Goal: Information Seeking & Learning: Learn about a topic

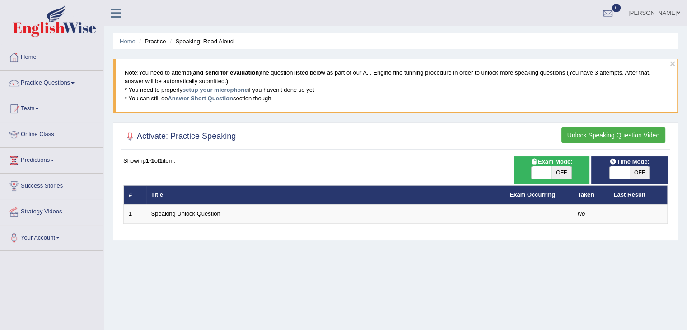
click at [641, 173] on span "OFF" at bounding box center [640, 172] width 20 height 13
checkbox input "true"
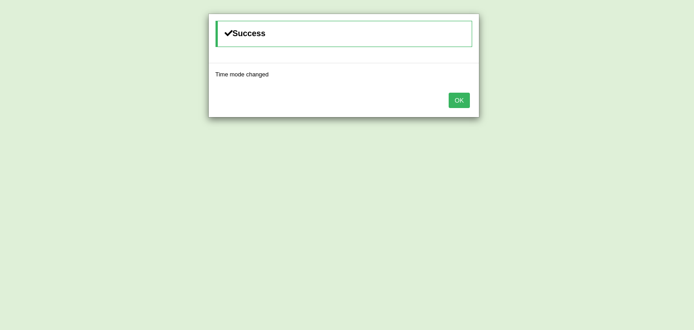
click at [556, 172] on div "Success Time mode changed OK" at bounding box center [347, 165] width 694 height 330
click at [461, 106] on button "OK" at bounding box center [458, 100] width 21 height 15
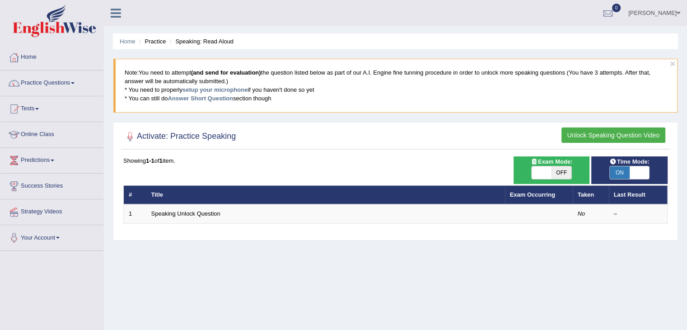
click at [563, 168] on span "OFF" at bounding box center [561, 172] width 20 height 13
checkbox input "true"
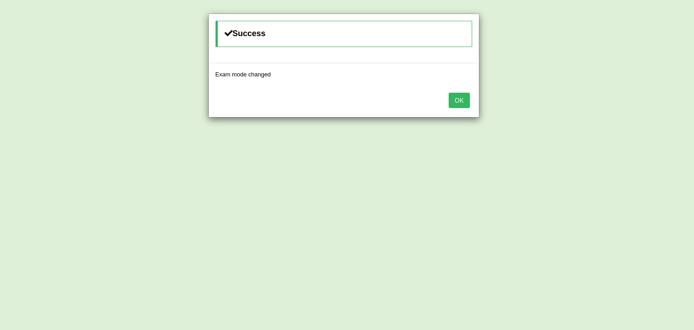
click at [455, 98] on button "OK" at bounding box center [458, 100] width 21 height 15
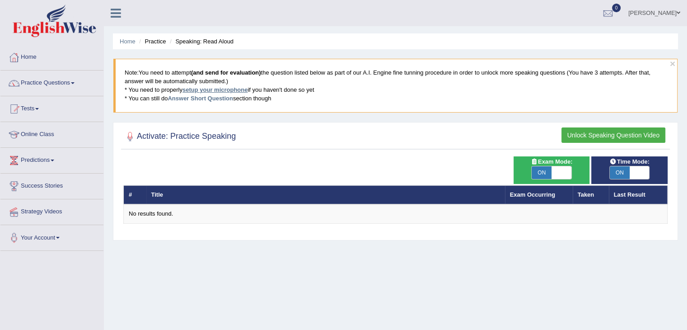
click at [228, 87] on link "setup your microphone" at bounding box center [214, 89] width 65 height 7
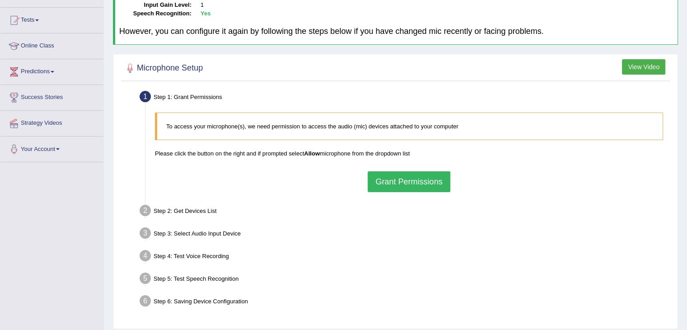
scroll to position [90, 0]
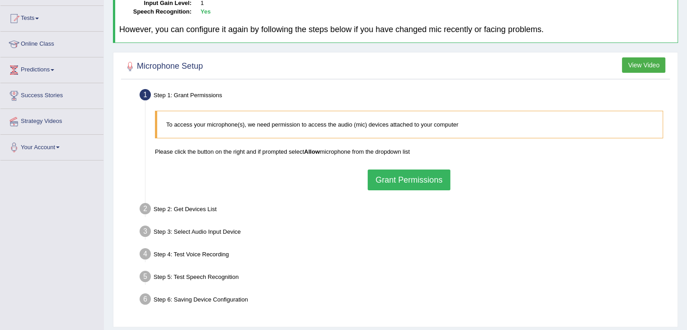
click at [400, 179] on button "Grant Permissions" at bounding box center [409, 179] width 82 height 21
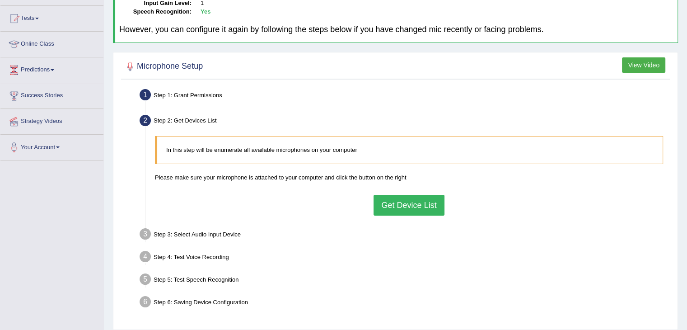
click at [416, 208] on button "Get Device List" at bounding box center [408, 205] width 70 height 21
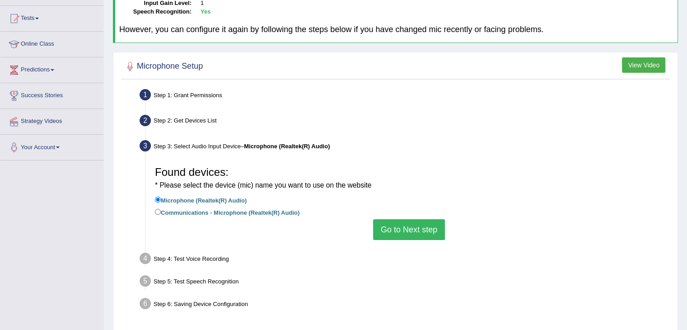
click at [419, 228] on button "Go to Next step" at bounding box center [409, 229] width 72 height 21
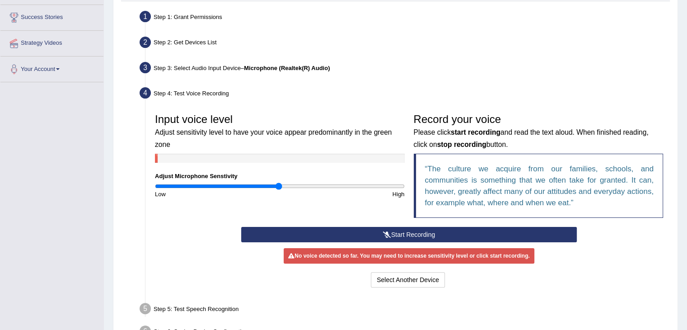
scroll to position [226, 0]
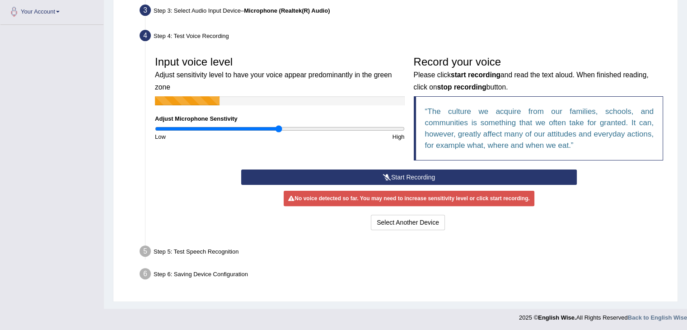
click at [446, 174] on button "Start Recording" at bounding box center [409, 176] width 336 height 15
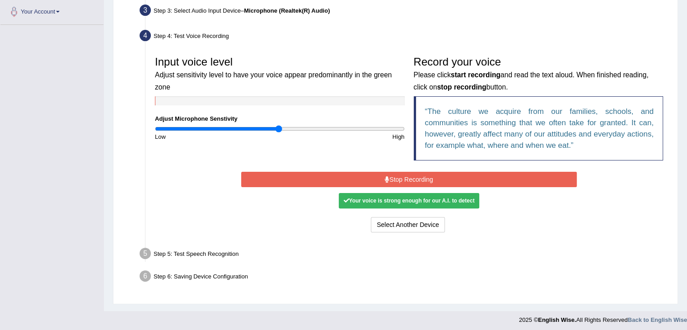
click at [446, 174] on button "Stop Recording" at bounding box center [409, 179] width 336 height 15
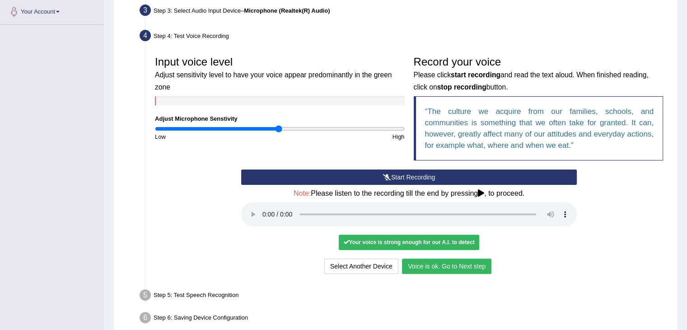
click at [408, 175] on button "Start Recording" at bounding box center [409, 176] width 336 height 15
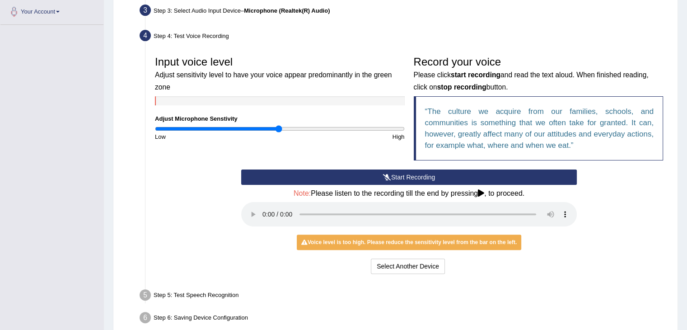
click at [432, 178] on button "Start Recording" at bounding box center [409, 176] width 336 height 15
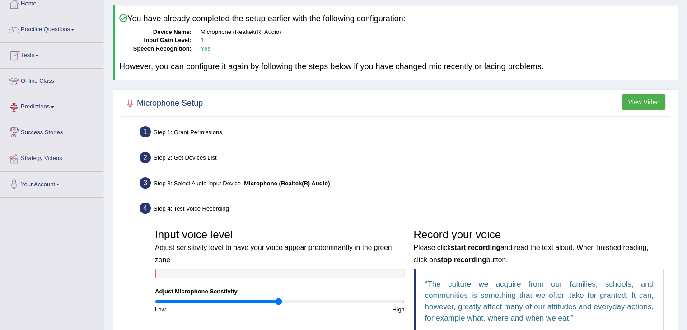
scroll to position [0, 0]
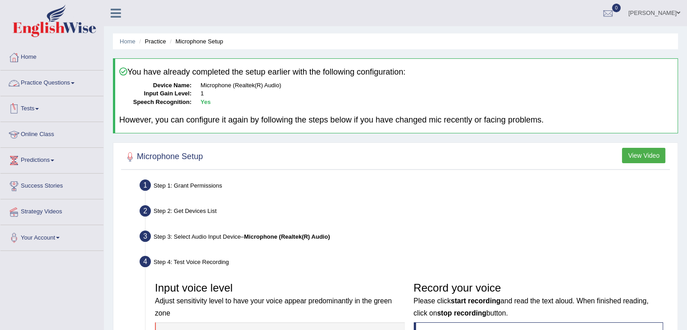
click at [51, 79] on link "Practice Questions" at bounding box center [51, 81] width 103 height 23
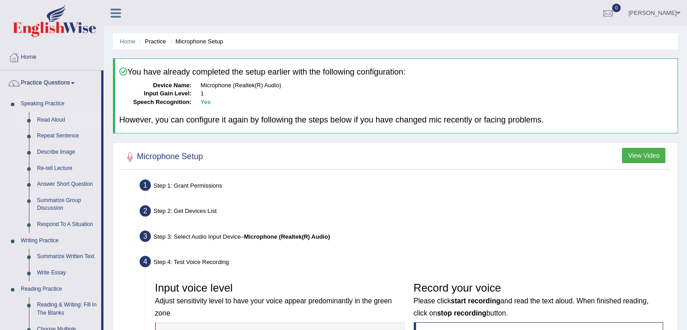
click at [60, 120] on link "Read Aloud" at bounding box center [67, 120] width 68 height 16
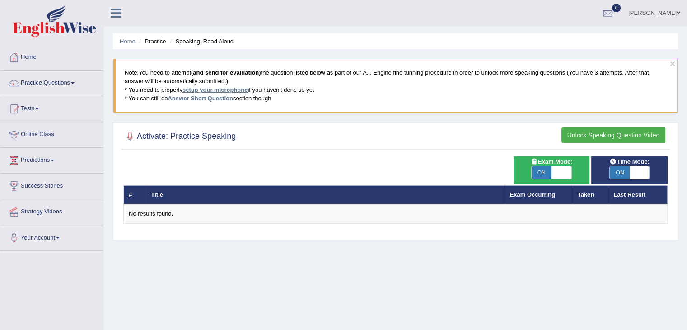
click at [220, 89] on link "setup your microphone" at bounding box center [214, 89] width 65 height 7
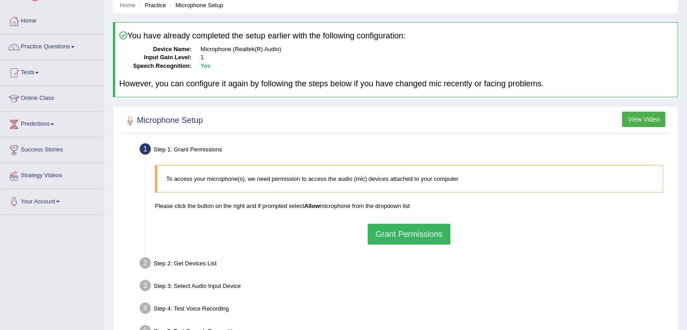
scroll to position [90, 0]
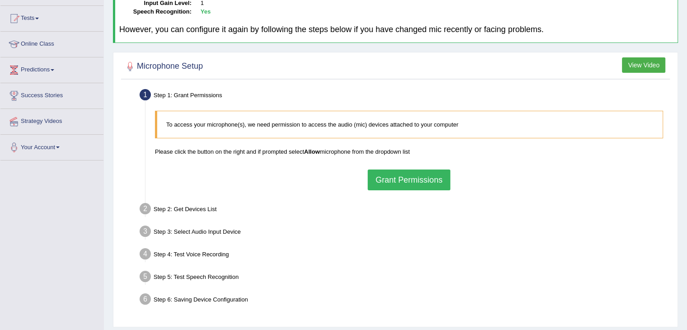
click at [405, 183] on button "Grant Permissions" at bounding box center [409, 179] width 82 height 21
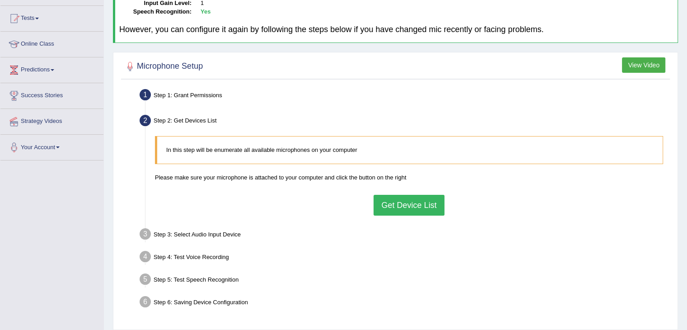
click at [409, 203] on button "Get Device List" at bounding box center [408, 205] width 70 height 21
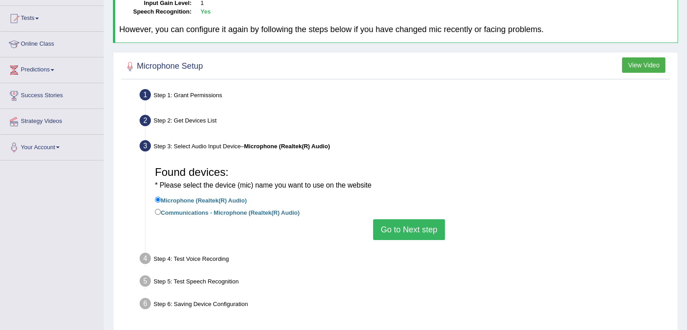
click at [413, 225] on button "Go to Next step" at bounding box center [409, 229] width 72 height 21
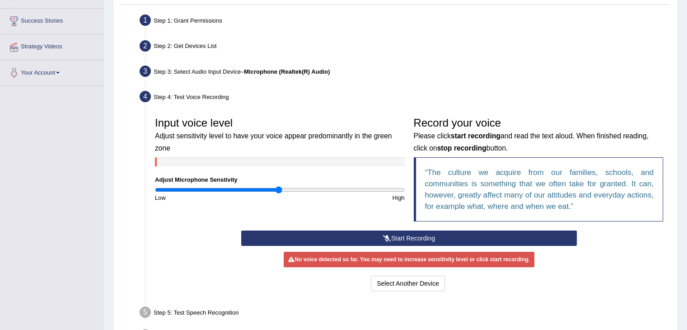
scroll to position [181, 0]
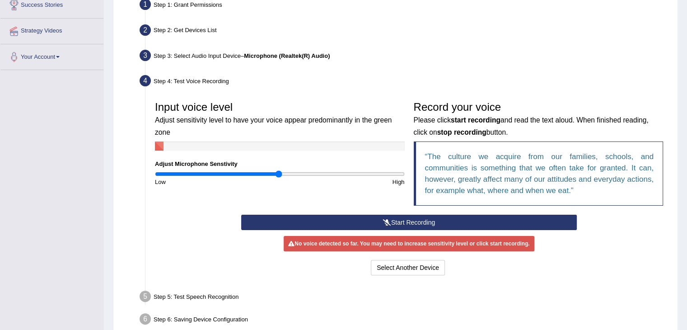
click at [403, 223] on button "Start Recording" at bounding box center [409, 222] width 336 height 15
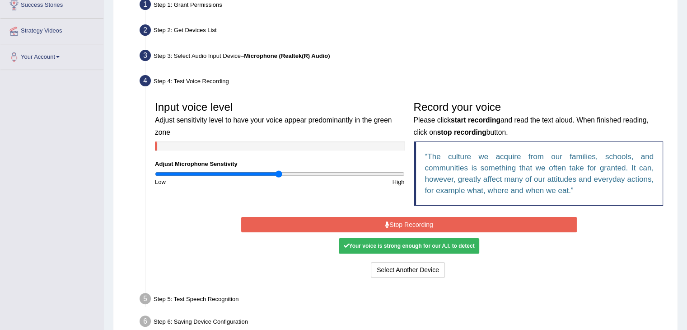
click at [412, 227] on button "Stop Recording" at bounding box center [409, 224] width 336 height 15
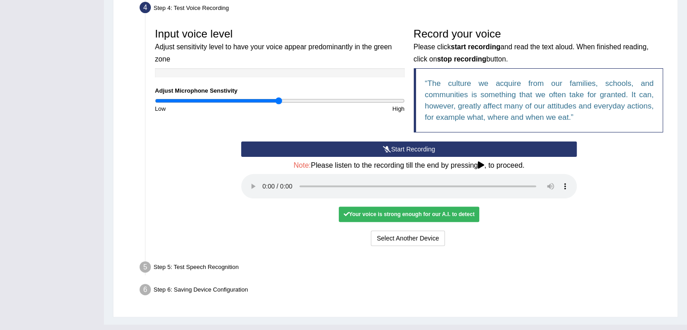
scroll to position [270, 0]
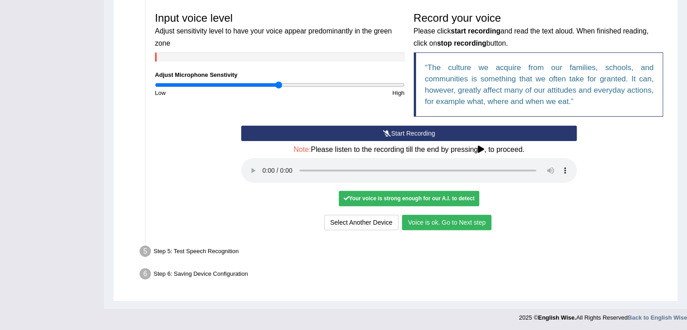
click at [459, 221] on button "Voice is ok. Go to Next step" at bounding box center [446, 222] width 89 height 15
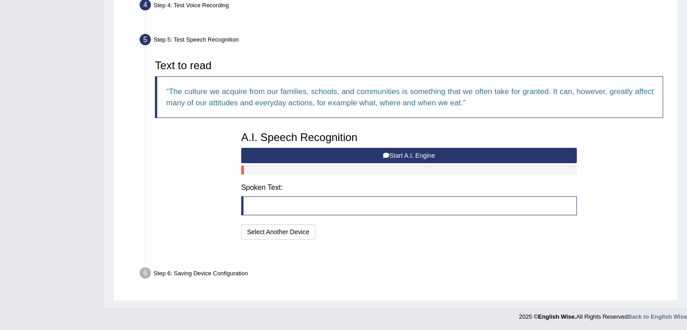
scroll to position [234, 0]
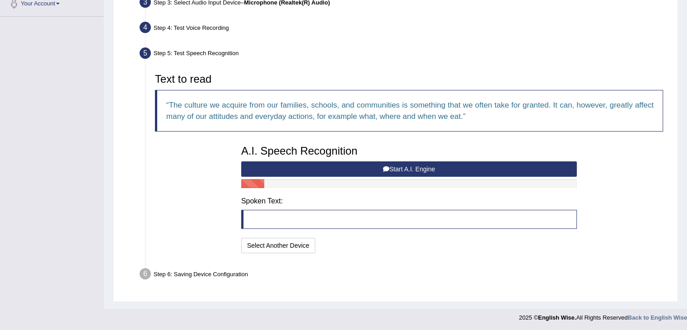
click at [427, 162] on button "Start A.I. Engine" at bounding box center [409, 168] width 336 height 15
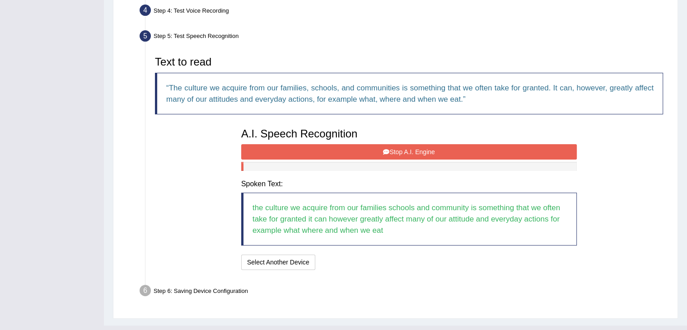
scroll to position [268, 0]
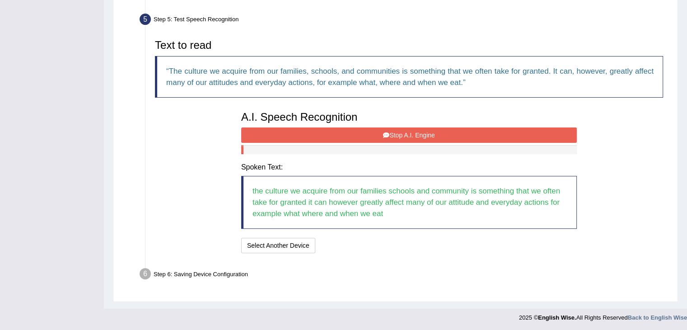
click at [456, 134] on div "A.I. Speech Recognition Start A.I. Engine Stop A.I. Engine Note: Please listen …" at bounding box center [409, 181] width 345 height 149
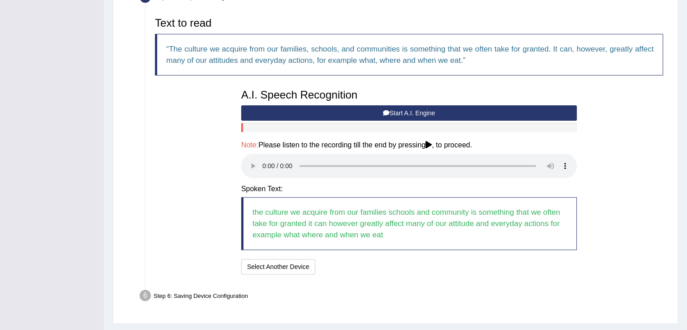
scroll to position [312, 0]
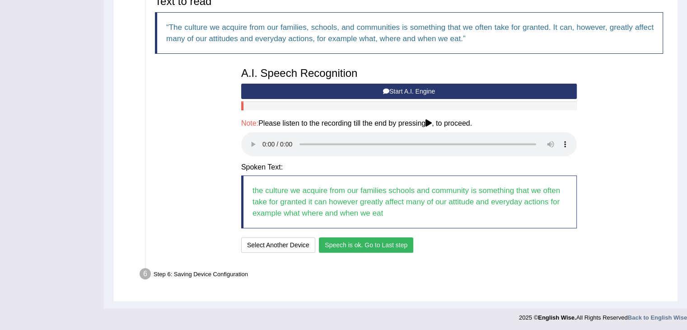
click at [370, 243] on button "Speech is ok. Go to Last step" at bounding box center [366, 244] width 94 height 15
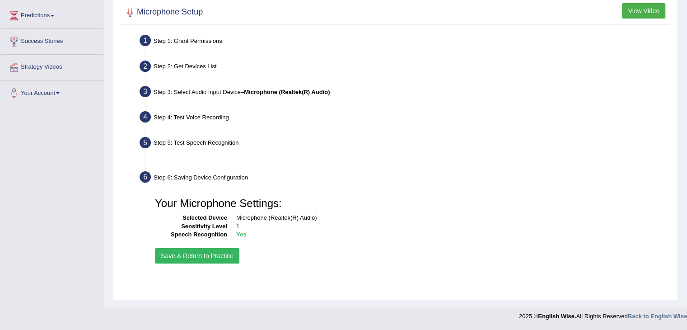
scroll to position [145, 0]
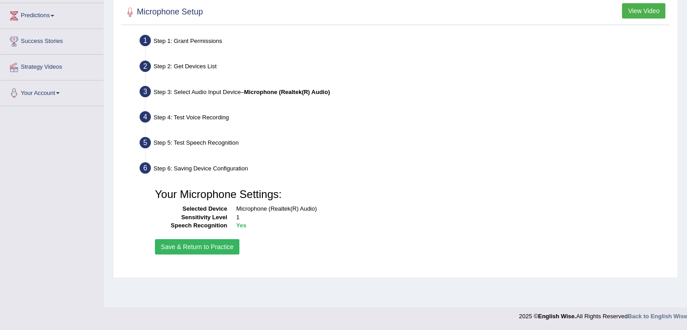
click at [219, 246] on button "Save & Return to Practice" at bounding box center [197, 246] width 84 height 15
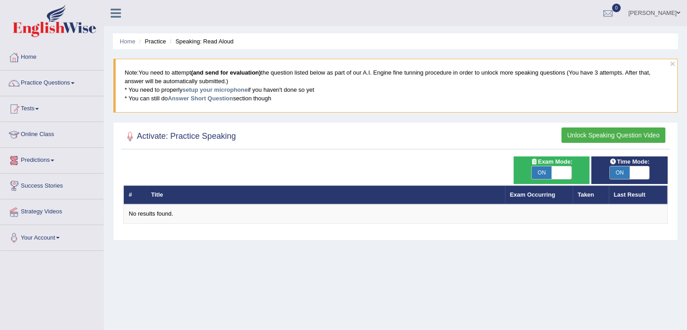
click at [134, 193] on th "#" at bounding box center [135, 194] width 23 height 19
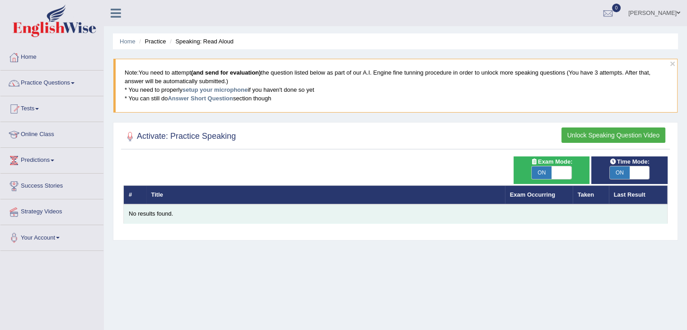
click at [143, 206] on td "No results found." at bounding box center [396, 213] width 544 height 19
click at [146, 214] on div "No results found." at bounding box center [395, 214] width 533 height 9
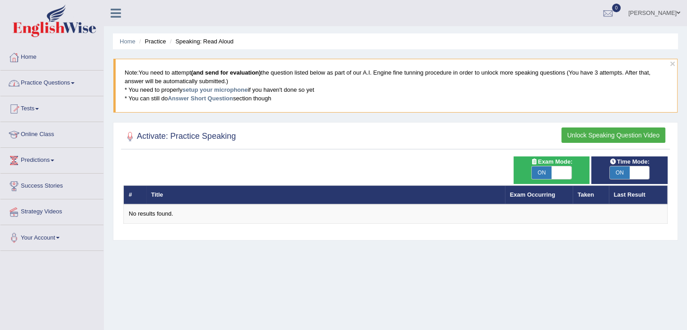
click at [52, 84] on link "Practice Questions" at bounding box center [51, 81] width 103 height 23
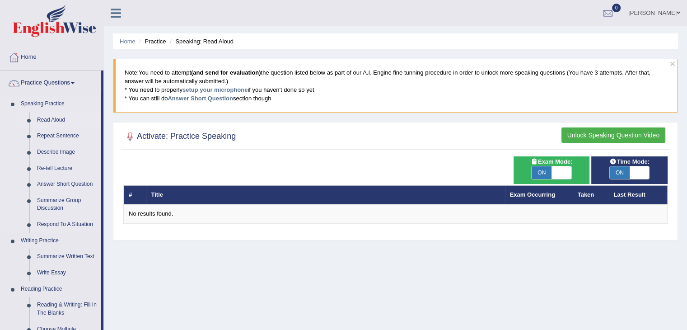
click at [56, 120] on link "Read Aloud" at bounding box center [67, 120] width 68 height 16
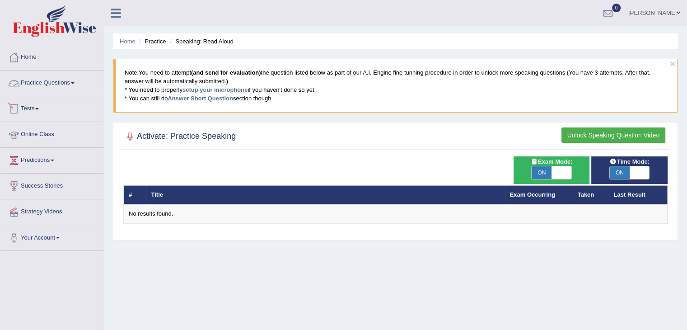
click at [57, 84] on link "Practice Questions" at bounding box center [51, 81] width 103 height 23
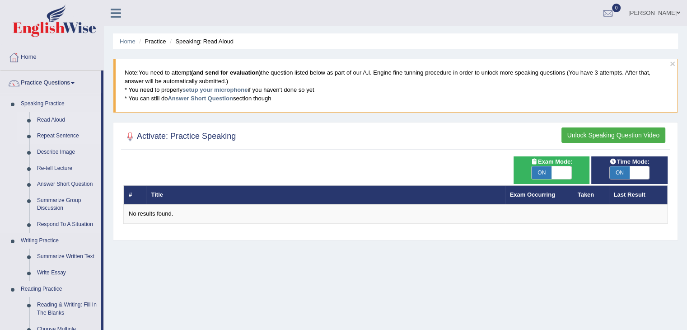
click at [55, 137] on link "Repeat Sentence" at bounding box center [67, 136] width 68 height 16
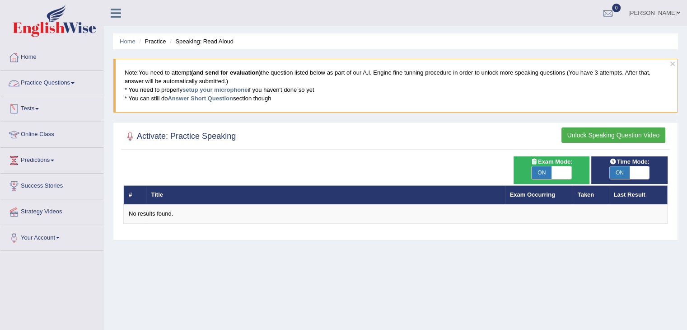
click at [54, 83] on link "Practice Questions" at bounding box center [51, 81] width 103 height 23
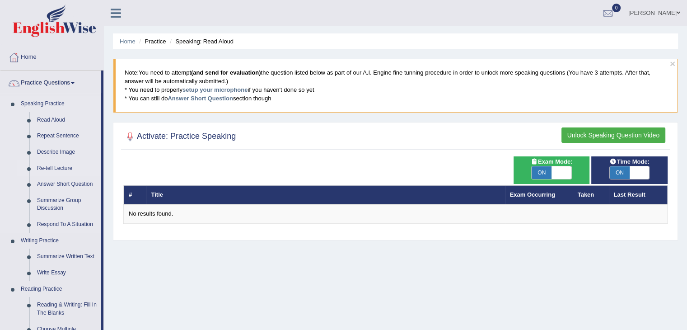
click at [52, 167] on link "Re-tell Lecture" at bounding box center [67, 168] width 68 height 16
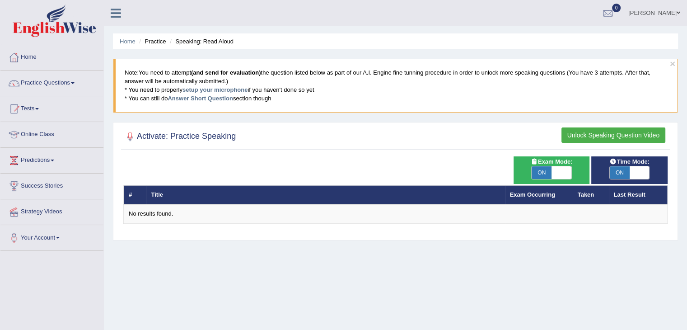
click at [635, 132] on button "Unlock Speaking Question Video" at bounding box center [613, 134] width 104 height 15
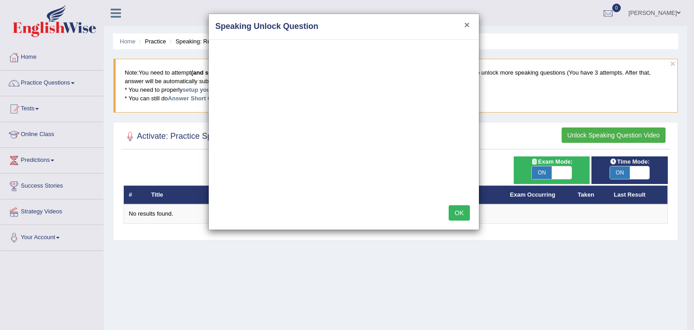
click at [467, 23] on button "×" at bounding box center [466, 24] width 5 height 9
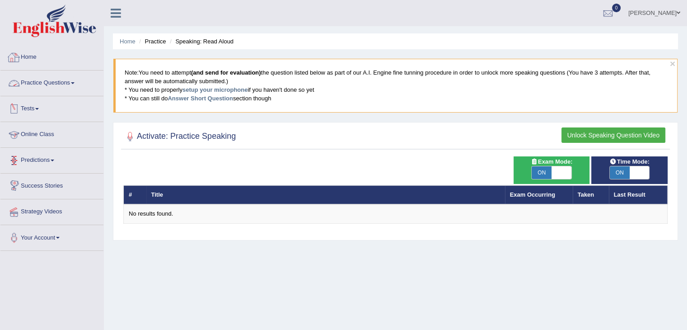
click at [54, 84] on link "Practice Questions" at bounding box center [51, 81] width 103 height 23
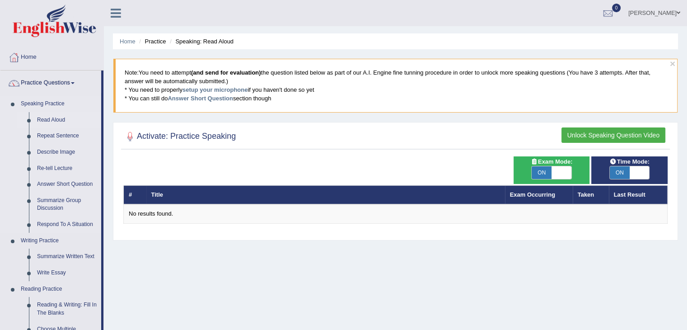
click at [56, 122] on link "Read Aloud" at bounding box center [67, 120] width 68 height 16
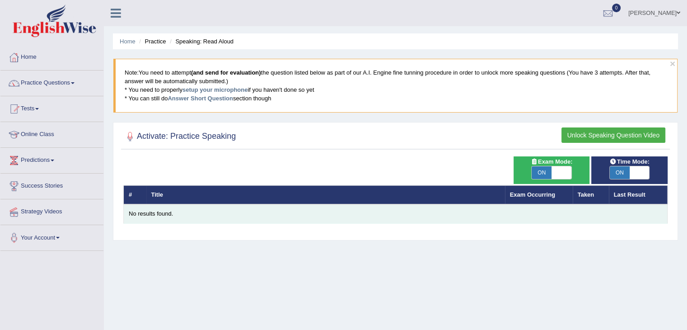
click at [155, 215] on div "No results found." at bounding box center [395, 214] width 533 height 9
click at [155, 212] on div "No results found." at bounding box center [395, 214] width 533 height 9
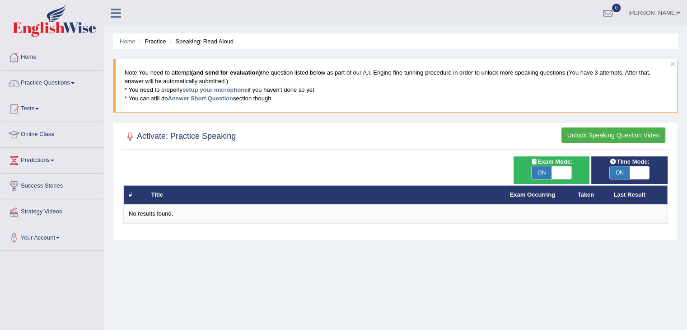
click at [263, 201] on th "Title" at bounding box center [325, 194] width 359 height 19
click at [627, 134] on button "Unlock Speaking Question Video" at bounding box center [613, 134] width 104 height 15
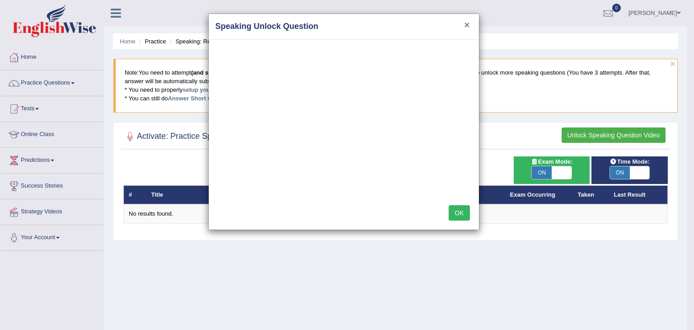
click at [466, 26] on button "×" at bounding box center [466, 24] width 5 height 9
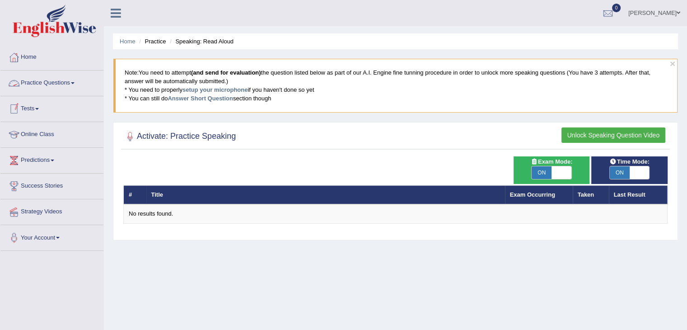
click at [42, 80] on link "Practice Questions" at bounding box center [51, 81] width 103 height 23
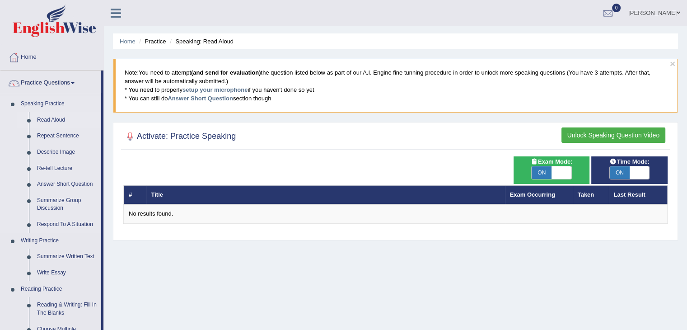
click at [40, 102] on link "Speaking Practice" at bounding box center [59, 104] width 84 height 16
click at [130, 135] on div at bounding box center [130, 137] width 14 height 14
click at [54, 106] on link "Speaking Practice" at bounding box center [59, 104] width 84 height 16
click at [220, 89] on link "setup your microphone" at bounding box center [214, 89] width 65 height 7
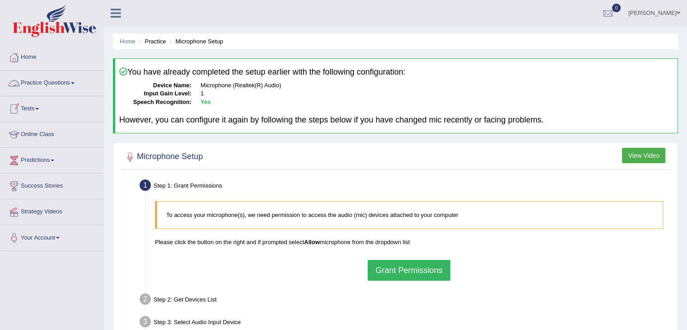
click at [48, 81] on link "Practice Questions" at bounding box center [51, 81] width 103 height 23
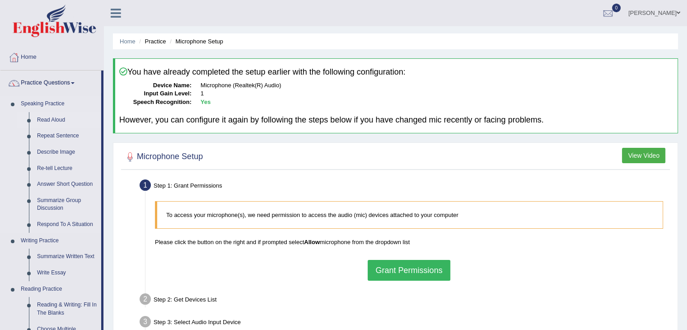
click at [49, 116] on link "Read Aloud" at bounding box center [67, 120] width 68 height 16
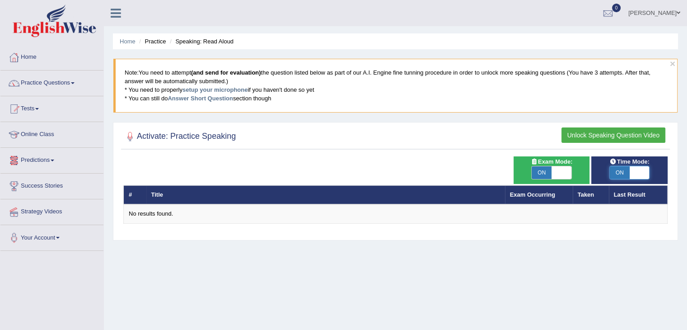
click at [631, 172] on span at bounding box center [640, 172] width 20 height 13
checkbox input "false"
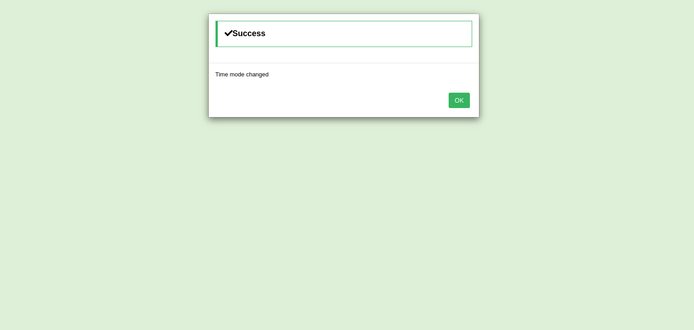
click at [460, 98] on button "OK" at bounding box center [458, 100] width 21 height 15
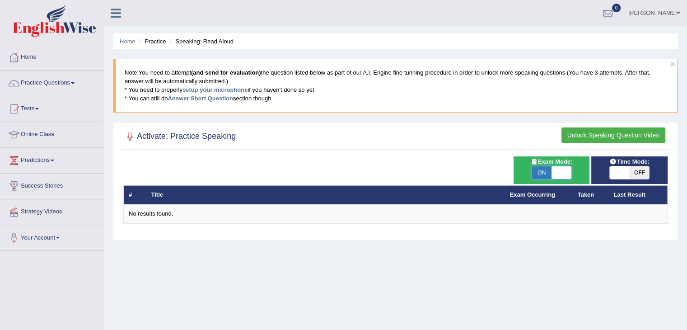
click at [563, 174] on span at bounding box center [561, 172] width 20 height 13
checkbox input "false"
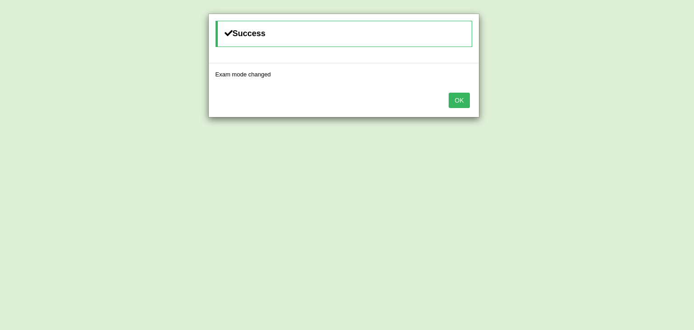
click at [455, 98] on button "OK" at bounding box center [458, 100] width 21 height 15
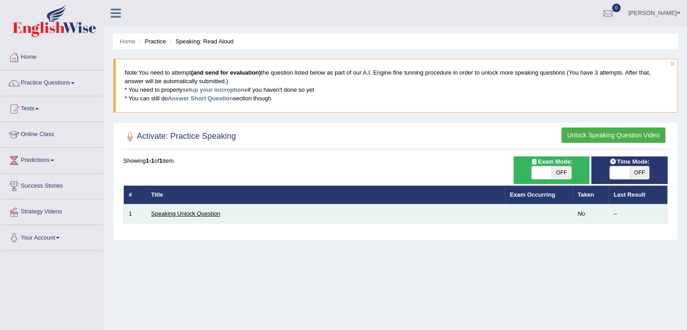
click at [188, 214] on link "Speaking Unlock Question" at bounding box center [185, 213] width 69 height 7
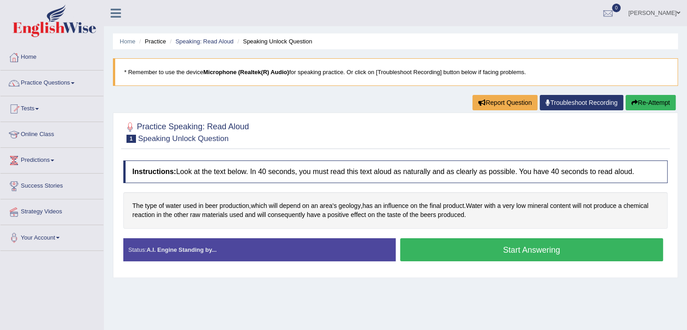
click at [551, 245] on button "Start Answering" at bounding box center [531, 249] width 263 height 23
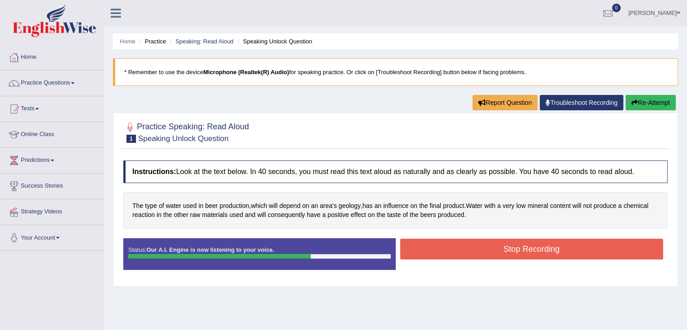
click at [596, 244] on button "Stop Recording" at bounding box center [531, 248] width 263 height 21
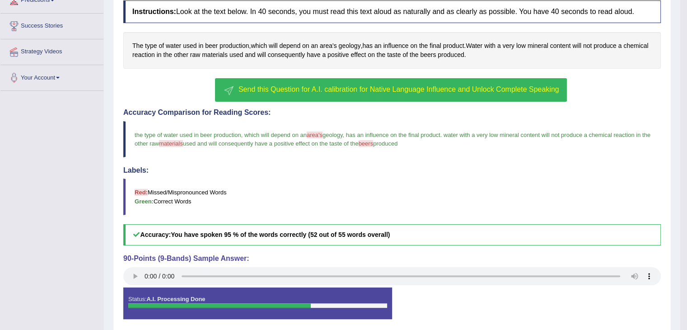
scroll to position [181, 0]
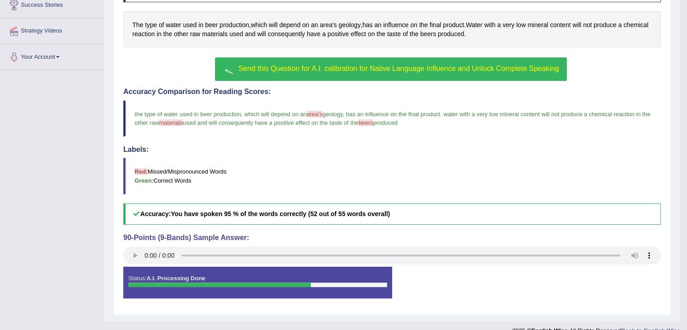
click at [511, 70] on span "Send this Question for A.I. calibration for Native Language Influence and Unloc…" at bounding box center [398, 69] width 321 height 8
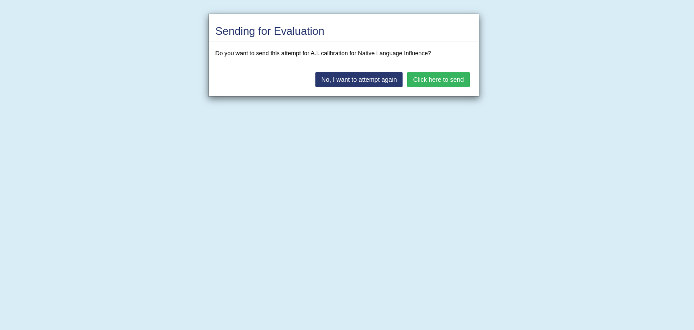
click at [434, 79] on button "Click here to send" at bounding box center [438, 79] width 62 height 15
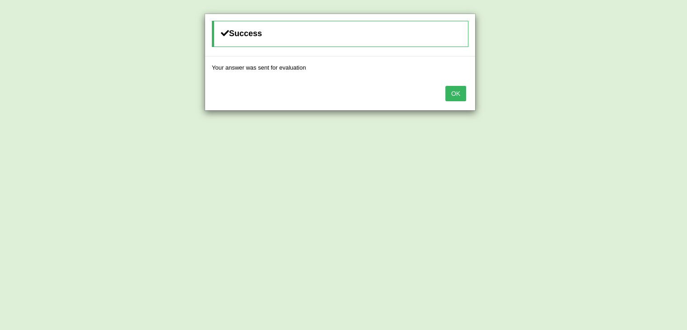
click at [457, 98] on button "OK" at bounding box center [455, 93] width 21 height 15
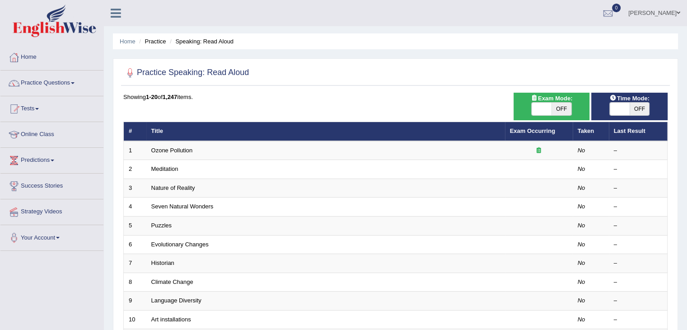
click at [619, 112] on span at bounding box center [620, 109] width 20 height 13
click at [628, 109] on span at bounding box center [620, 109] width 20 height 13
checkbox input "true"
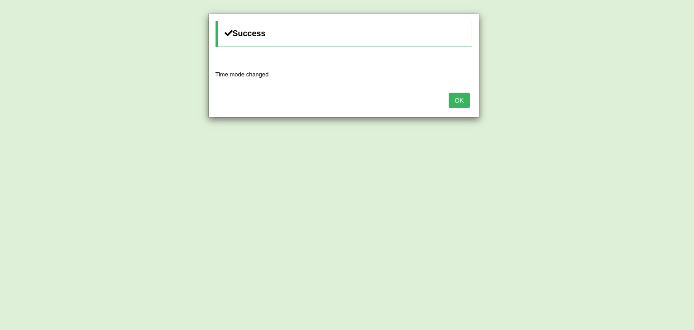
click at [462, 100] on button "OK" at bounding box center [458, 100] width 21 height 15
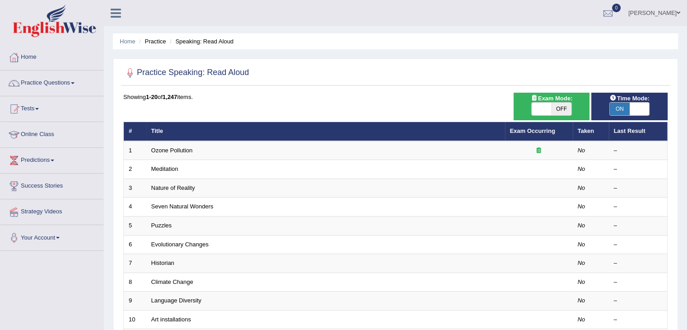
click at [555, 105] on span "OFF" at bounding box center [561, 109] width 20 height 13
checkbox input "true"
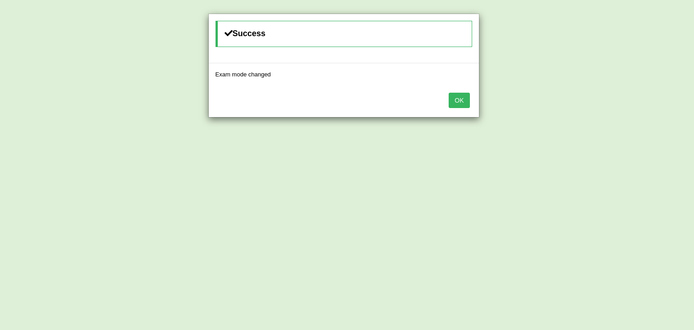
click at [456, 101] on button "OK" at bounding box center [458, 100] width 21 height 15
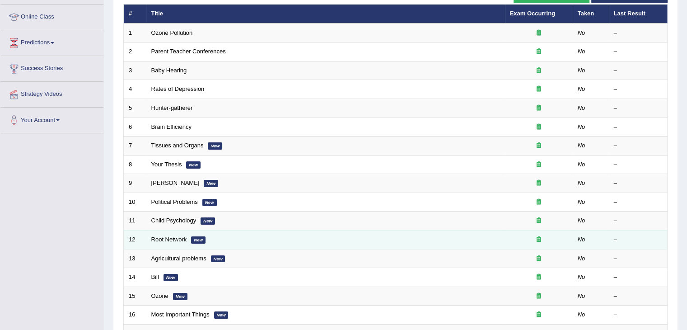
scroll to position [135, 0]
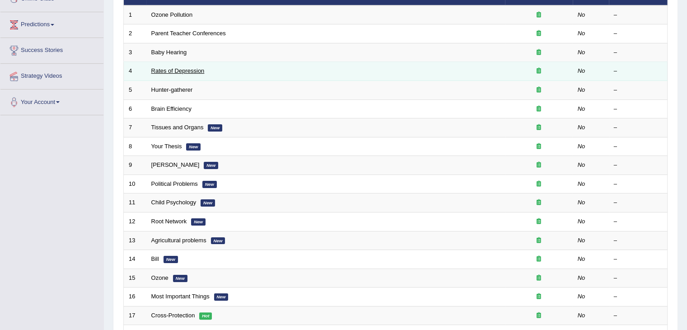
click at [185, 70] on link "Rates of Depression" at bounding box center [177, 70] width 53 height 7
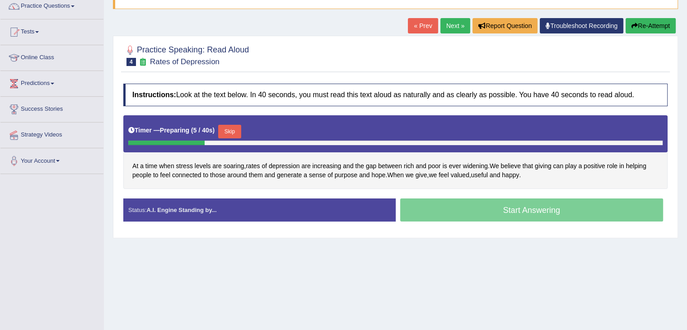
scroll to position [90, 0]
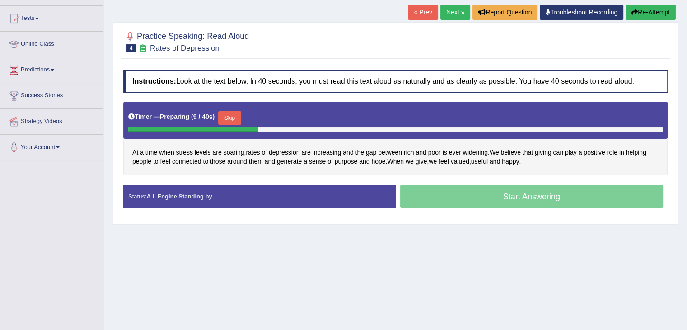
click at [484, 196] on div "Start Answering" at bounding box center [532, 197] width 272 height 25
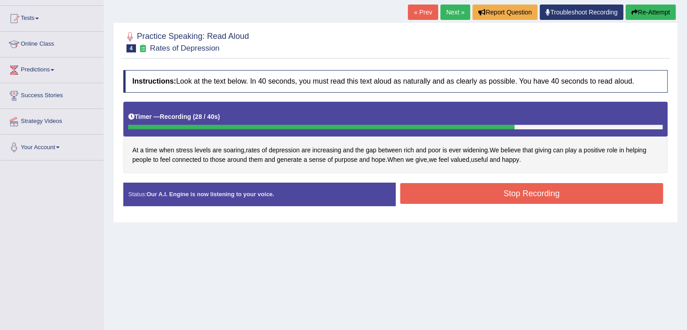
click at [519, 192] on button "Stop Recording" at bounding box center [531, 193] width 263 height 21
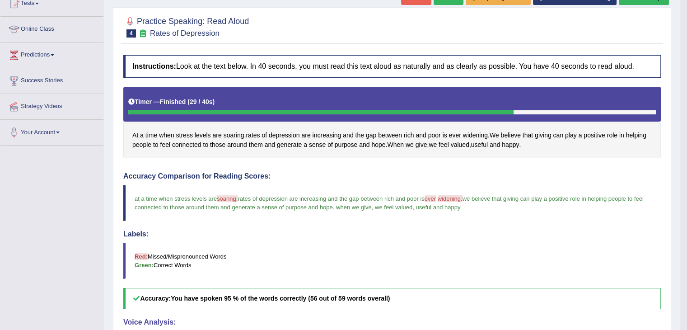
scroll to position [60, 0]
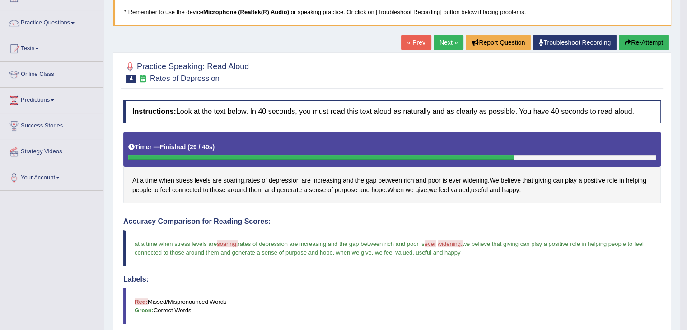
click at [447, 39] on link "Next »" at bounding box center [449, 42] width 30 height 15
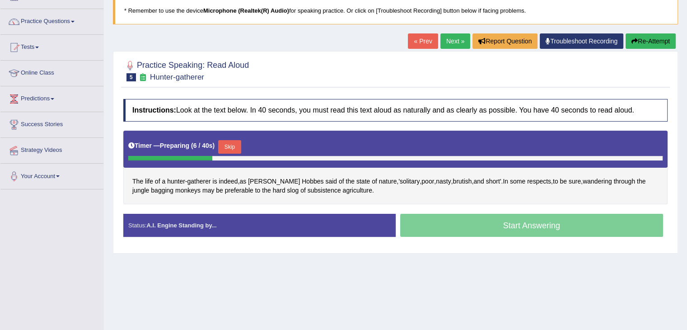
scroll to position [90, 0]
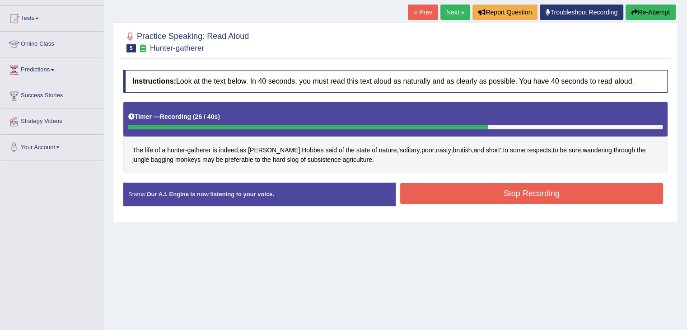
click at [509, 191] on button "Stop Recording" at bounding box center [531, 193] width 263 height 21
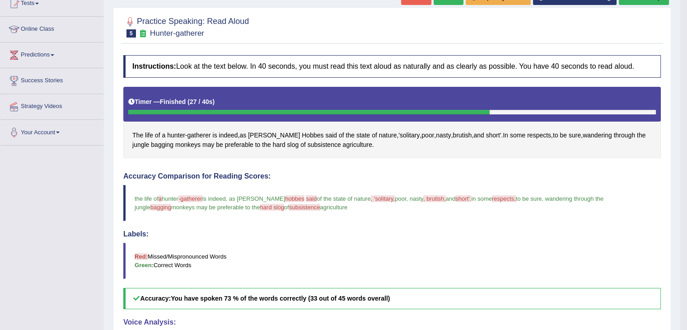
scroll to position [60, 0]
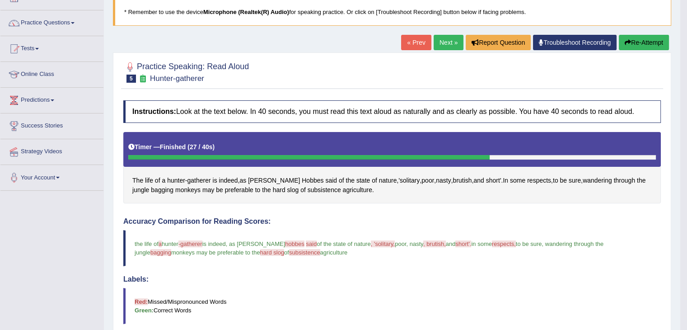
click at [443, 42] on link "Next »" at bounding box center [449, 42] width 30 height 15
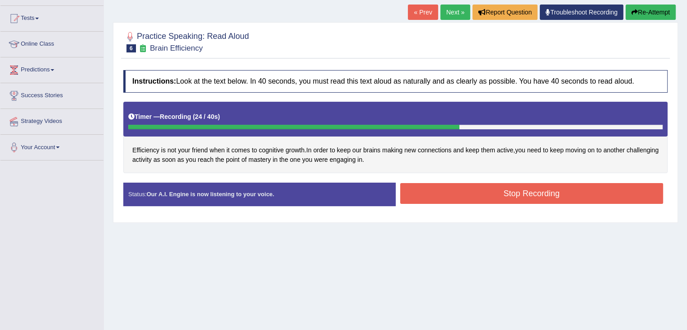
click at [483, 190] on button "Stop Recording" at bounding box center [531, 193] width 263 height 21
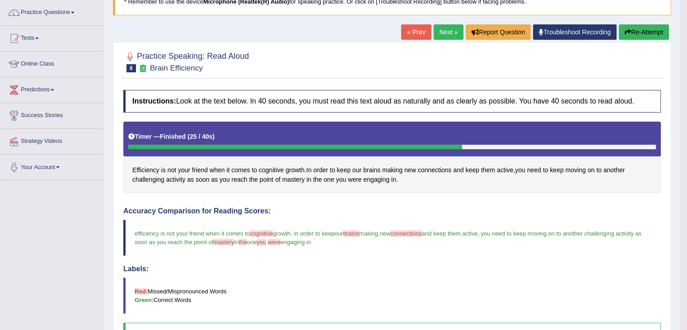
scroll to position [60, 0]
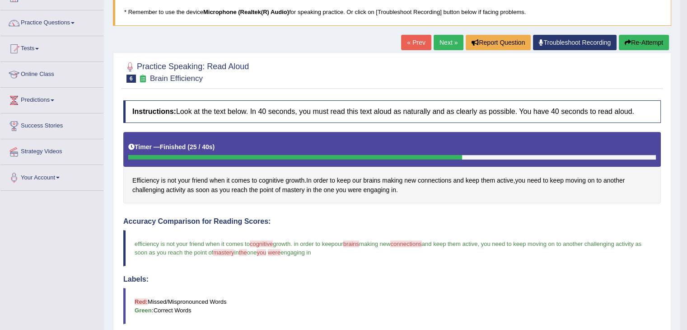
click at [443, 41] on link "Next »" at bounding box center [449, 42] width 30 height 15
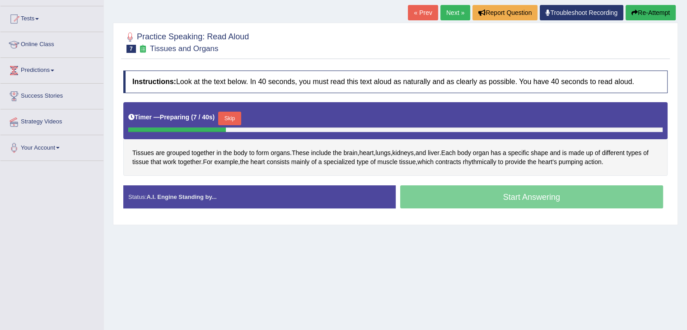
scroll to position [90, 0]
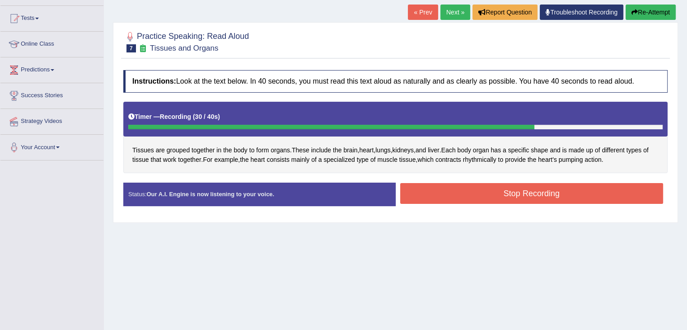
click at [533, 194] on button "Stop Recording" at bounding box center [531, 193] width 263 height 21
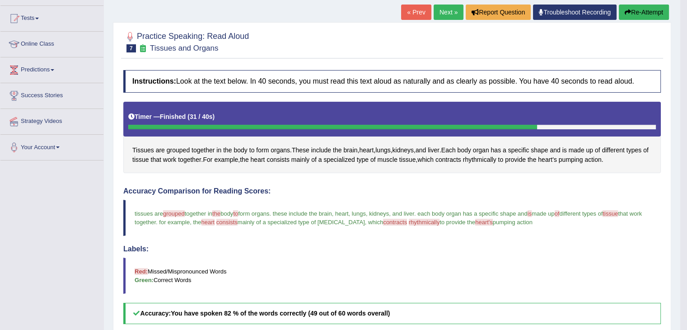
click at [439, 13] on link "Next »" at bounding box center [449, 12] width 30 height 15
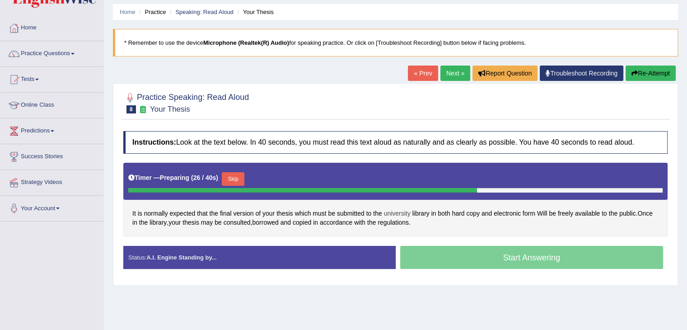
scroll to position [45, 0]
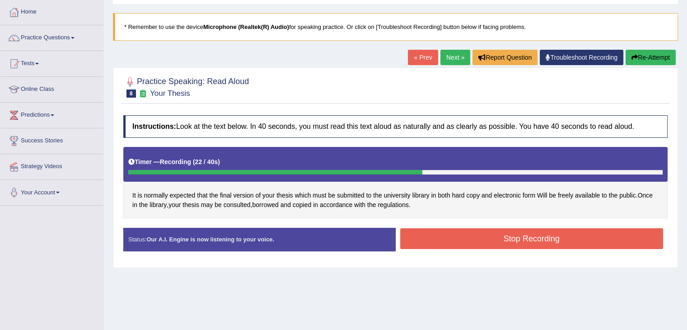
click at [546, 242] on button "Stop Recording" at bounding box center [531, 238] width 263 height 21
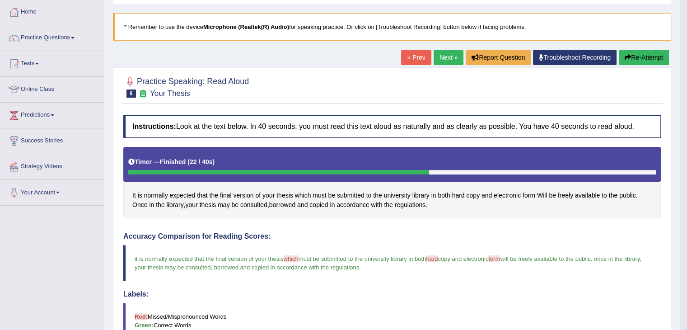
click at [447, 56] on link "Next »" at bounding box center [449, 57] width 30 height 15
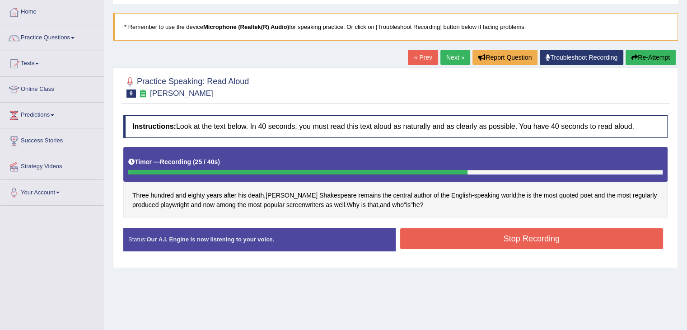
click at [588, 240] on button "Stop Recording" at bounding box center [531, 238] width 263 height 21
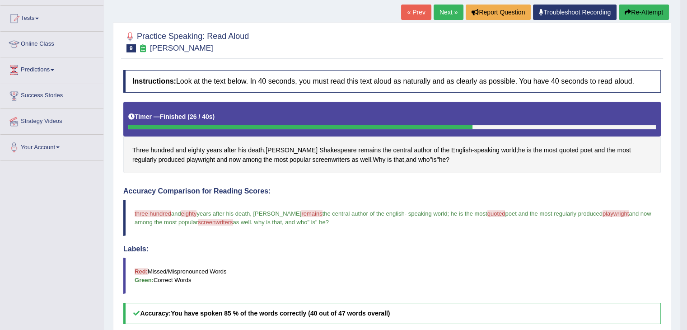
scroll to position [45, 0]
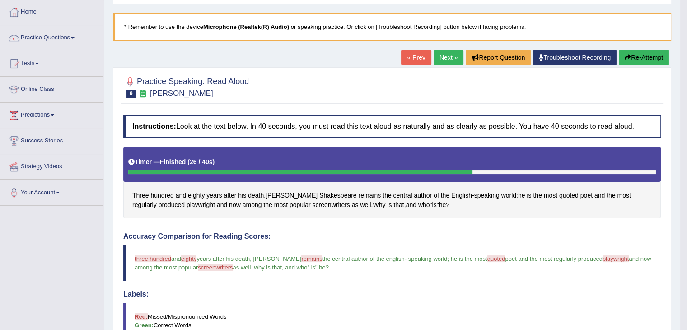
click at [443, 55] on link "Next »" at bounding box center [449, 57] width 30 height 15
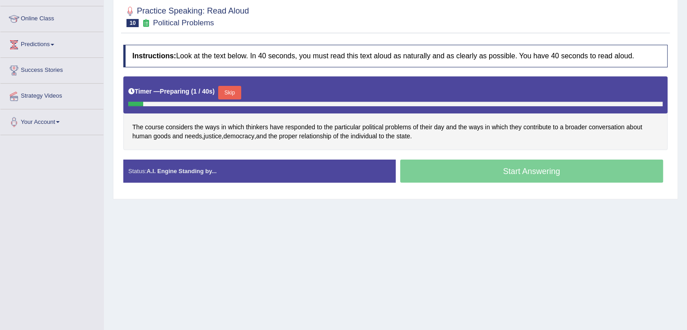
scroll to position [135, 0]
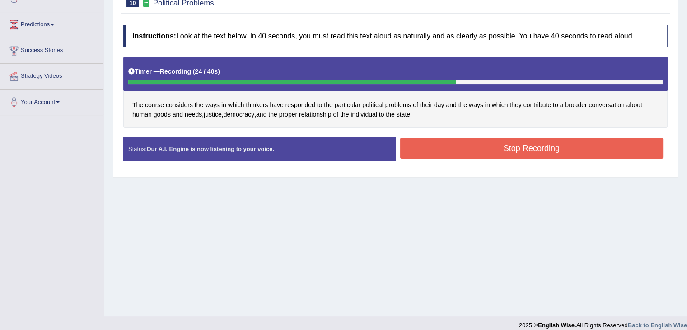
click at [555, 154] on button "Stop Recording" at bounding box center [531, 148] width 263 height 21
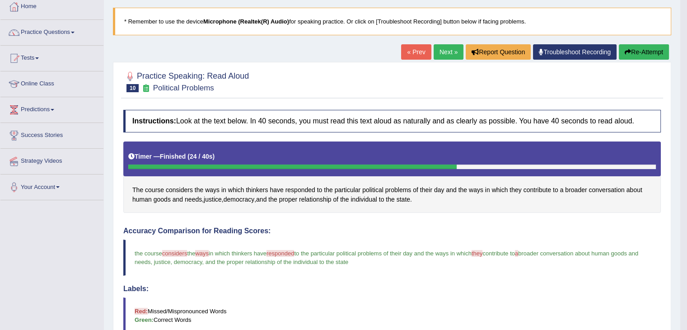
scroll to position [45, 0]
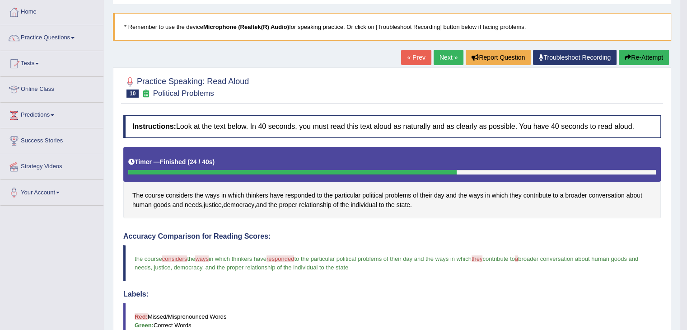
click at [445, 58] on link "Next »" at bounding box center [449, 57] width 30 height 15
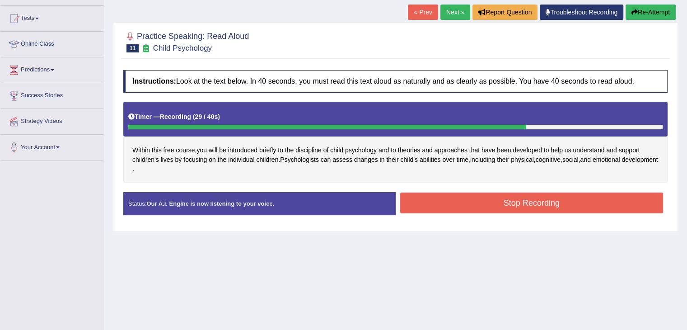
click at [535, 207] on button "Stop Recording" at bounding box center [531, 202] width 263 height 21
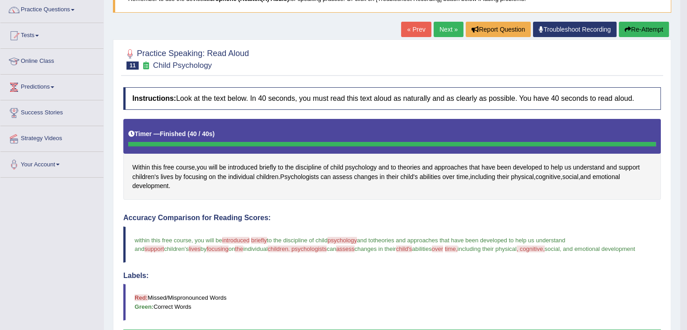
scroll to position [45, 0]
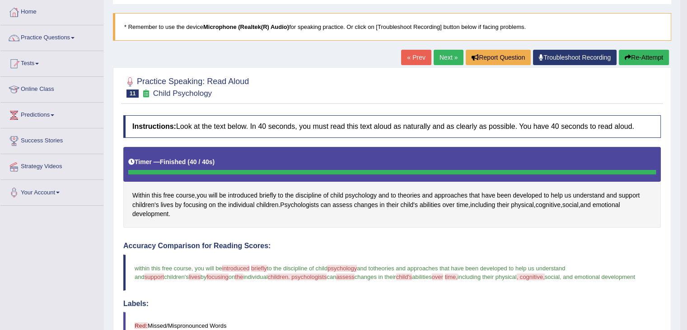
click at [444, 56] on link "Next »" at bounding box center [449, 57] width 30 height 15
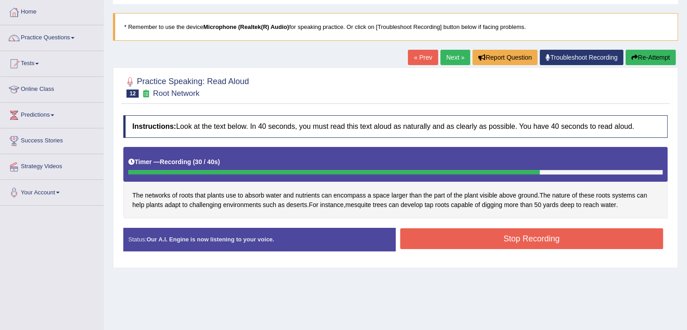
click at [530, 239] on button "Stop Recording" at bounding box center [531, 238] width 263 height 21
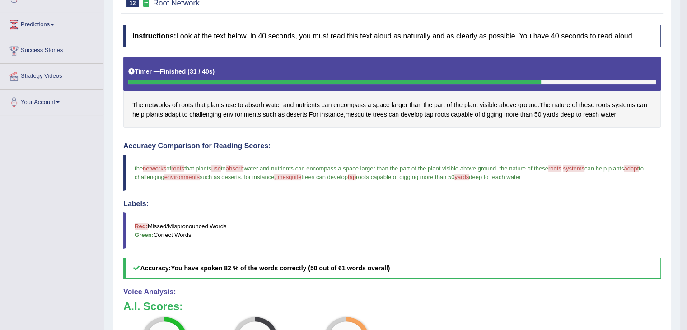
scroll to position [90, 0]
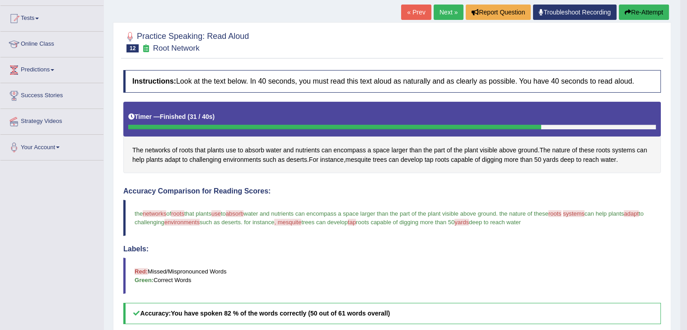
click at [640, 13] on button "Re-Attempt" at bounding box center [644, 12] width 50 height 15
click at [643, 11] on button "Re-Attempt" at bounding box center [644, 12] width 50 height 15
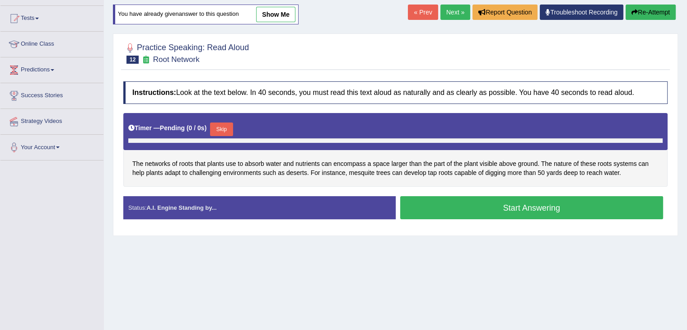
scroll to position [90, 0]
click at [229, 127] on button "Skip" at bounding box center [221, 129] width 23 height 14
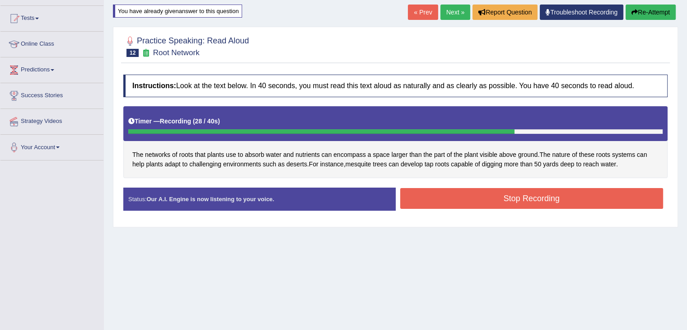
click at [565, 196] on button "Stop Recording" at bounding box center [531, 198] width 263 height 21
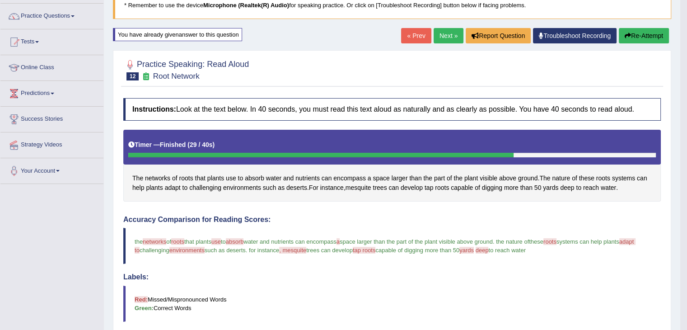
scroll to position [45, 0]
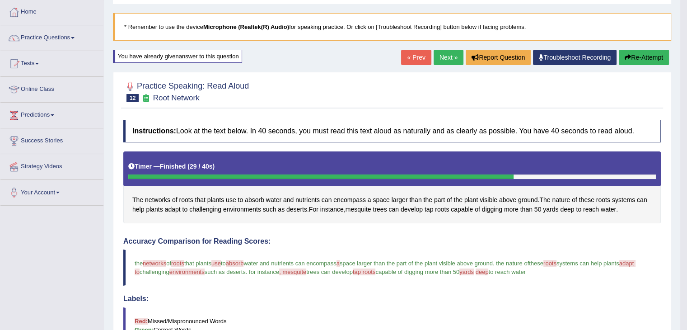
click at [649, 58] on button "Re-Attempt" at bounding box center [644, 57] width 50 height 15
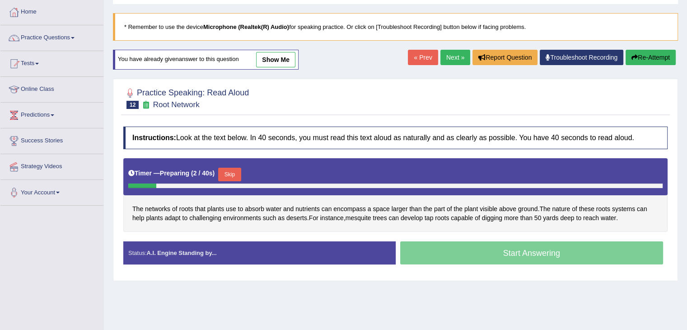
click at [233, 172] on button "Skip" at bounding box center [229, 175] width 23 height 14
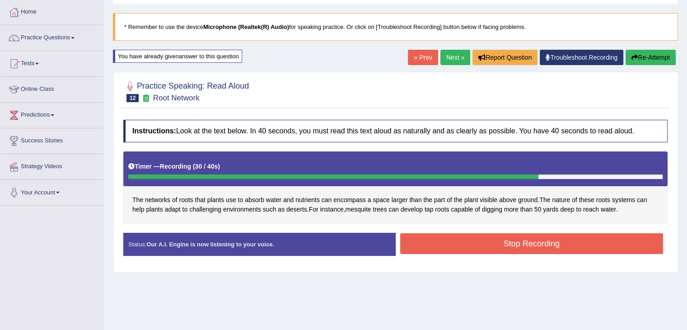
click at [491, 243] on button "Stop Recording" at bounding box center [531, 243] width 263 height 21
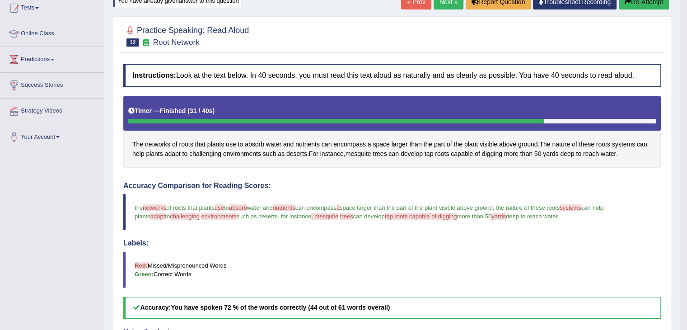
scroll to position [45, 0]
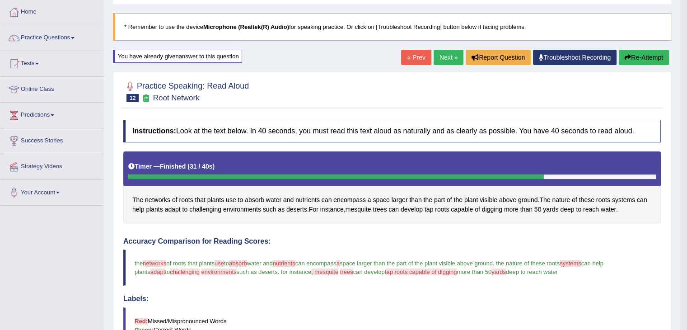
click at [655, 57] on button "Re-Attempt" at bounding box center [644, 57] width 50 height 15
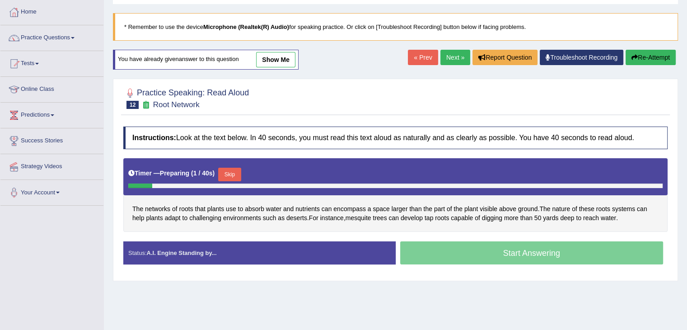
click at [235, 172] on button "Skip" at bounding box center [229, 175] width 23 height 14
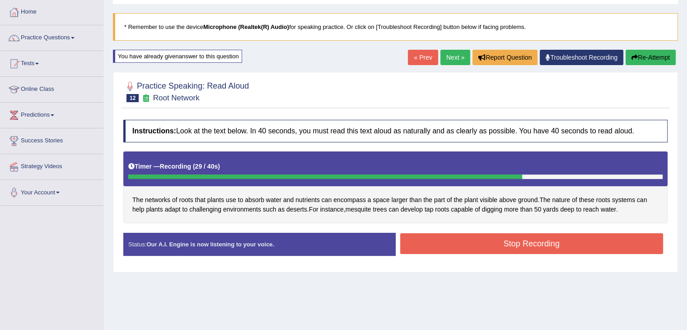
click at [526, 241] on button "Stop Recording" at bounding box center [531, 243] width 263 height 21
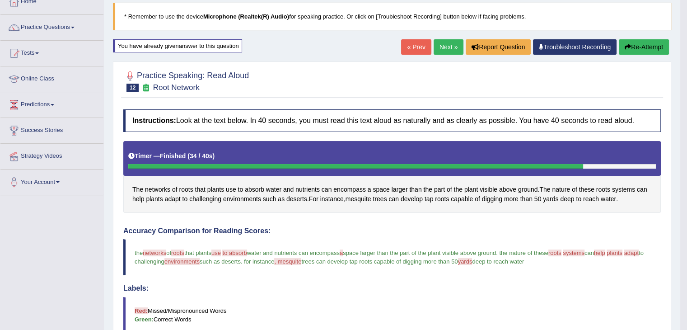
scroll to position [54, 0]
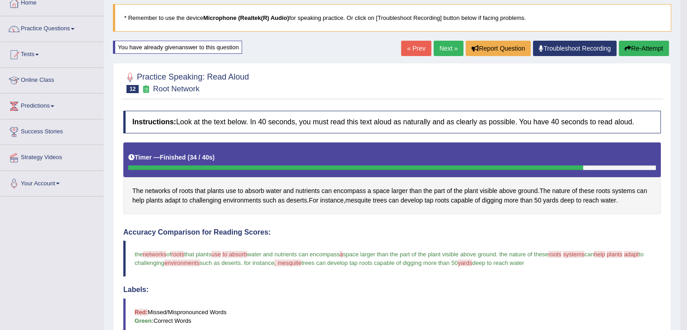
click at [441, 46] on link "Next »" at bounding box center [449, 48] width 30 height 15
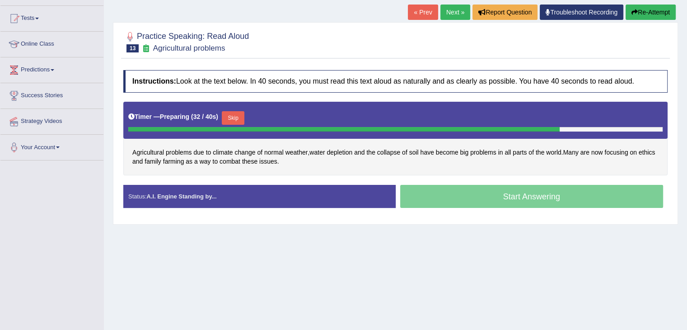
click at [242, 115] on button "Skip" at bounding box center [233, 118] width 23 height 14
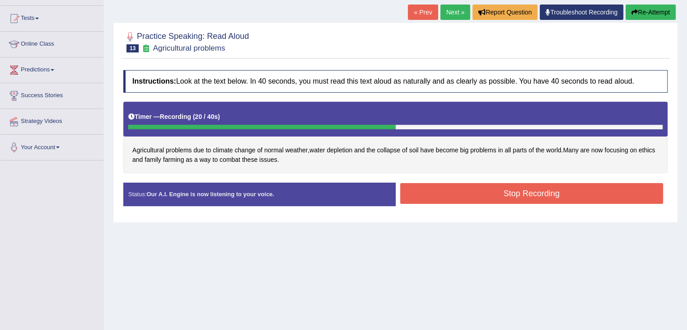
click at [567, 195] on button "Stop Recording" at bounding box center [531, 193] width 263 height 21
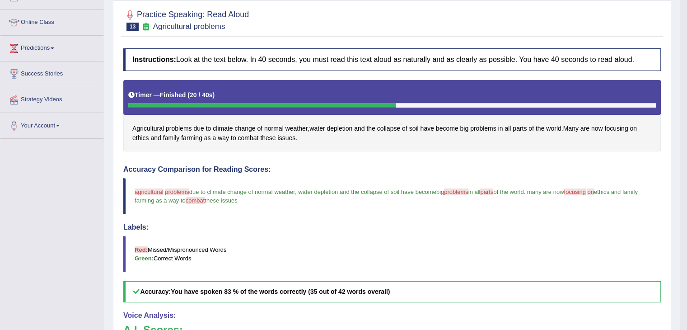
scroll to position [90, 0]
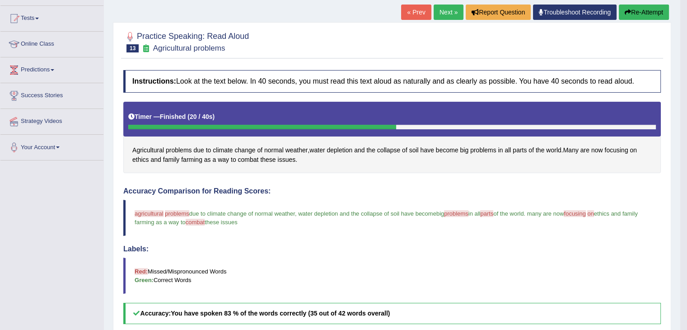
click at [647, 13] on button "Re-Attempt" at bounding box center [644, 12] width 50 height 15
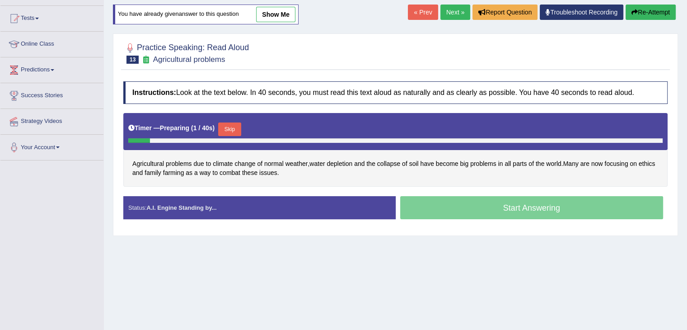
click at [233, 124] on button "Skip" at bounding box center [229, 129] width 23 height 14
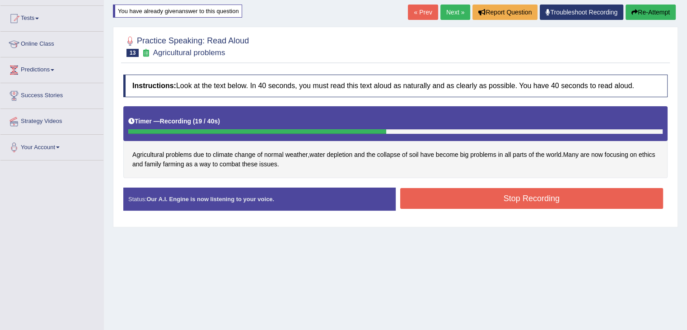
click at [527, 201] on button "Stop Recording" at bounding box center [531, 198] width 263 height 21
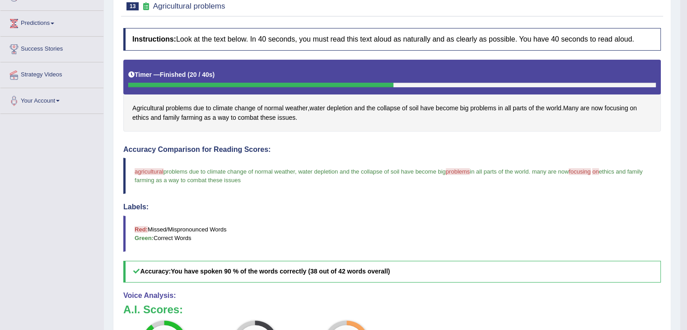
scroll to position [90, 0]
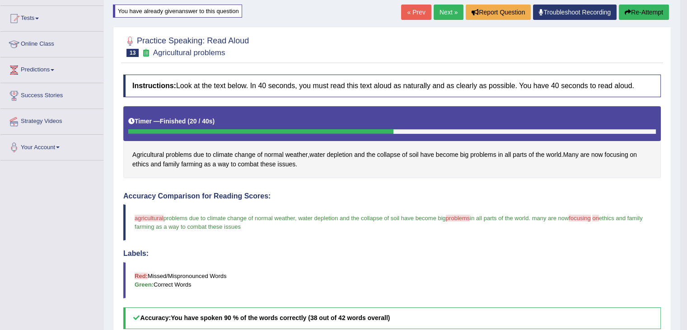
click at [440, 12] on link "Next »" at bounding box center [449, 12] width 30 height 15
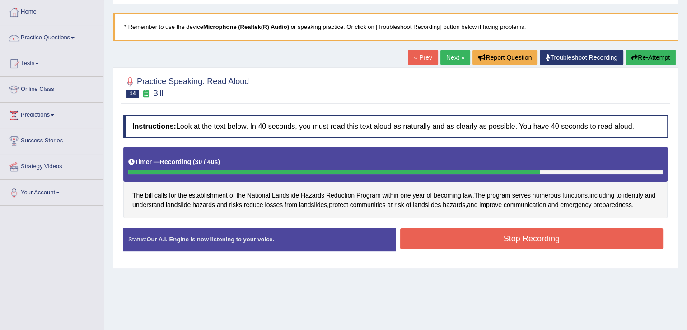
click at [539, 234] on button "Stop Recording" at bounding box center [531, 238] width 263 height 21
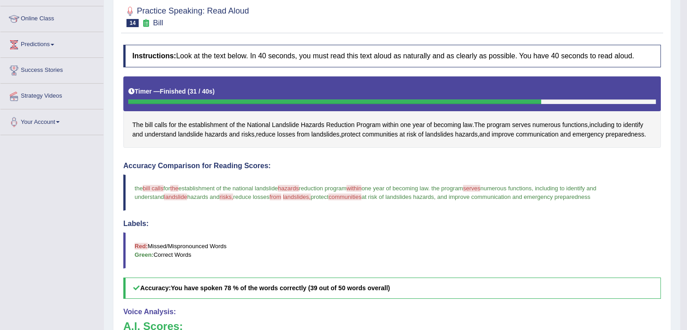
scroll to position [90, 0]
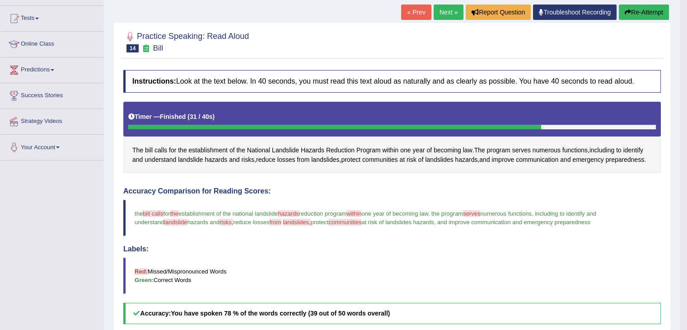
click at [444, 9] on link "Next »" at bounding box center [449, 12] width 30 height 15
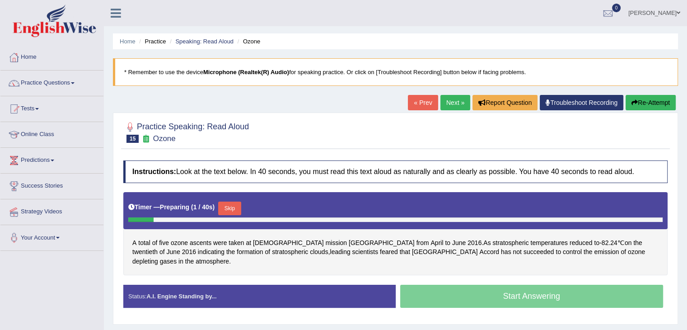
scroll to position [45, 0]
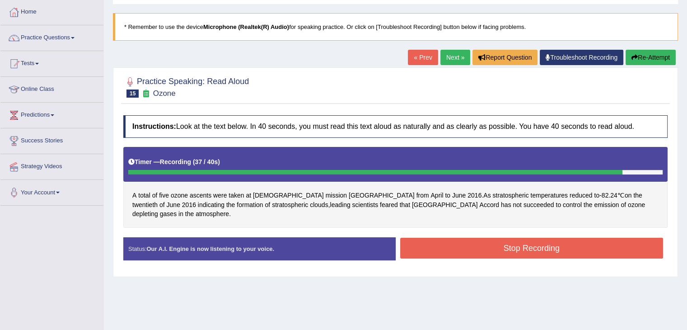
click at [527, 238] on button "Stop Recording" at bounding box center [531, 248] width 263 height 21
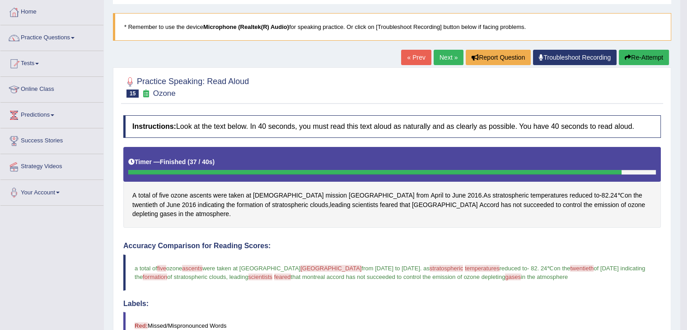
click at [449, 55] on link "Next »" at bounding box center [449, 57] width 30 height 15
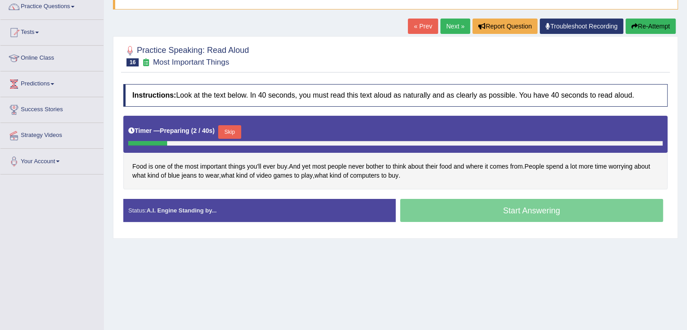
scroll to position [135, 0]
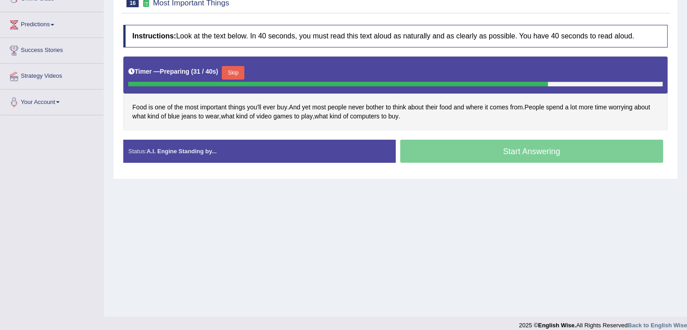
click at [235, 70] on button "Skip" at bounding box center [233, 73] width 23 height 14
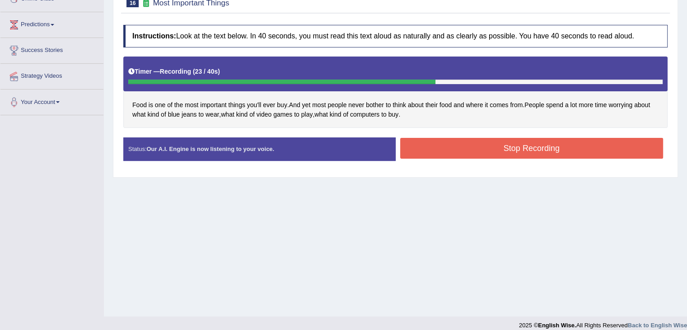
click at [562, 145] on button "Stop Recording" at bounding box center [531, 148] width 263 height 21
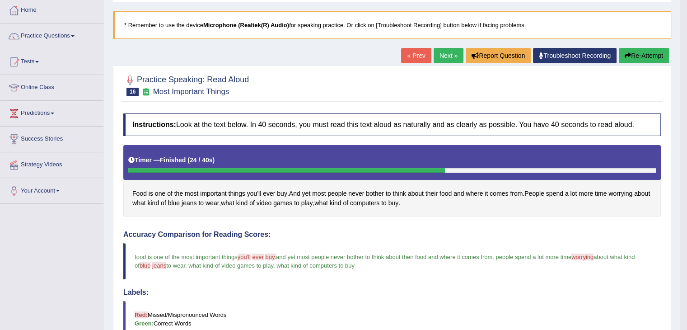
scroll to position [45, 0]
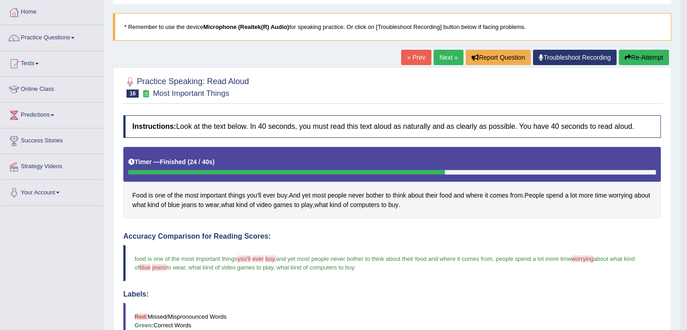
click at [645, 57] on button "Re-Attempt" at bounding box center [644, 57] width 50 height 15
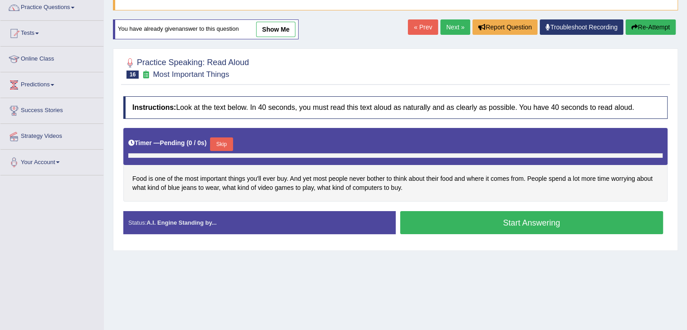
scroll to position [90, 0]
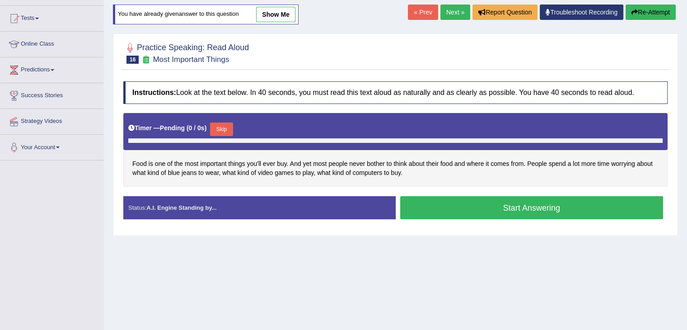
click at [227, 126] on button "Skip" at bounding box center [221, 129] width 23 height 14
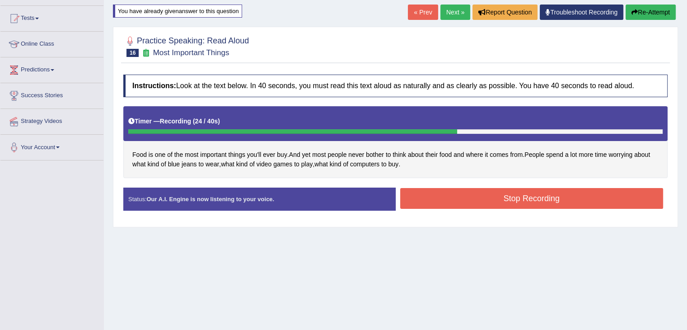
click at [519, 200] on button "Stop Recording" at bounding box center [531, 198] width 263 height 21
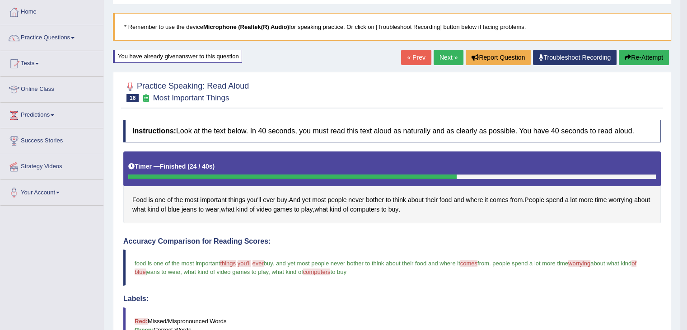
scroll to position [45, 0]
click at [445, 56] on link "Next »" at bounding box center [449, 57] width 30 height 15
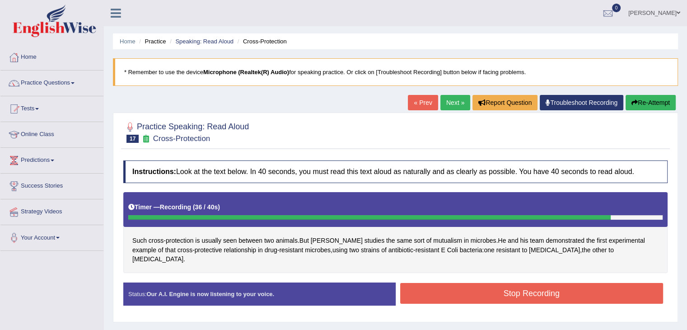
click at [562, 283] on button "Stop Recording" at bounding box center [531, 293] width 263 height 21
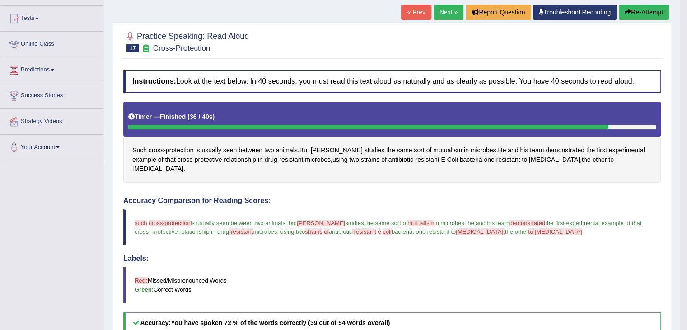
scroll to position [90, 0]
click at [647, 9] on button "Re-Attempt" at bounding box center [644, 12] width 50 height 15
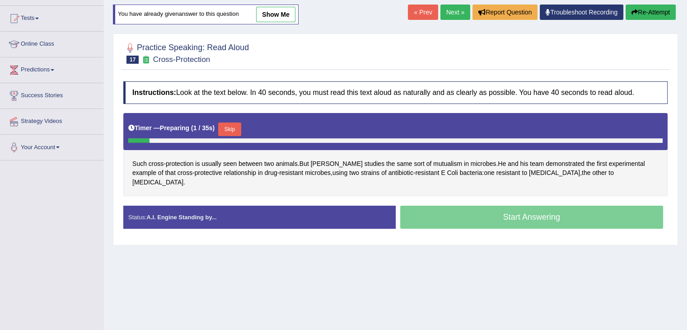
click at [233, 127] on button "Skip" at bounding box center [229, 129] width 23 height 14
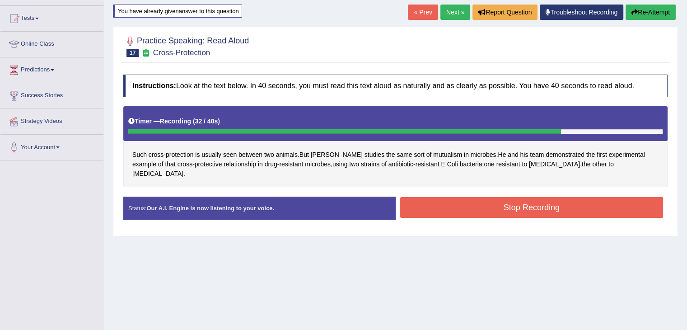
click at [572, 197] on button "Stop Recording" at bounding box center [531, 207] width 263 height 21
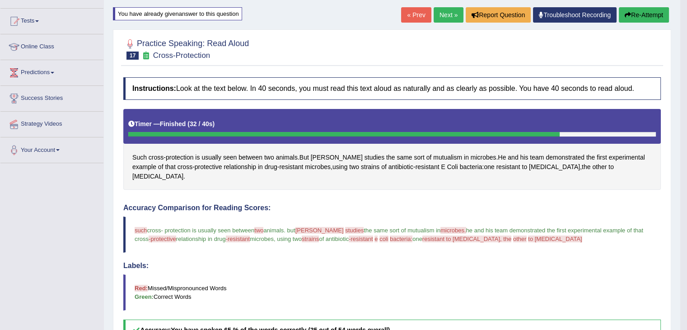
scroll to position [45, 0]
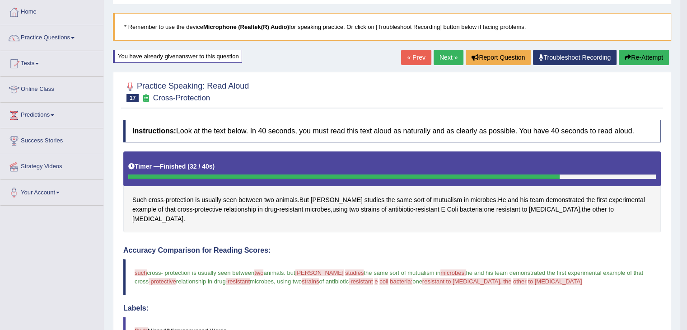
click at [440, 54] on link "Next »" at bounding box center [449, 57] width 30 height 15
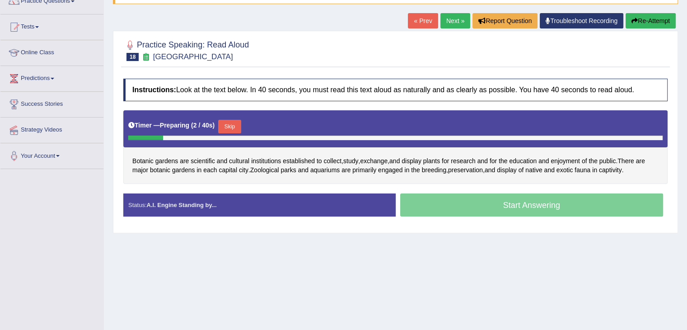
scroll to position [90, 0]
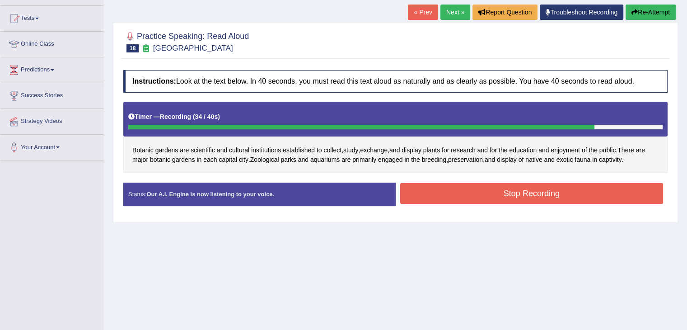
click at [529, 189] on button "Stop Recording" at bounding box center [531, 193] width 263 height 21
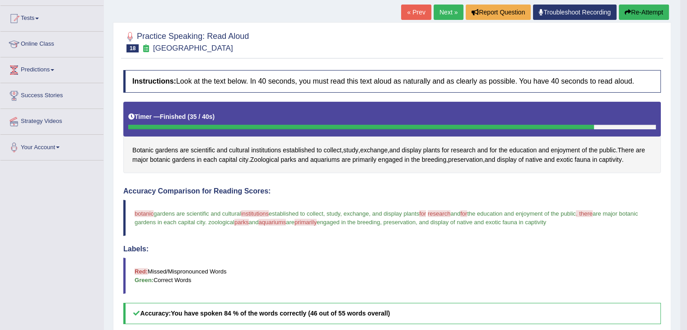
click at [448, 7] on link "Next »" at bounding box center [449, 12] width 30 height 15
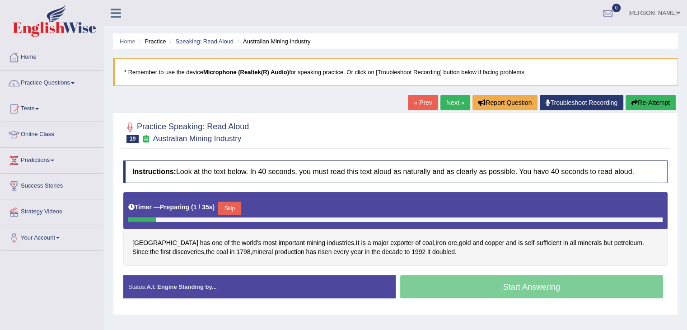
scroll to position [90, 0]
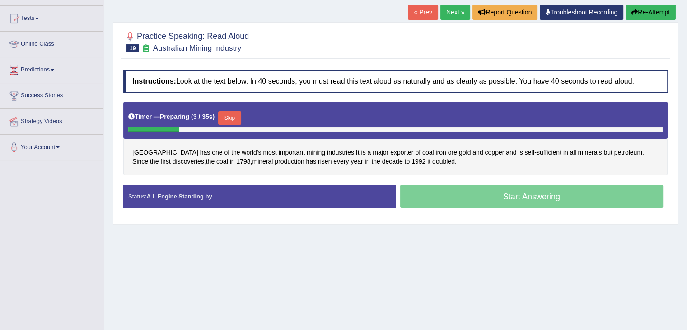
click at [235, 116] on button "Skip" at bounding box center [229, 118] width 23 height 14
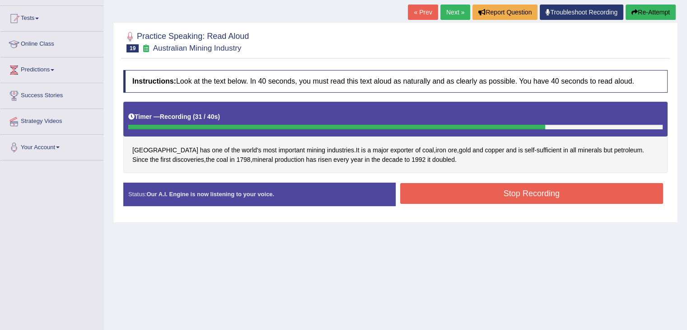
click at [537, 196] on button "Stop Recording" at bounding box center [531, 193] width 263 height 21
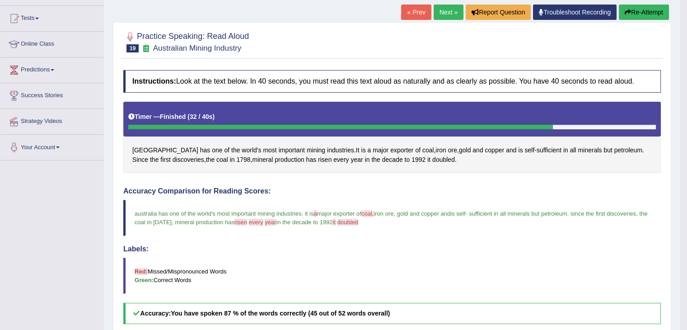
click at [442, 12] on link "Next »" at bounding box center [449, 12] width 30 height 15
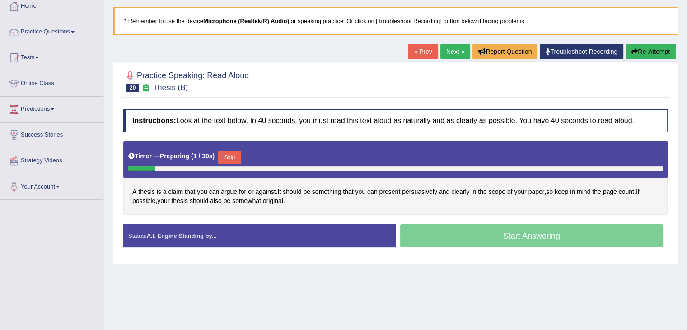
scroll to position [90, 0]
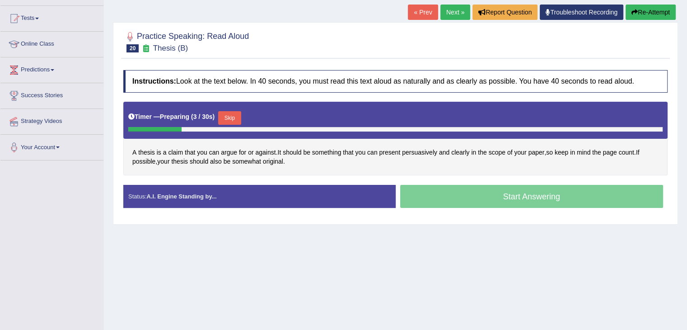
click at [235, 118] on button "Skip" at bounding box center [229, 118] width 23 height 14
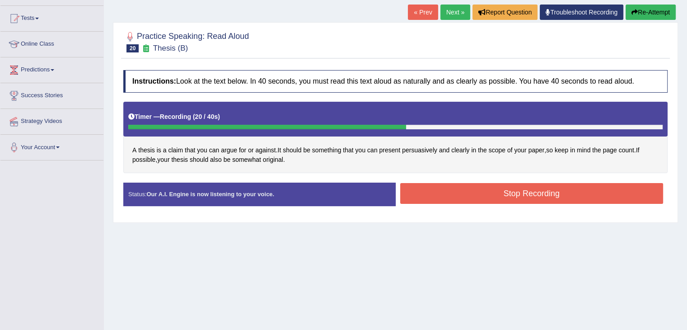
click at [543, 193] on button "Stop Recording" at bounding box center [531, 193] width 263 height 21
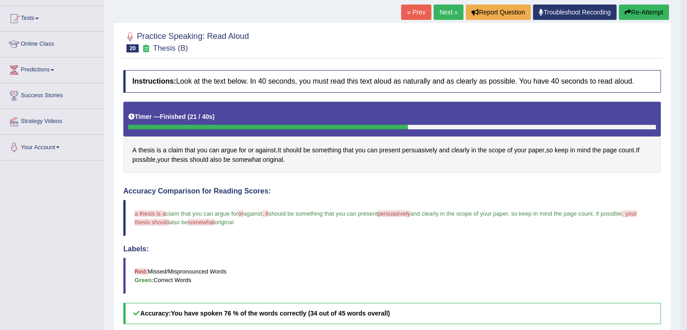
click at [639, 11] on button "Re-Attempt" at bounding box center [644, 12] width 50 height 15
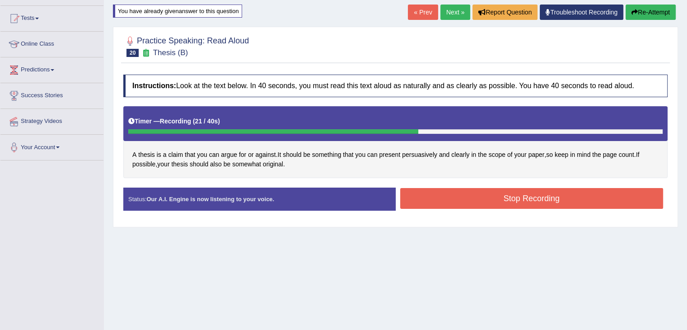
click at [559, 191] on button "Stop Recording" at bounding box center [531, 198] width 263 height 21
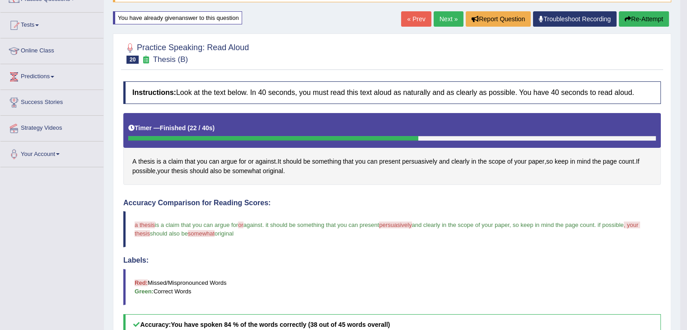
scroll to position [45, 0]
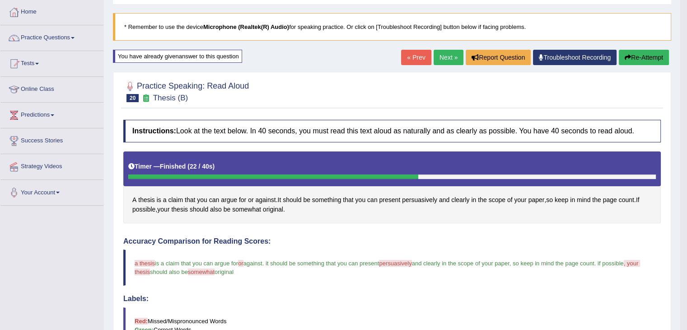
click at [443, 56] on link "Next »" at bounding box center [449, 57] width 30 height 15
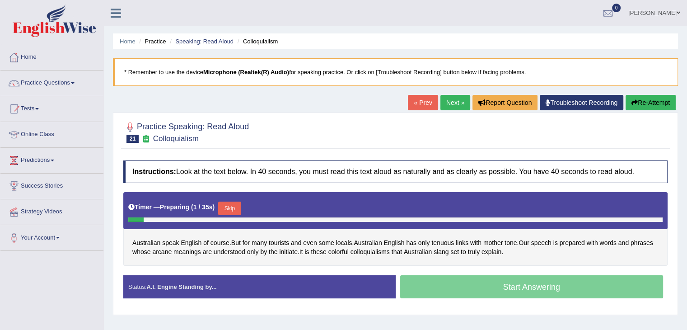
scroll to position [90, 0]
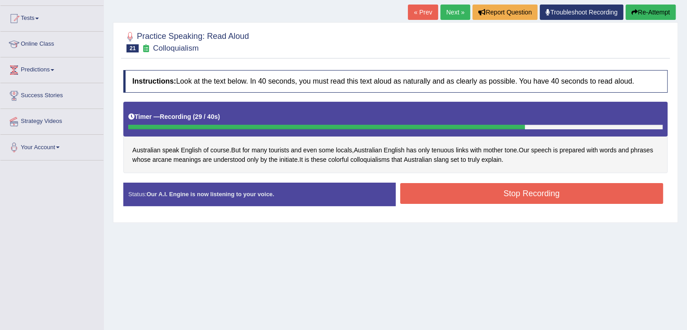
click at [508, 194] on button "Stop Recording" at bounding box center [531, 193] width 263 height 21
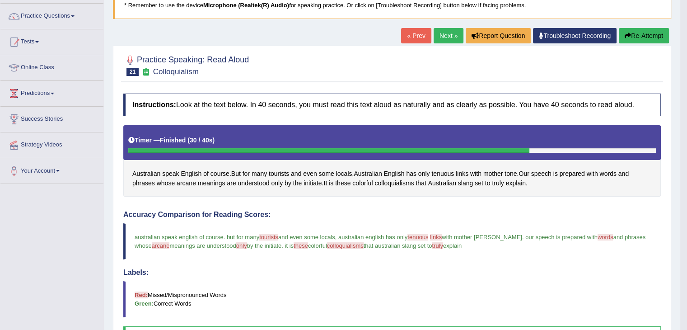
scroll to position [45, 0]
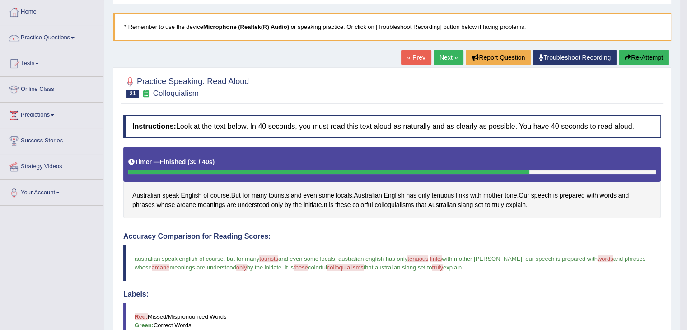
click at [444, 56] on link "Next »" at bounding box center [449, 57] width 30 height 15
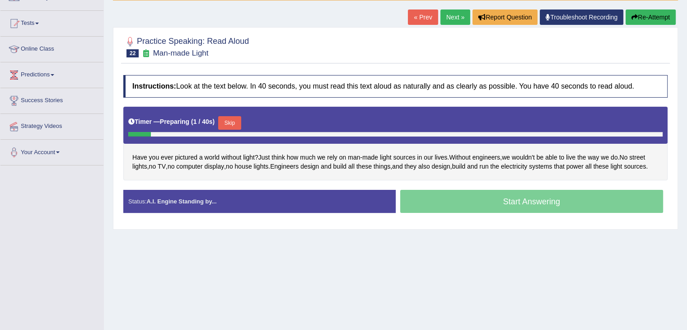
scroll to position [90, 0]
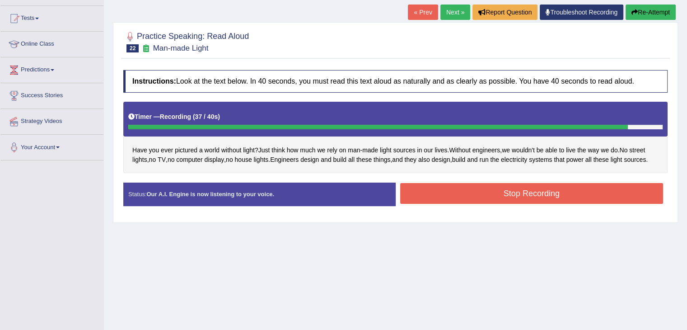
click at [559, 195] on button "Stop Recording" at bounding box center [531, 193] width 263 height 21
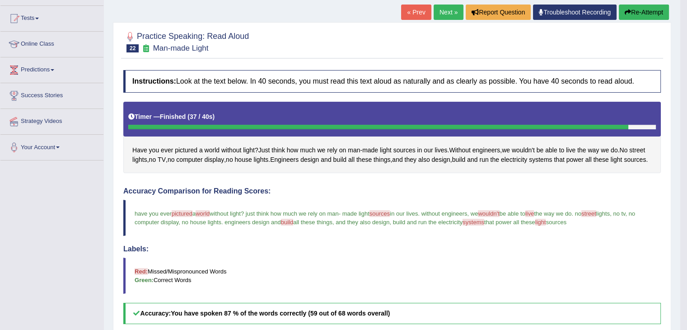
click at [450, 12] on link "Next »" at bounding box center [449, 12] width 30 height 15
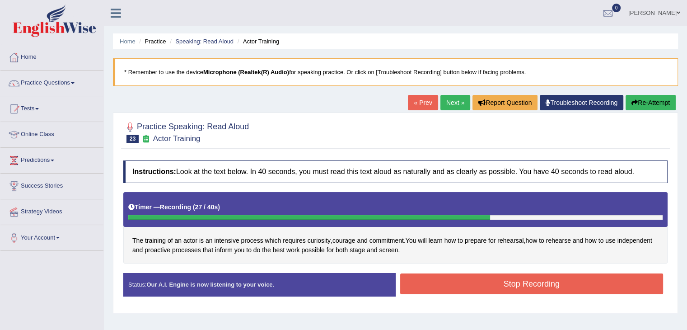
click at [595, 274] on button "Stop Recording" at bounding box center [531, 283] width 263 height 21
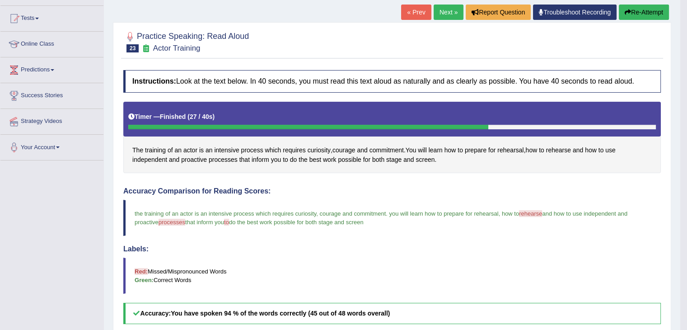
scroll to position [45, 0]
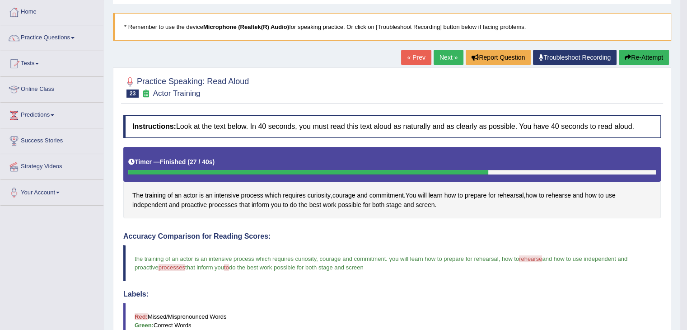
click at [448, 56] on link "Next »" at bounding box center [449, 57] width 30 height 15
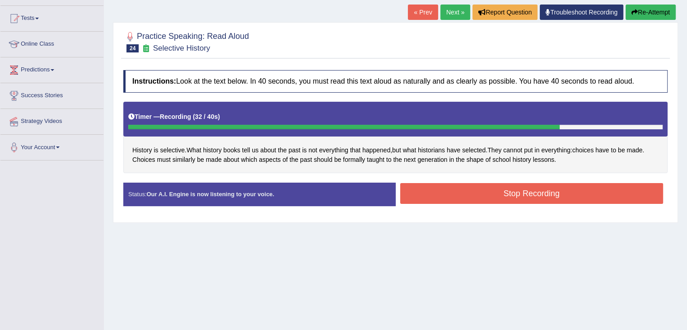
click at [563, 193] on button "Stop Recording" at bounding box center [531, 193] width 263 height 21
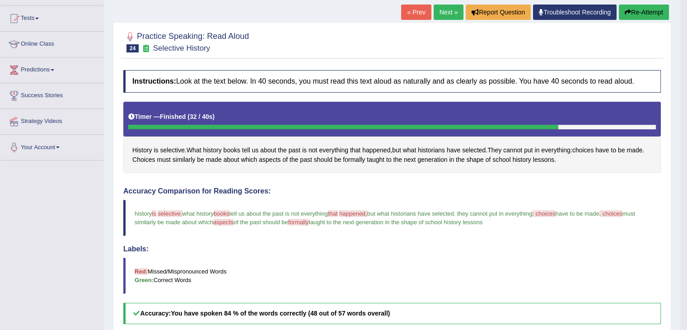
scroll to position [90, 0]
click at [446, 13] on link "Next »" at bounding box center [449, 12] width 30 height 15
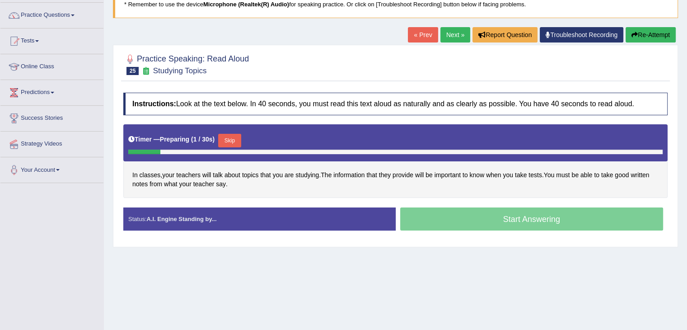
scroll to position [90, 0]
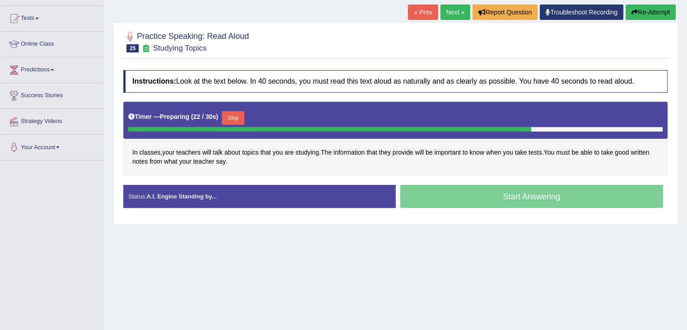
click at [237, 112] on button "Skip" at bounding box center [233, 118] width 23 height 14
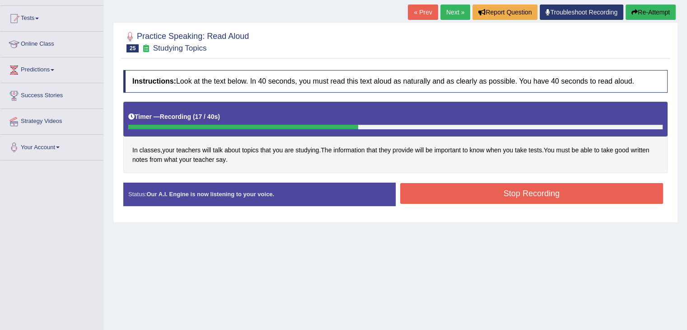
click at [538, 196] on button "Stop Recording" at bounding box center [531, 193] width 263 height 21
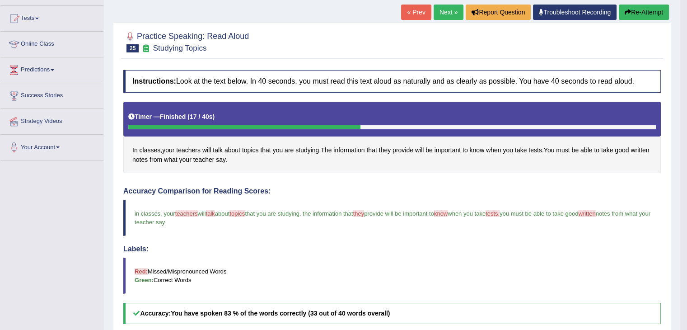
click at [443, 10] on link "Next »" at bounding box center [449, 12] width 30 height 15
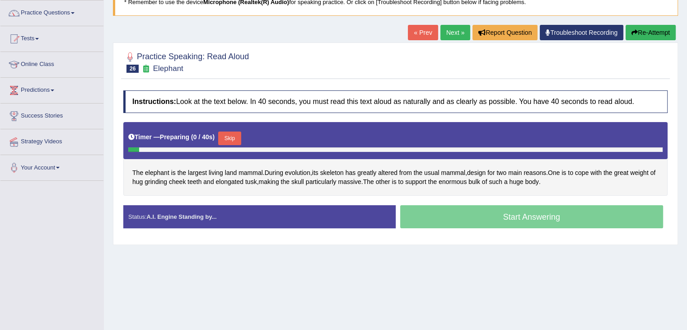
scroll to position [90, 0]
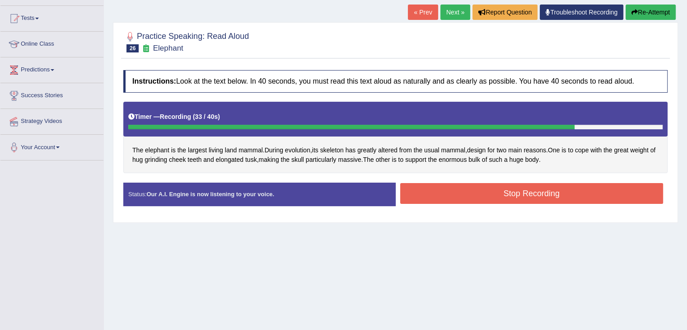
click at [491, 188] on button "Stop Recording" at bounding box center [531, 193] width 263 height 21
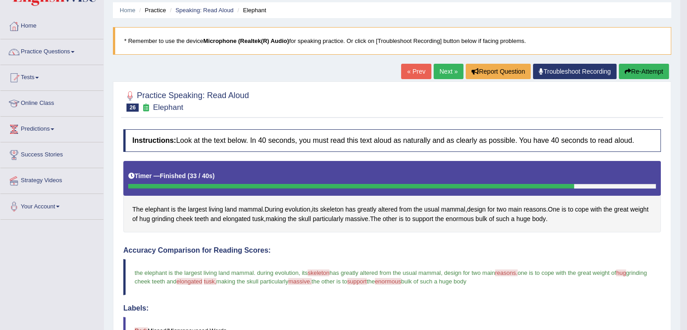
scroll to position [0, 0]
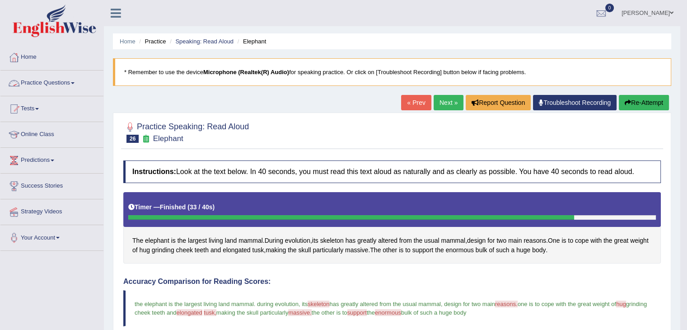
click at [40, 84] on link "Practice Questions" at bounding box center [51, 81] width 103 height 23
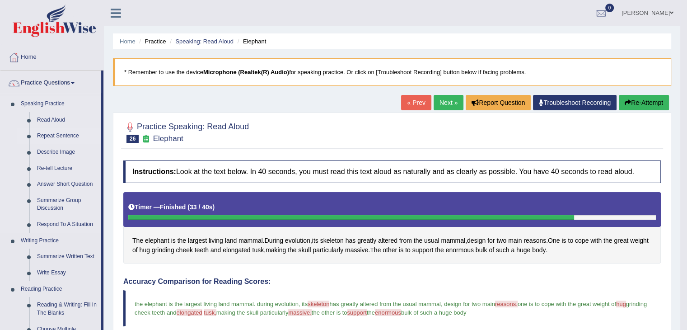
click at [57, 135] on link "Repeat Sentence" at bounding box center [67, 136] width 68 height 16
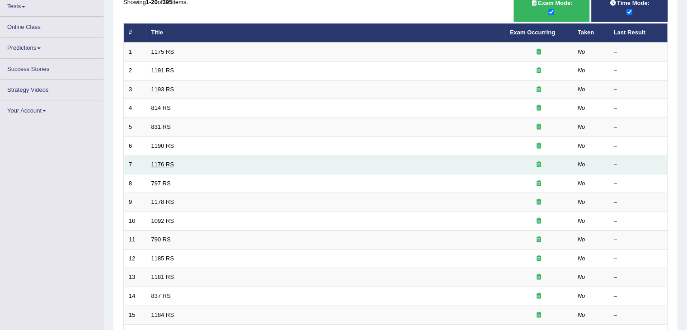
scroll to position [102, 0]
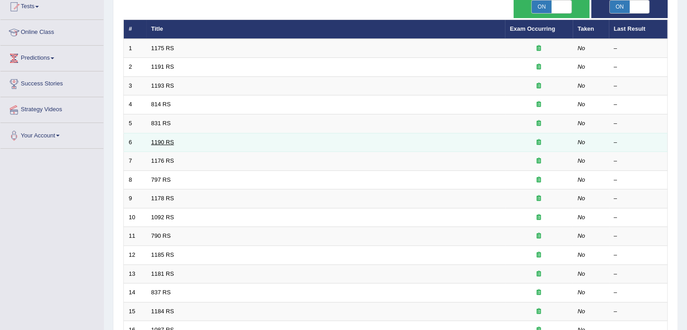
click at [166, 141] on link "1190 RS" at bounding box center [162, 142] width 23 height 7
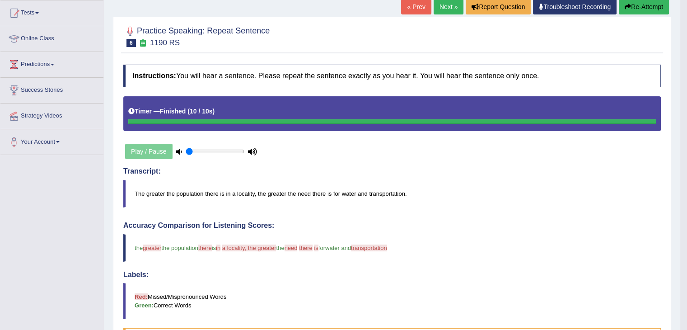
scroll to position [90, 0]
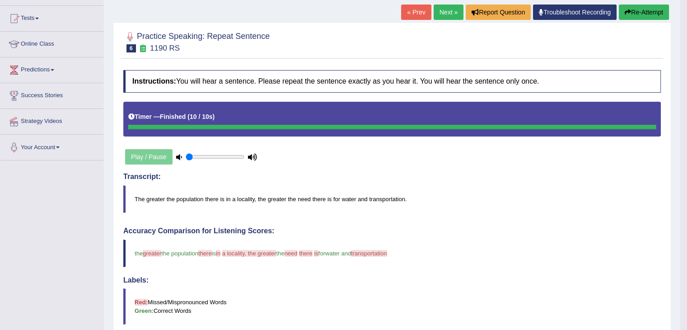
click at [447, 12] on link "Next »" at bounding box center [449, 12] width 30 height 15
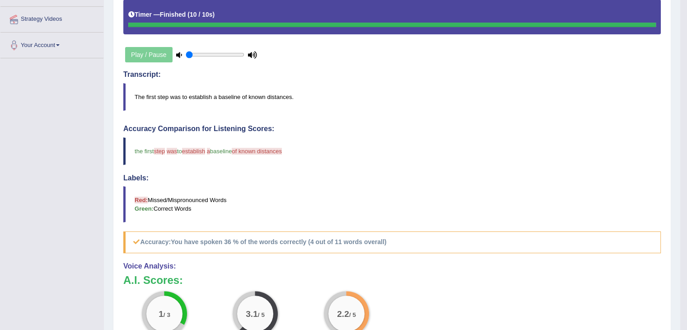
scroll to position [90, 0]
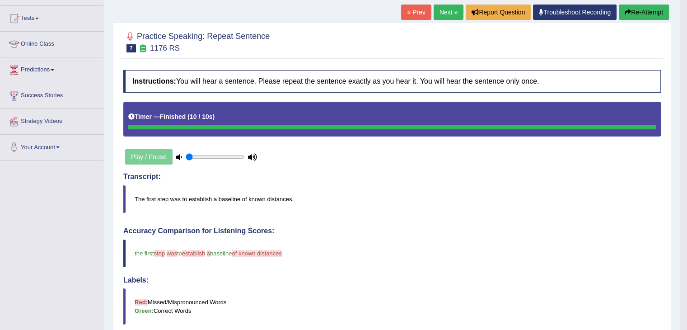
click at [445, 12] on link "Next »" at bounding box center [449, 12] width 30 height 15
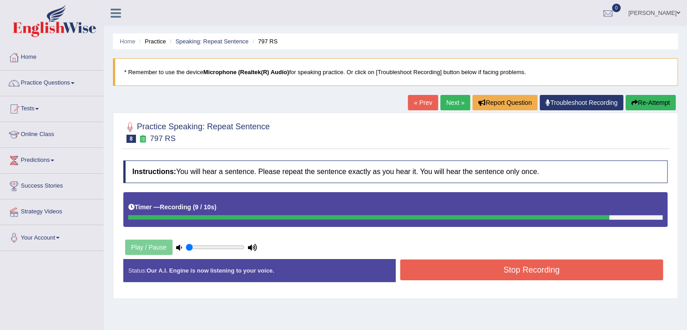
click at [509, 266] on button "Stop Recording" at bounding box center [531, 269] width 263 height 21
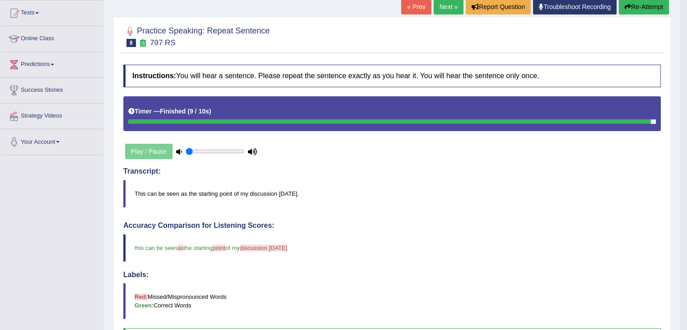
scroll to position [45, 0]
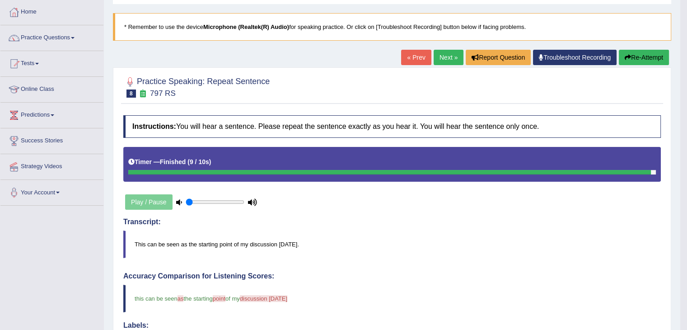
click at [447, 53] on link "Next »" at bounding box center [449, 57] width 30 height 15
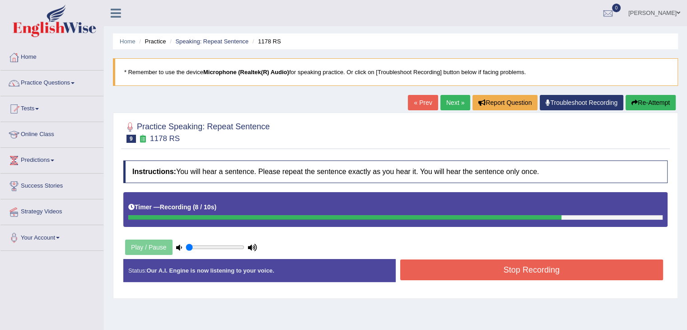
click at [590, 273] on button "Stop Recording" at bounding box center [531, 269] width 263 height 21
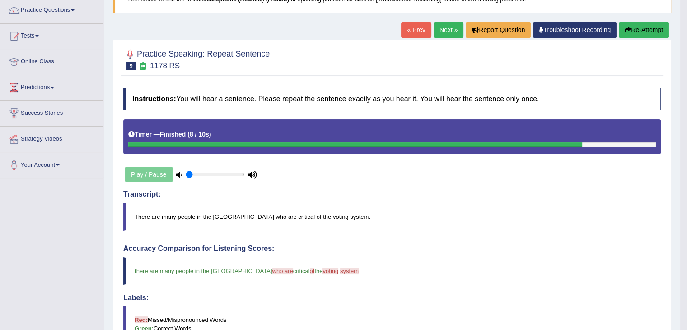
scroll to position [45, 0]
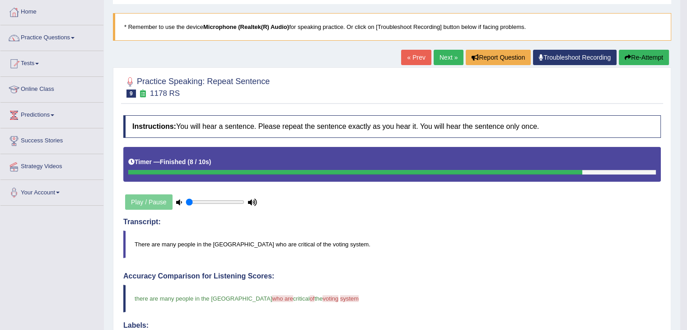
click at [447, 56] on link "Next »" at bounding box center [449, 57] width 30 height 15
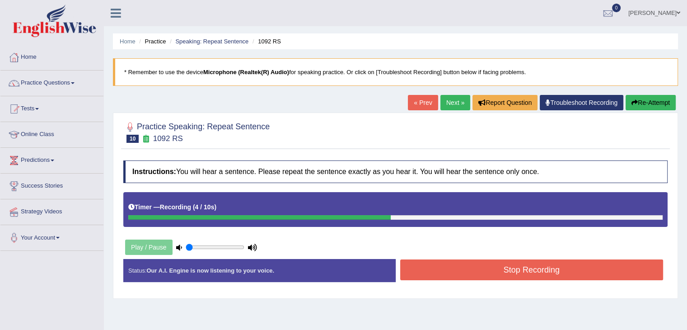
click at [623, 275] on button "Stop Recording" at bounding box center [531, 269] width 263 height 21
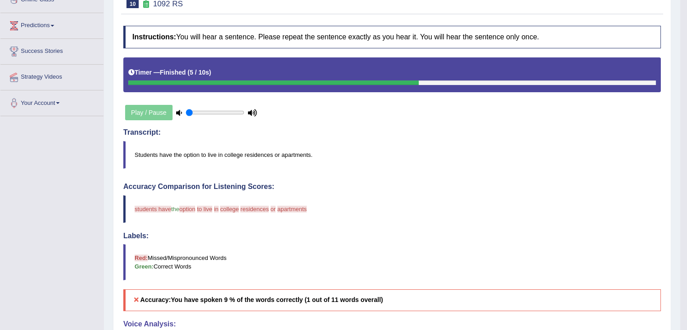
scroll to position [90, 0]
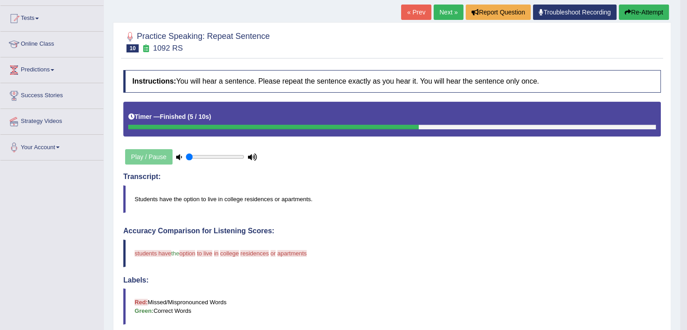
click at [447, 13] on link "Next »" at bounding box center [449, 12] width 30 height 15
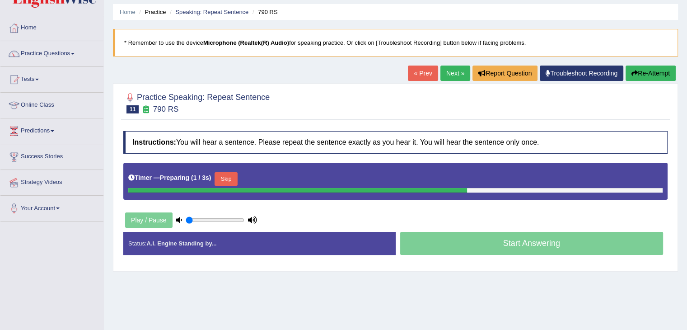
scroll to position [45, 0]
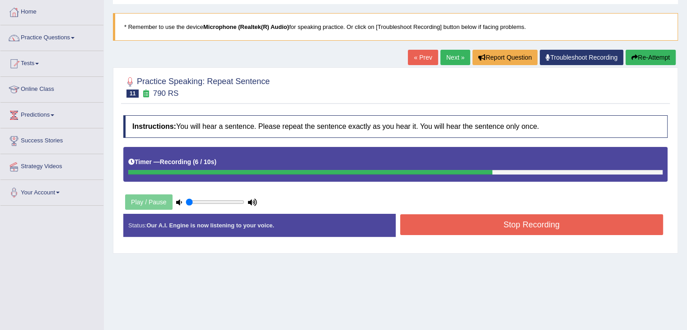
click at [488, 222] on button "Stop Recording" at bounding box center [531, 224] width 263 height 21
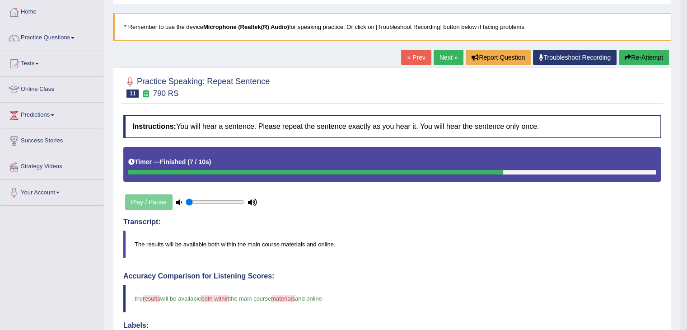
click at [444, 56] on link "Next »" at bounding box center [449, 57] width 30 height 15
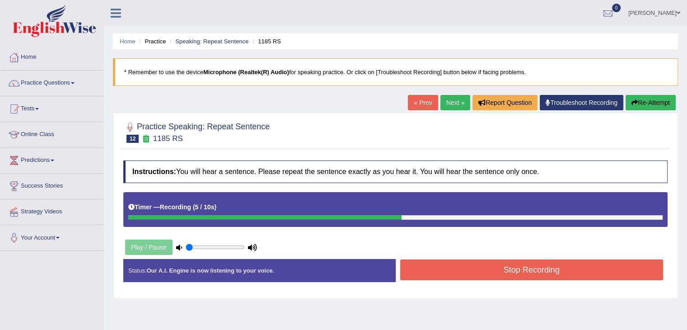
click at [559, 264] on button "Stop Recording" at bounding box center [531, 269] width 263 height 21
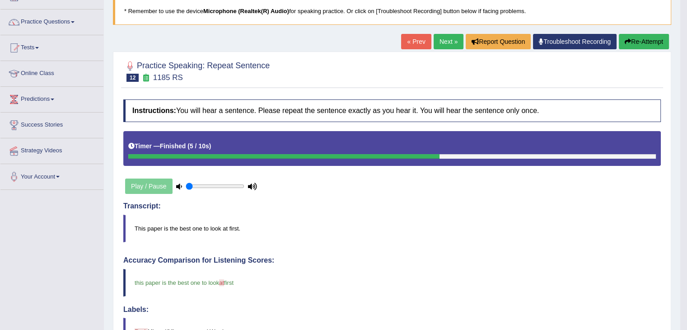
scroll to position [45, 0]
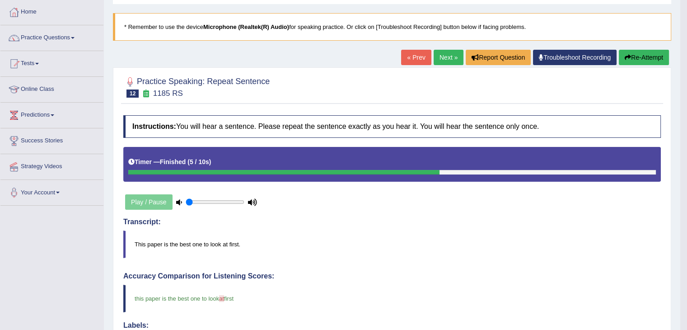
click at [448, 56] on link "Next »" at bounding box center [449, 57] width 30 height 15
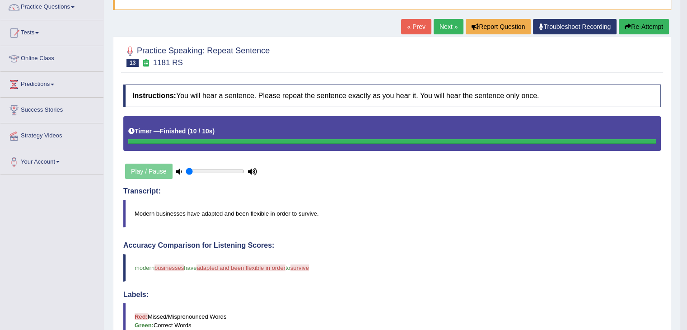
scroll to position [45, 0]
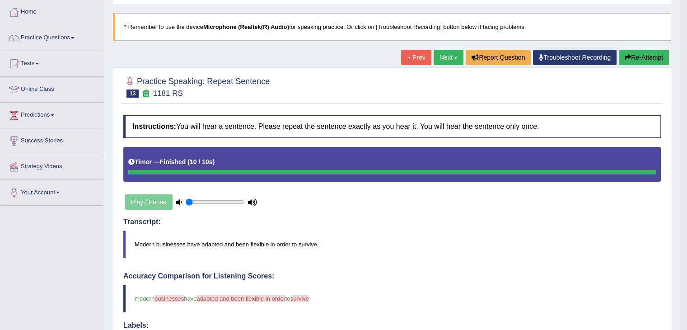
click at [446, 56] on link "Next »" at bounding box center [449, 57] width 30 height 15
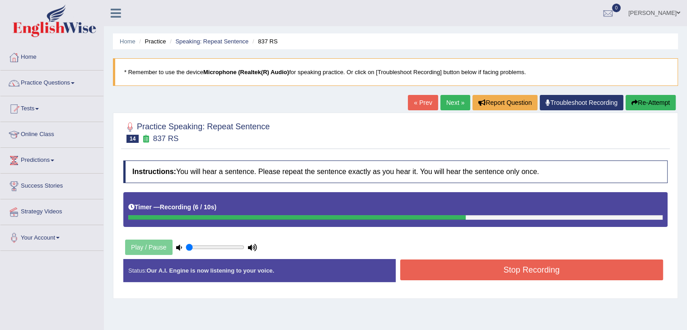
click at [519, 271] on button "Stop Recording" at bounding box center [531, 269] width 263 height 21
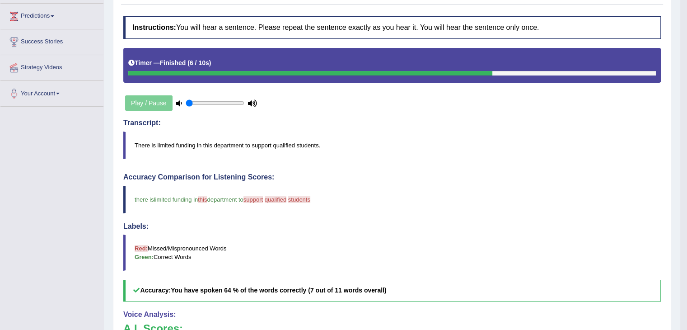
scroll to position [90, 0]
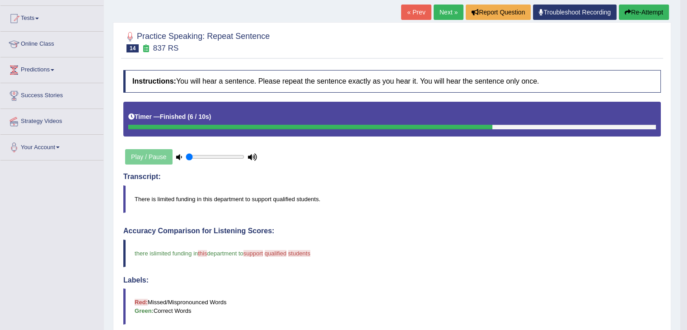
click at [451, 9] on link "Next »" at bounding box center [449, 12] width 30 height 15
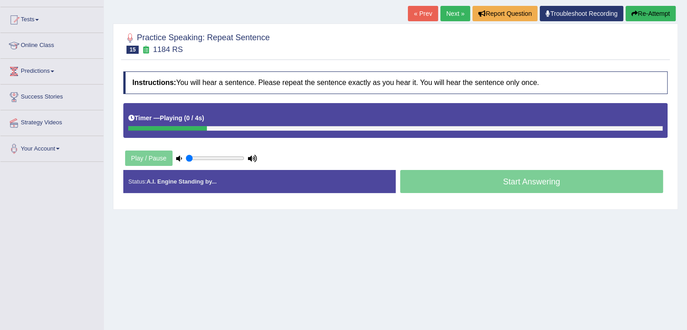
scroll to position [90, 0]
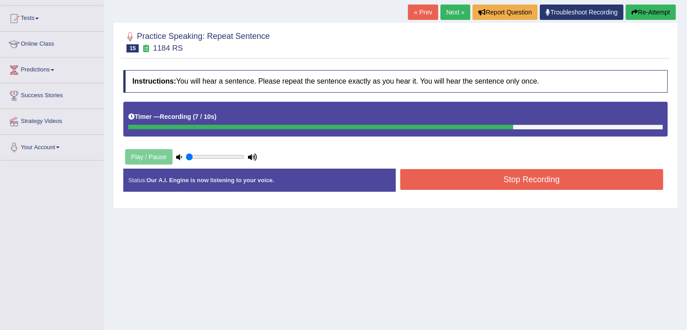
click at [481, 182] on button "Stop Recording" at bounding box center [531, 179] width 263 height 21
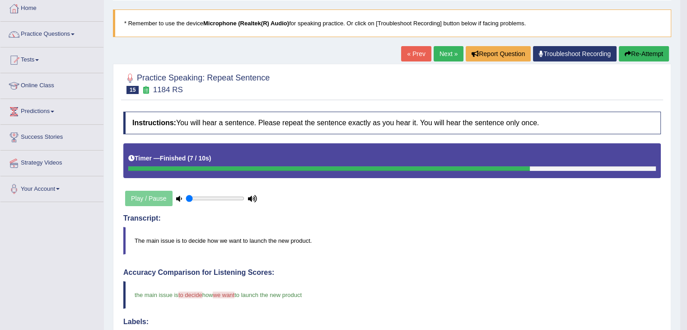
scroll to position [45, 0]
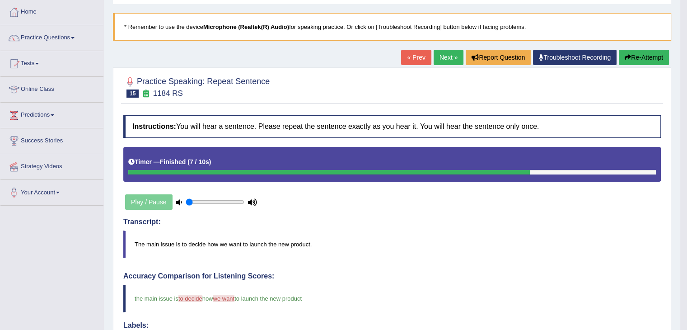
click at [444, 51] on link "Next »" at bounding box center [449, 57] width 30 height 15
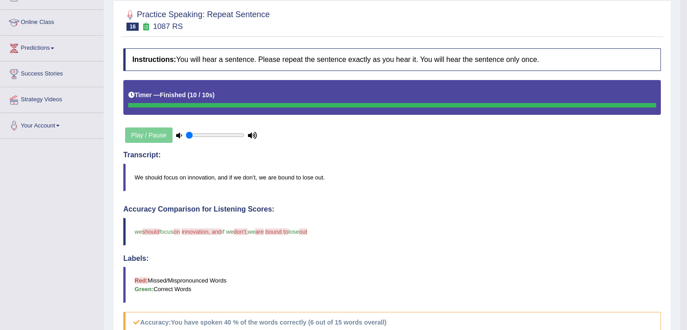
scroll to position [90, 0]
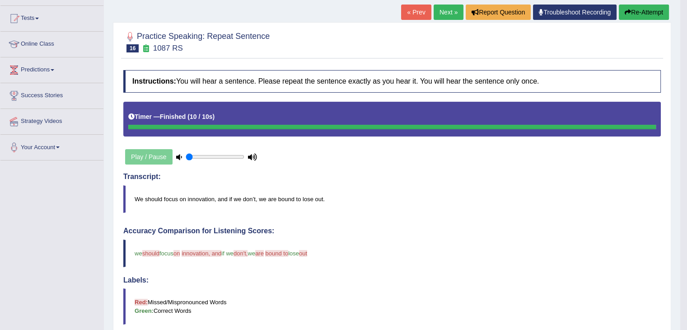
click at [450, 12] on link "Next »" at bounding box center [449, 12] width 30 height 15
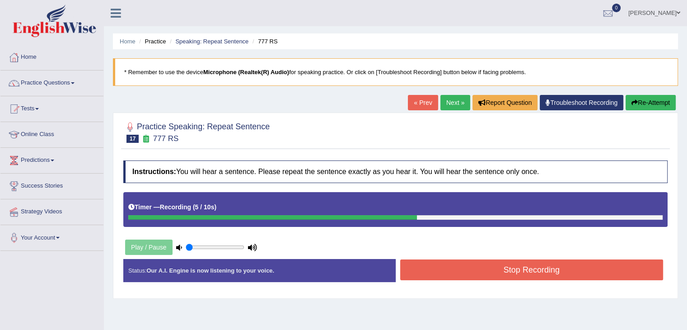
click at [513, 266] on button "Stop Recording" at bounding box center [531, 269] width 263 height 21
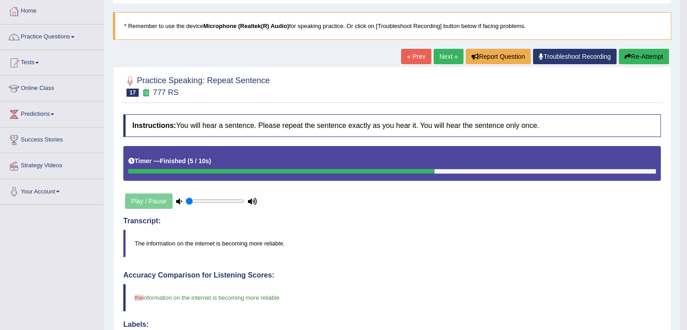
scroll to position [45, 0]
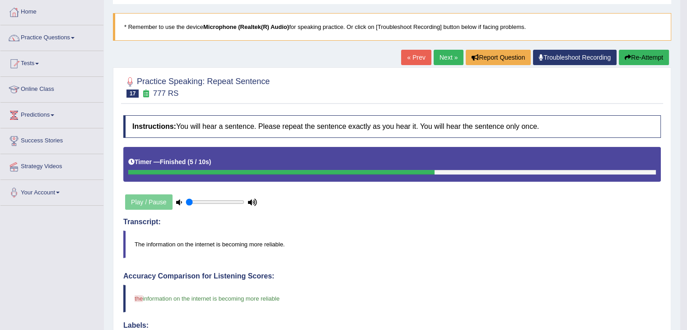
click at [441, 58] on link "Next »" at bounding box center [449, 57] width 30 height 15
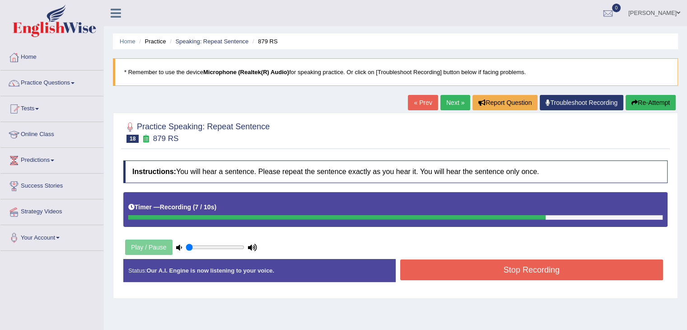
click at [508, 273] on button "Stop Recording" at bounding box center [531, 269] width 263 height 21
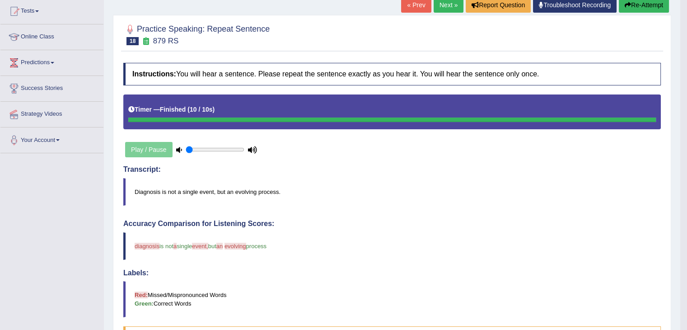
scroll to position [45, 0]
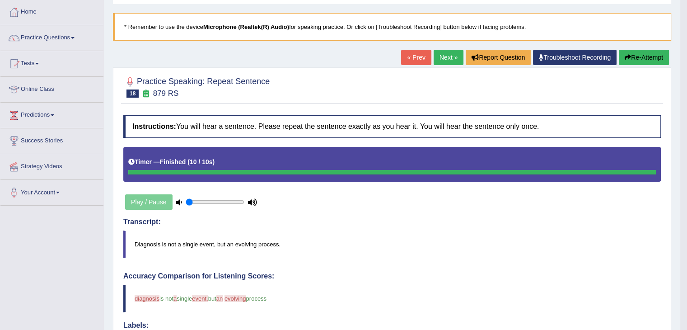
click at [447, 53] on link "Next »" at bounding box center [449, 57] width 30 height 15
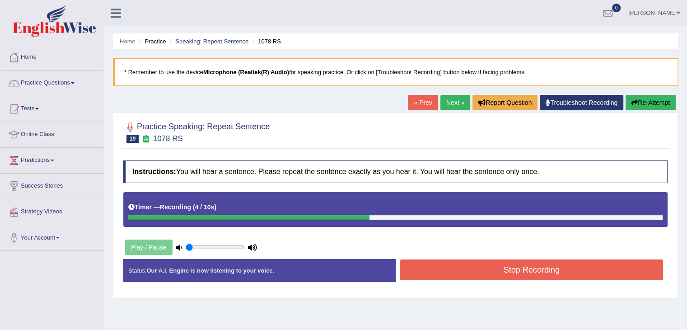
click at [524, 271] on button "Stop Recording" at bounding box center [531, 269] width 263 height 21
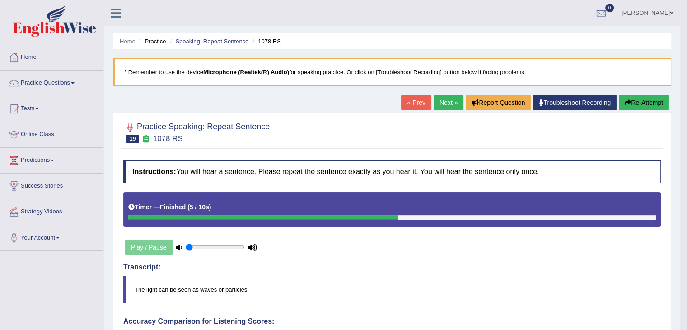
click at [439, 103] on link "Next »" at bounding box center [449, 102] width 30 height 15
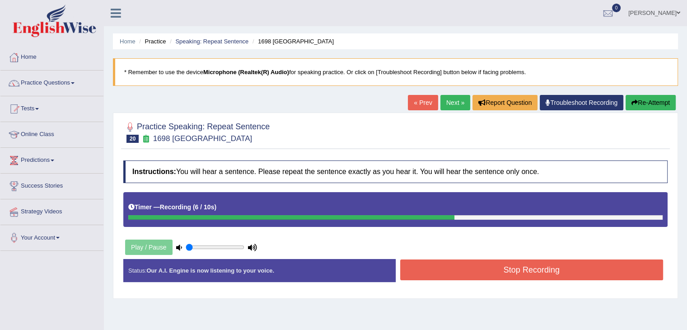
click at [517, 275] on button "Stop Recording" at bounding box center [531, 269] width 263 height 21
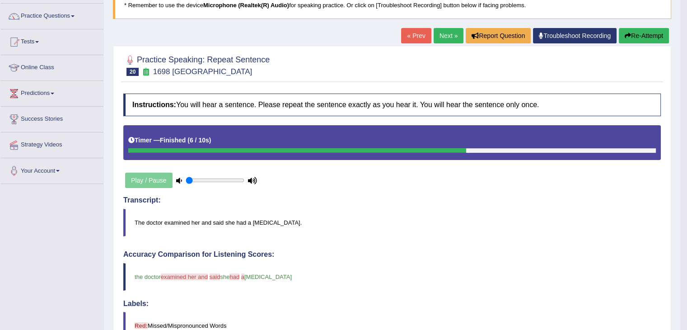
scroll to position [45, 0]
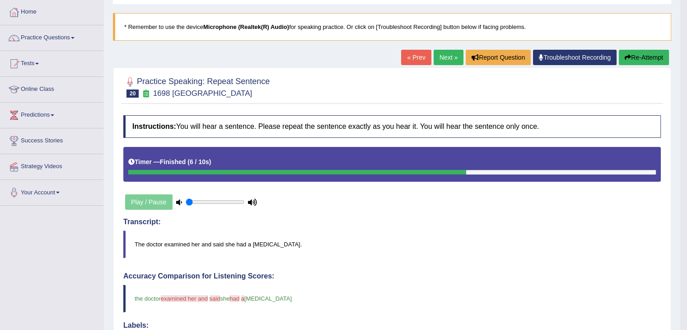
click at [448, 60] on link "Next »" at bounding box center [449, 57] width 30 height 15
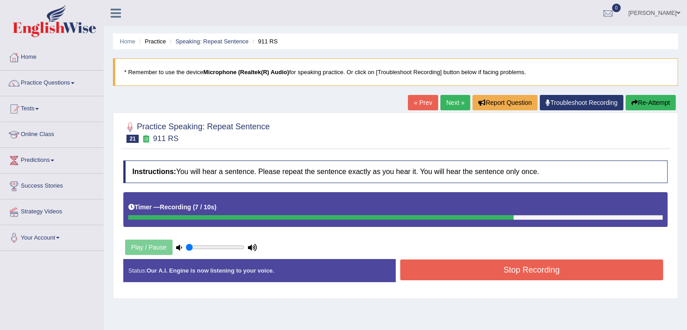
click at [540, 271] on button "Stop Recording" at bounding box center [531, 269] width 263 height 21
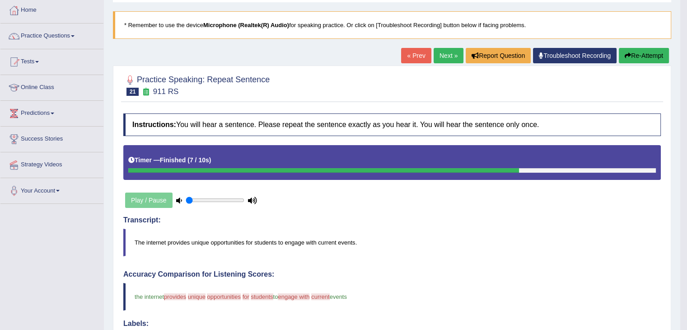
scroll to position [45, 0]
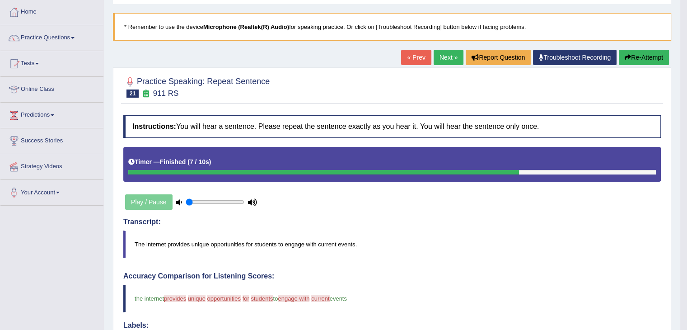
click at [445, 58] on link "Next »" at bounding box center [449, 57] width 30 height 15
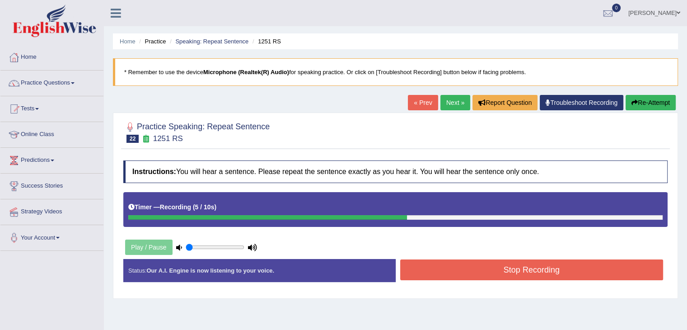
click at [544, 266] on button "Stop Recording" at bounding box center [531, 269] width 263 height 21
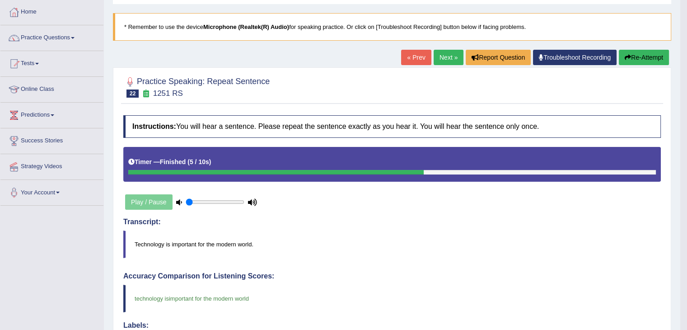
scroll to position [45, 0]
click at [442, 55] on link "Next »" at bounding box center [449, 57] width 30 height 15
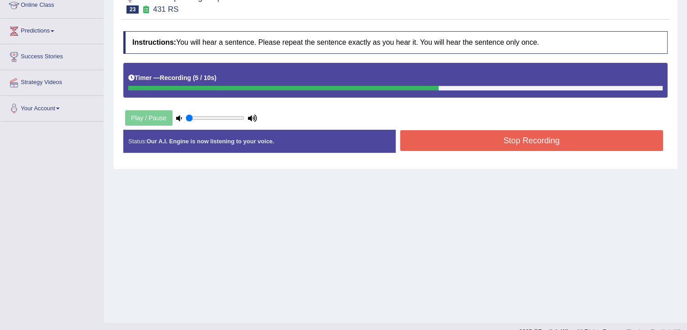
scroll to position [135, 0]
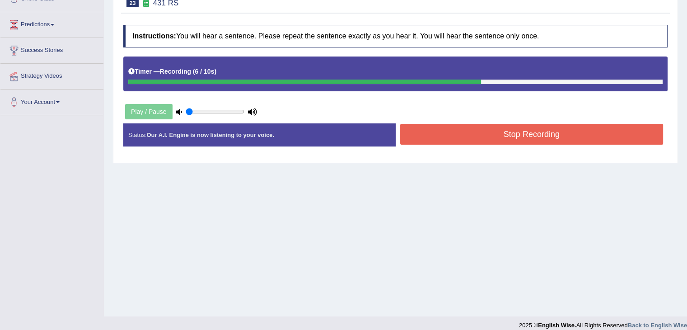
click at [520, 134] on button "Stop Recording" at bounding box center [531, 134] width 263 height 21
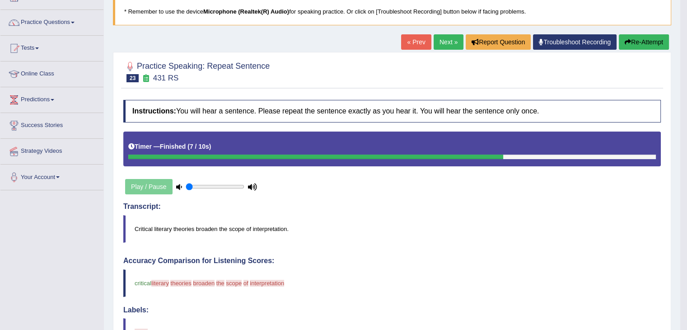
scroll to position [45, 0]
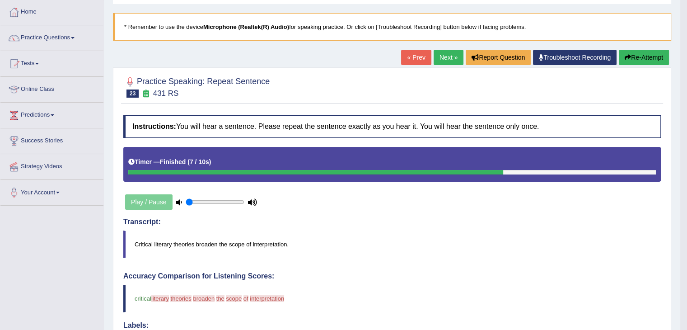
click at [444, 54] on link "Next »" at bounding box center [449, 57] width 30 height 15
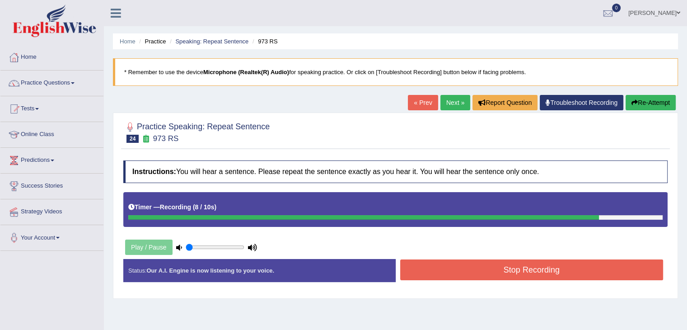
click at [531, 268] on button "Stop Recording" at bounding box center [531, 269] width 263 height 21
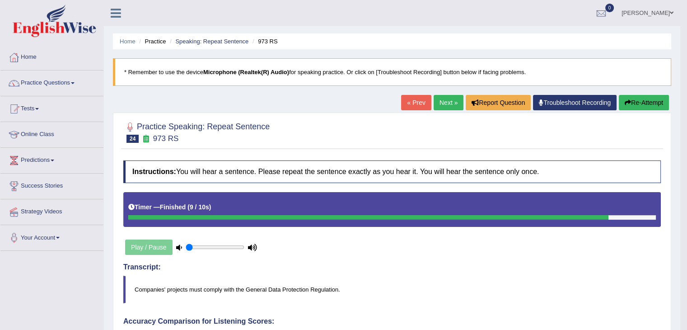
click at [450, 103] on link "Next »" at bounding box center [449, 102] width 30 height 15
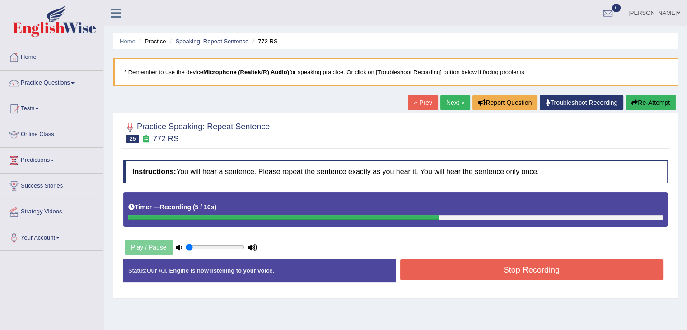
click at [591, 262] on button "Stop Recording" at bounding box center [531, 269] width 263 height 21
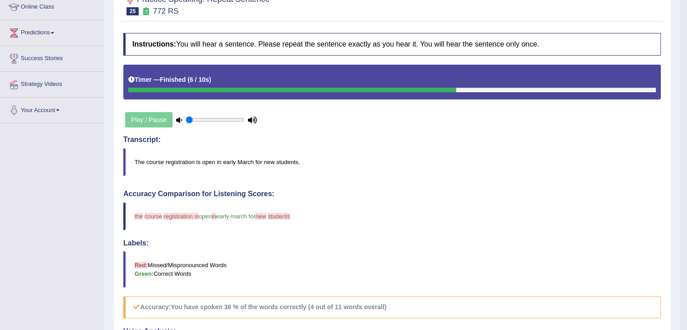
scroll to position [45, 0]
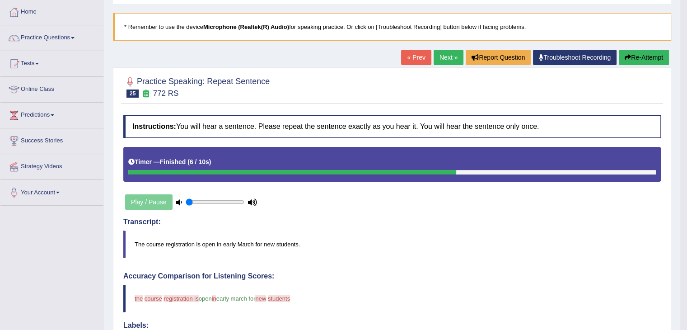
click at [449, 57] on link "Next »" at bounding box center [449, 57] width 30 height 15
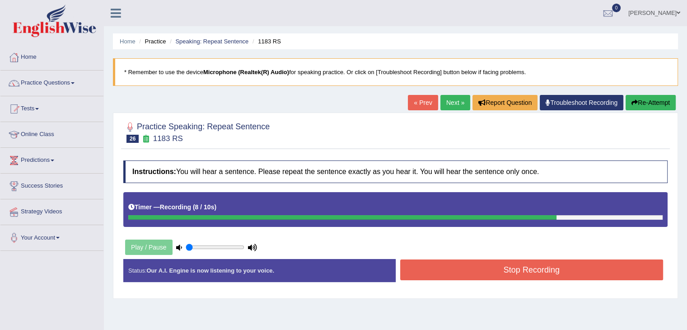
click at [548, 264] on button "Stop Recording" at bounding box center [531, 269] width 263 height 21
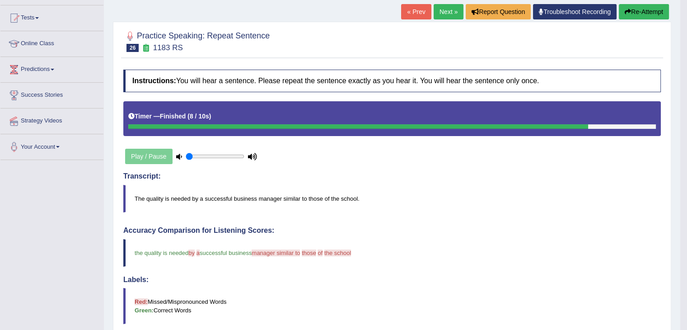
scroll to position [90, 0]
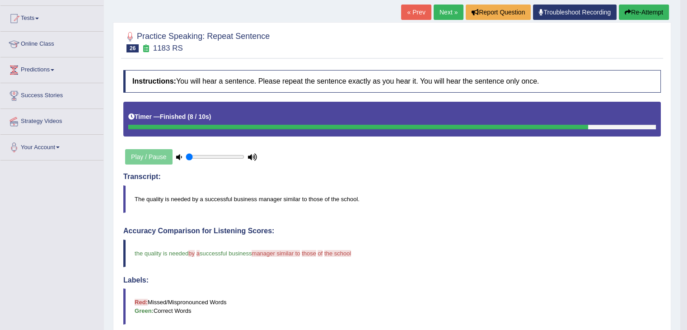
click at [443, 11] on link "Next »" at bounding box center [449, 12] width 30 height 15
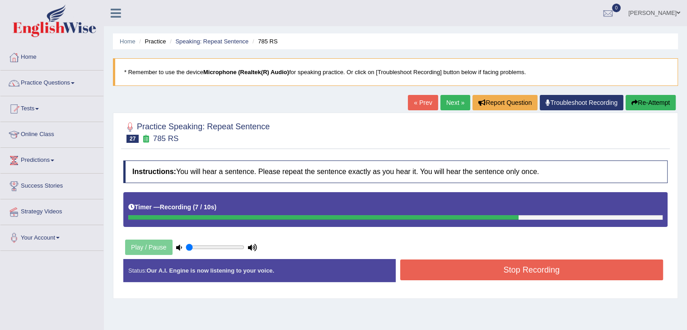
click at [600, 275] on button "Stop Recording" at bounding box center [531, 269] width 263 height 21
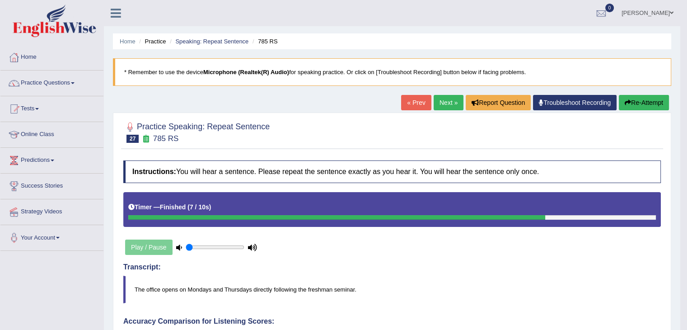
click at [446, 104] on link "Next »" at bounding box center [449, 102] width 30 height 15
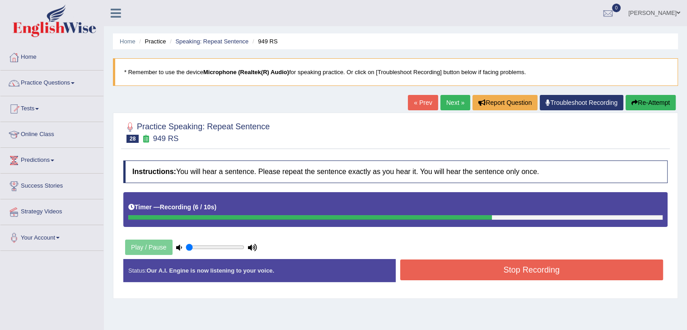
click at [575, 274] on button "Stop Recording" at bounding box center [531, 269] width 263 height 21
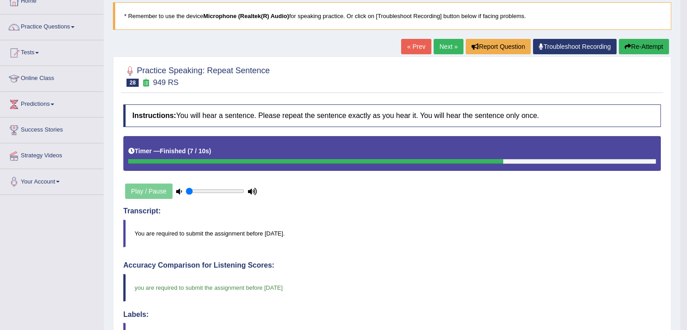
scroll to position [45, 0]
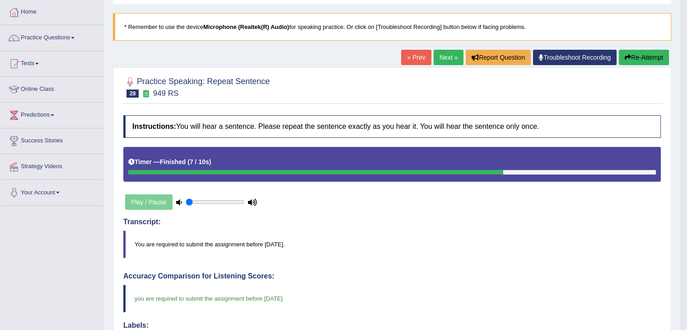
click at [446, 56] on link "Next »" at bounding box center [449, 57] width 30 height 15
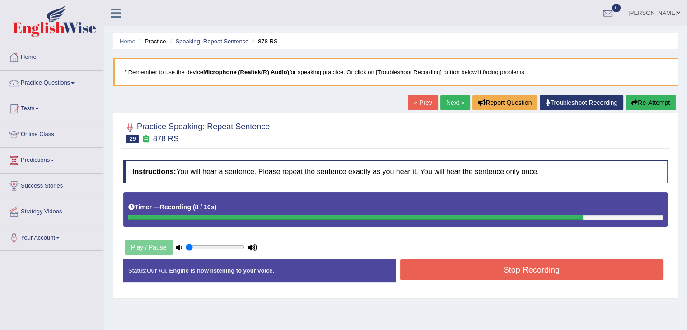
click at [580, 270] on button "Stop Recording" at bounding box center [531, 269] width 263 height 21
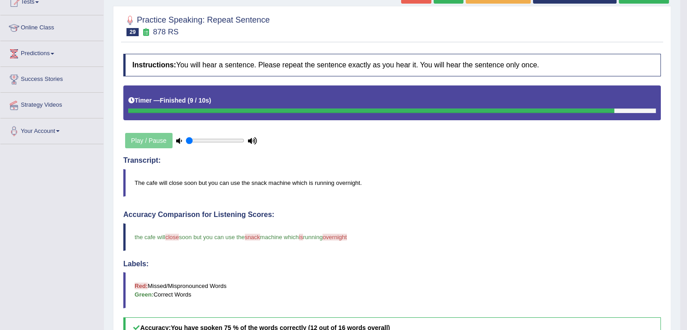
scroll to position [90, 0]
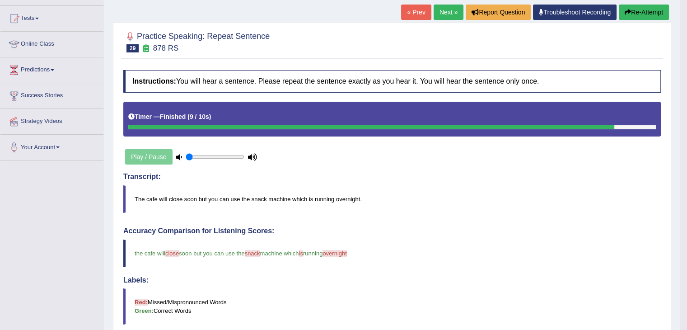
click at [444, 14] on link "Next »" at bounding box center [449, 12] width 30 height 15
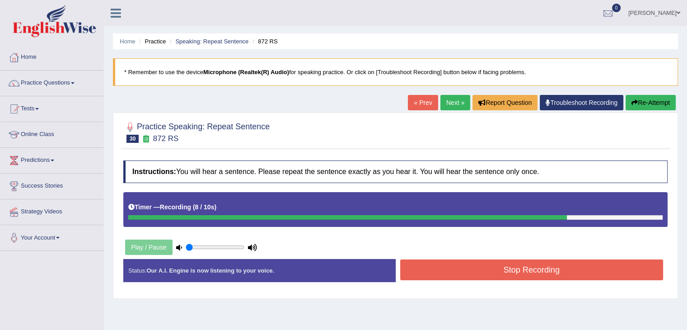
click at [530, 266] on button "Stop Recording" at bounding box center [531, 269] width 263 height 21
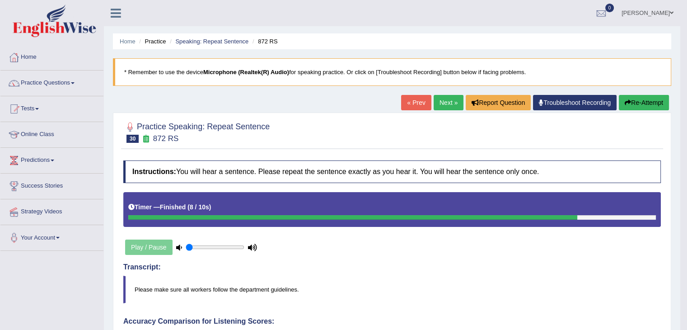
click at [447, 104] on link "Next »" at bounding box center [449, 102] width 30 height 15
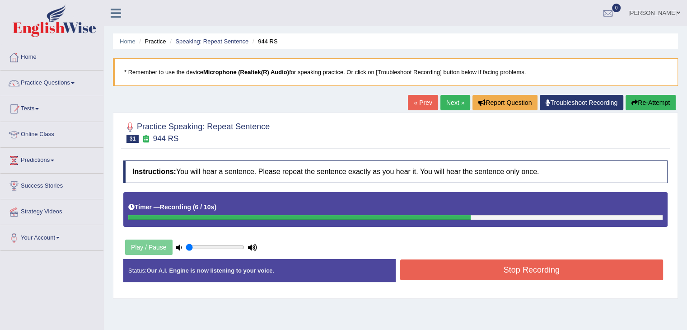
click at [533, 269] on button "Stop Recording" at bounding box center [531, 269] width 263 height 21
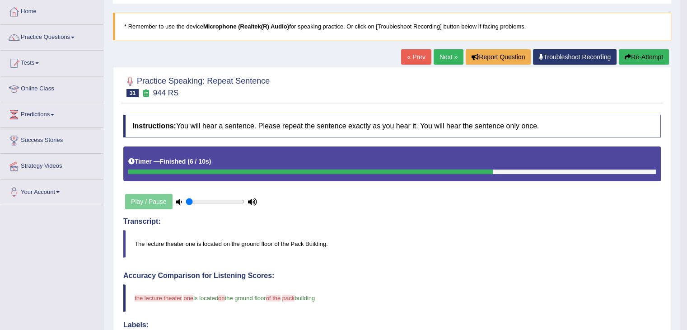
scroll to position [45, 0]
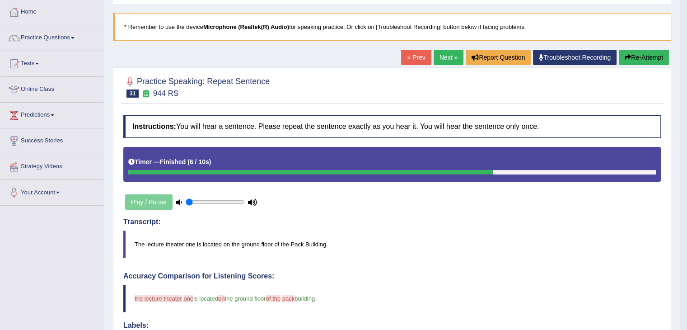
click at [448, 55] on link "Next »" at bounding box center [449, 57] width 30 height 15
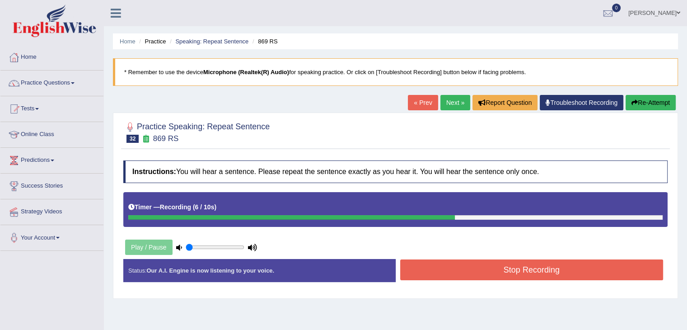
click at [559, 267] on button "Stop Recording" at bounding box center [531, 269] width 263 height 21
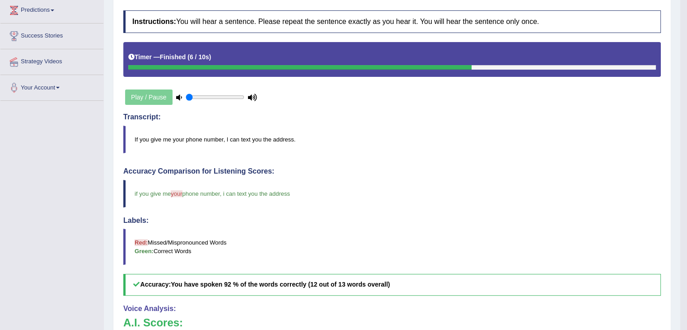
scroll to position [90, 0]
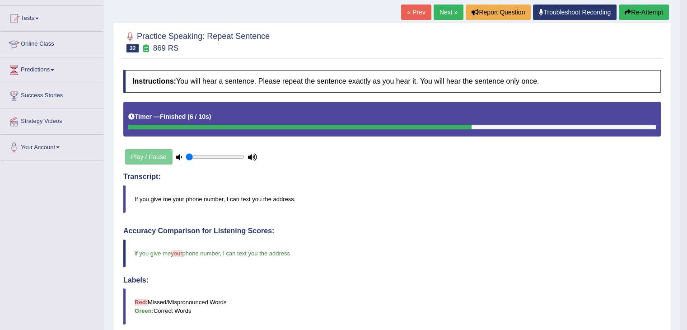
click at [449, 14] on link "Next »" at bounding box center [449, 12] width 30 height 15
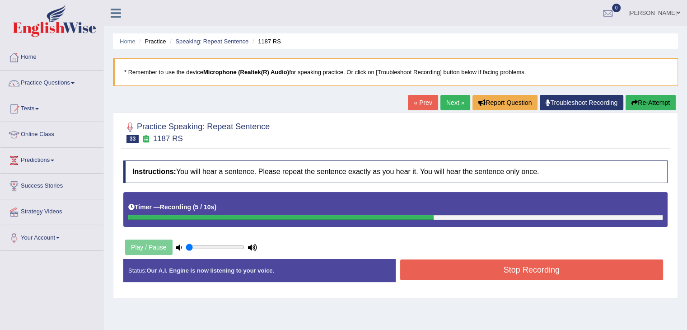
click at [587, 267] on button "Stop Recording" at bounding box center [531, 269] width 263 height 21
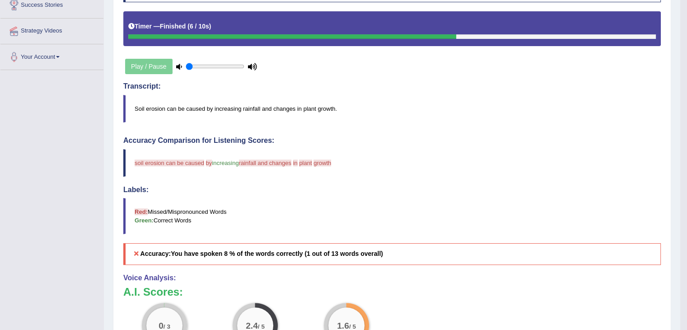
scroll to position [90, 0]
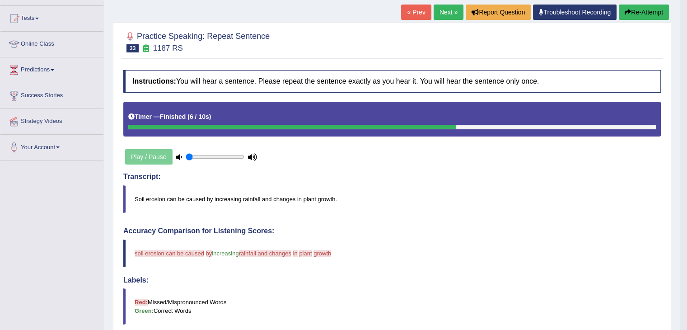
click at [448, 13] on link "Next »" at bounding box center [449, 12] width 30 height 15
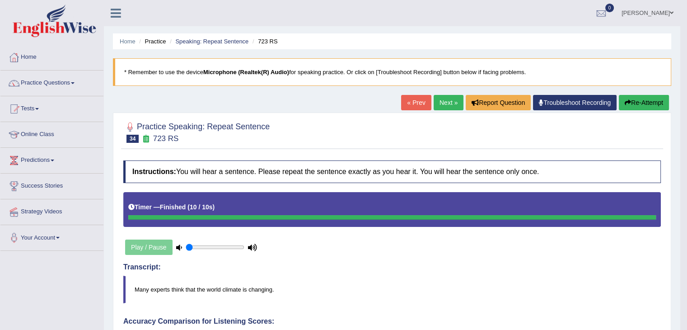
click at [656, 103] on button "Re-Attempt" at bounding box center [644, 102] width 50 height 15
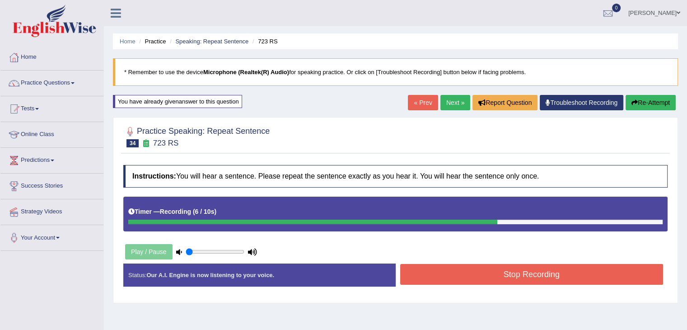
click at [570, 279] on button "Stop Recording" at bounding box center [531, 274] width 263 height 21
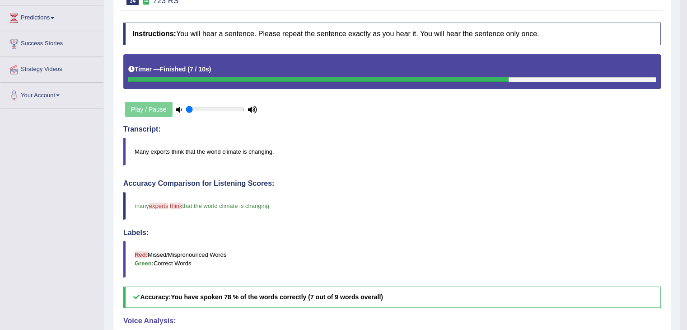
scroll to position [90, 0]
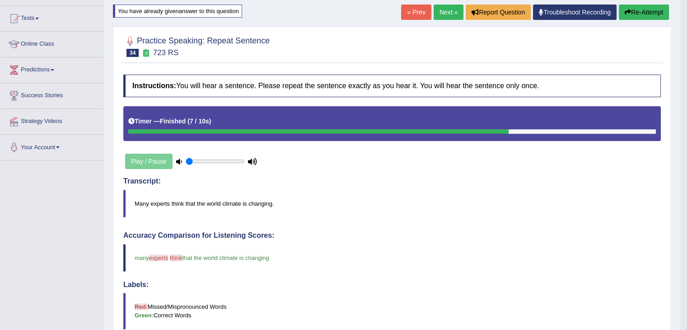
click at [635, 11] on button "Re-Attempt" at bounding box center [644, 12] width 50 height 15
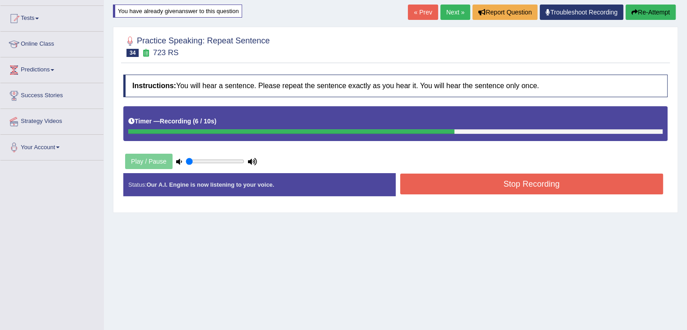
click at [554, 186] on button "Stop Recording" at bounding box center [531, 183] width 263 height 21
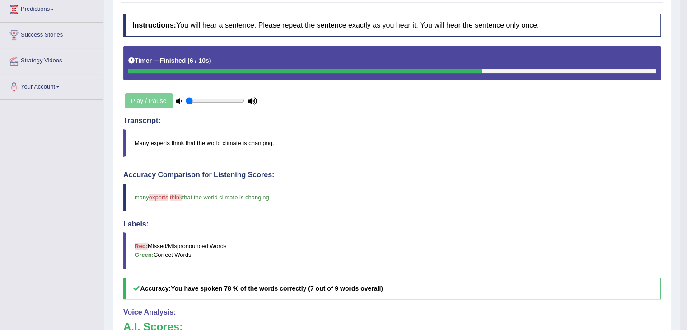
scroll to position [90, 0]
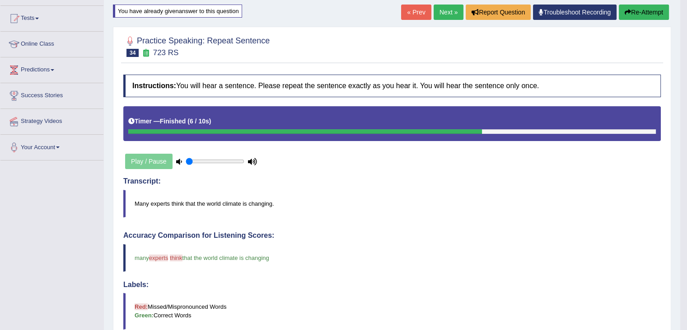
click at [646, 12] on button "Re-Attempt" at bounding box center [644, 12] width 50 height 15
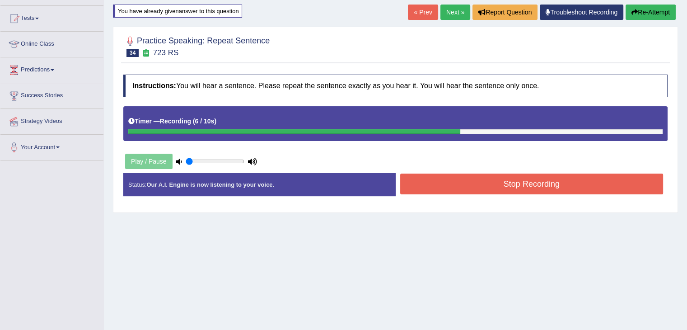
click at [569, 185] on button "Stop Recording" at bounding box center [531, 183] width 263 height 21
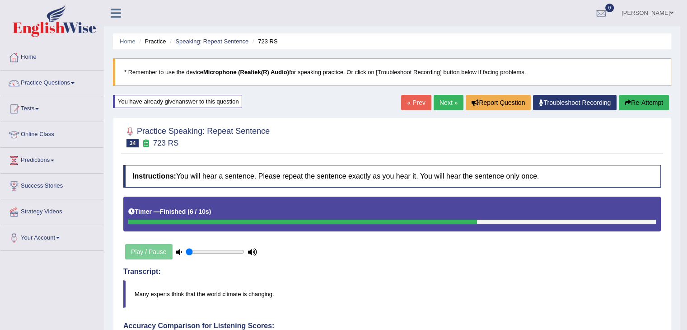
click at [445, 103] on link "Next »" at bounding box center [449, 102] width 30 height 15
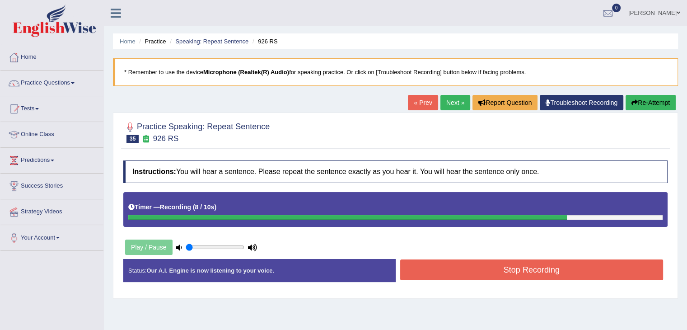
click at [491, 271] on button "Stop Recording" at bounding box center [531, 269] width 263 height 21
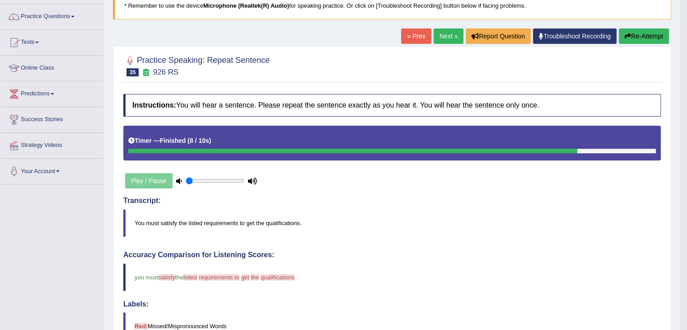
scroll to position [45, 0]
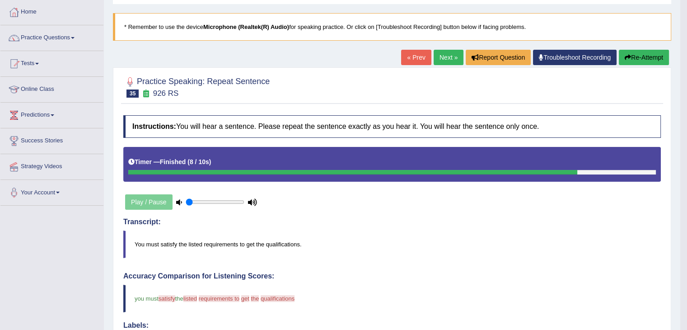
click at [442, 56] on link "Next »" at bounding box center [449, 57] width 30 height 15
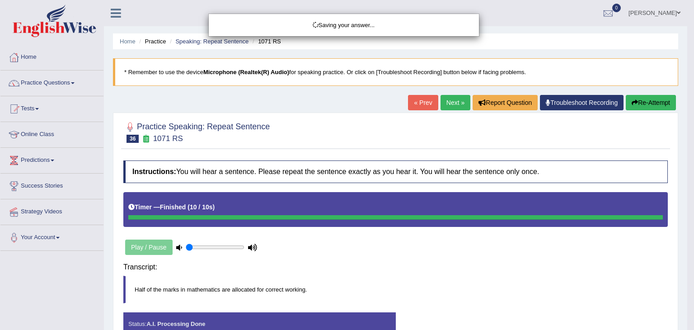
click at [527, 272] on body "Toggle navigation Home Practice Questions Speaking Practice Read Aloud Repeat S…" at bounding box center [347, 165] width 694 height 330
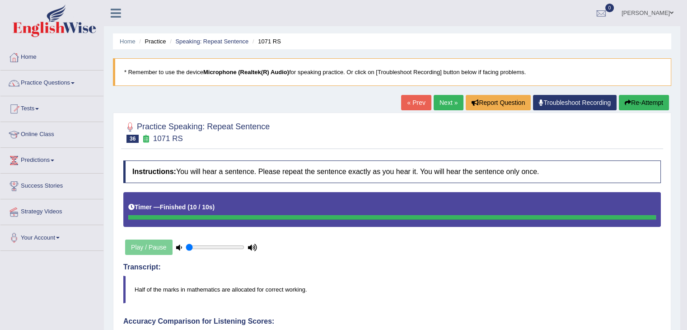
click at [444, 103] on link "Next »" at bounding box center [449, 102] width 30 height 15
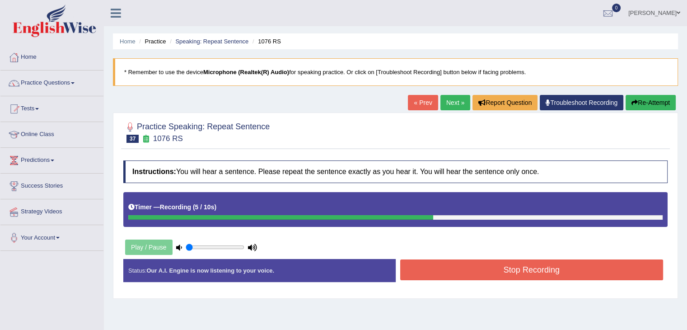
click at [481, 266] on button "Stop Recording" at bounding box center [531, 269] width 263 height 21
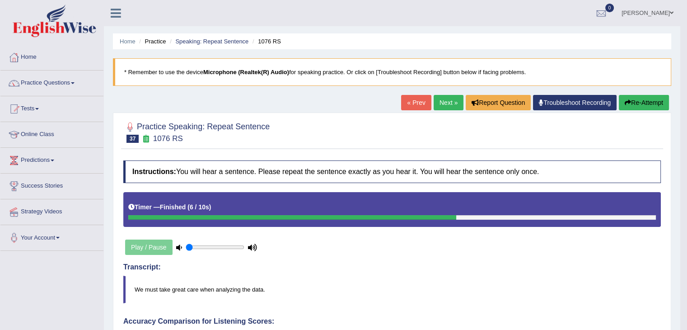
click at [448, 104] on link "Next »" at bounding box center [449, 102] width 30 height 15
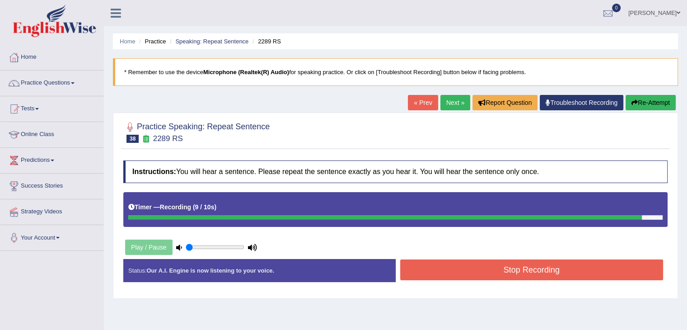
click at [493, 271] on button "Stop Recording" at bounding box center [531, 269] width 263 height 21
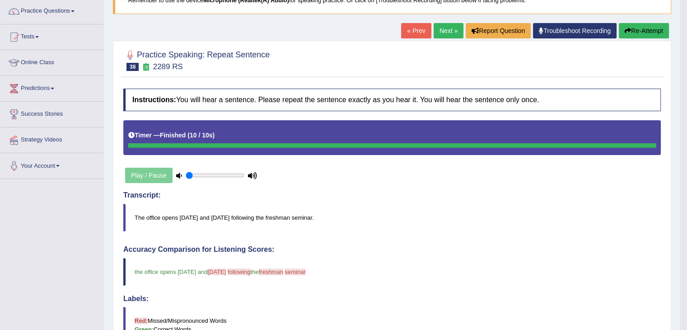
scroll to position [45, 0]
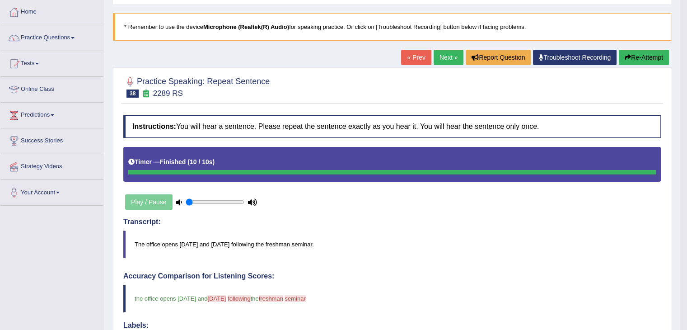
click at [443, 56] on link "Next »" at bounding box center [449, 57] width 30 height 15
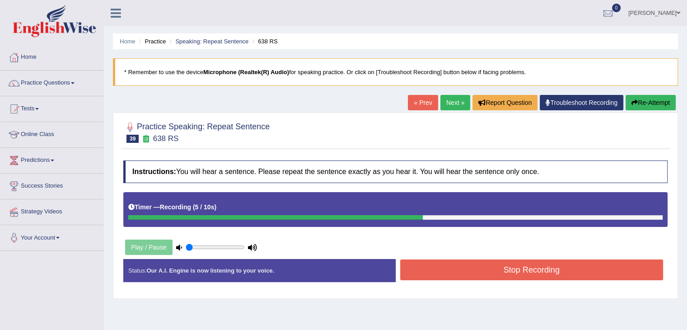
click at [481, 271] on button "Stop Recording" at bounding box center [531, 269] width 263 height 21
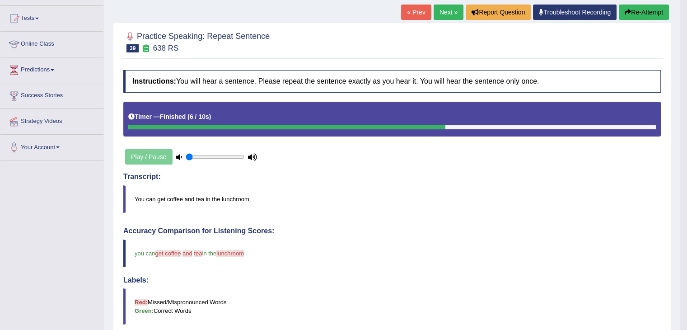
scroll to position [45, 0]
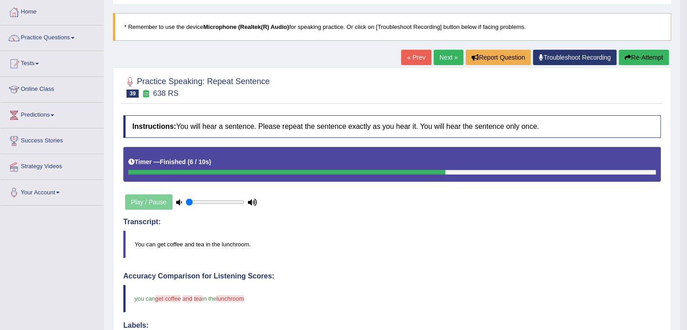
click at [443, 58] on link "Next »" at bounding box center [449, 57] width 30 height 15
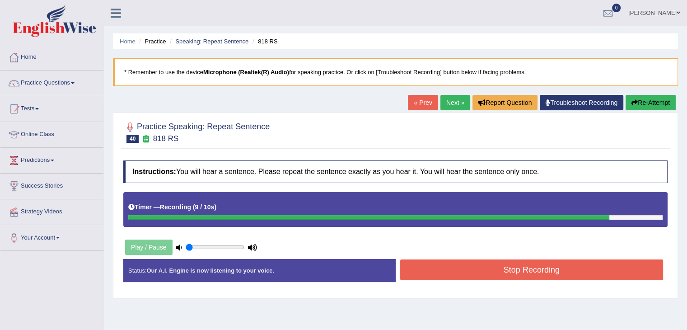
click at [541, 273] on button "Stop Recording" at bounding box center [531, 269] width 263 height 21
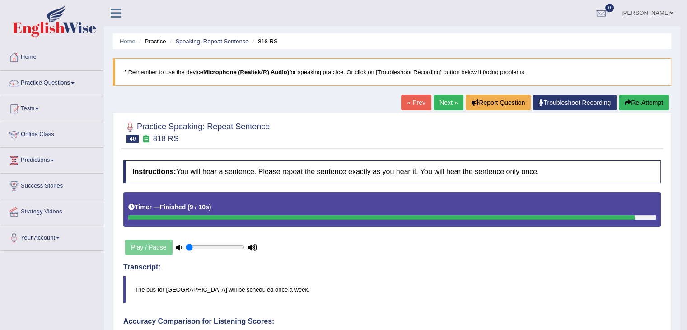
click at [445, 102] on link "Next »" at bounding box center [449, 102] width 30 height 15
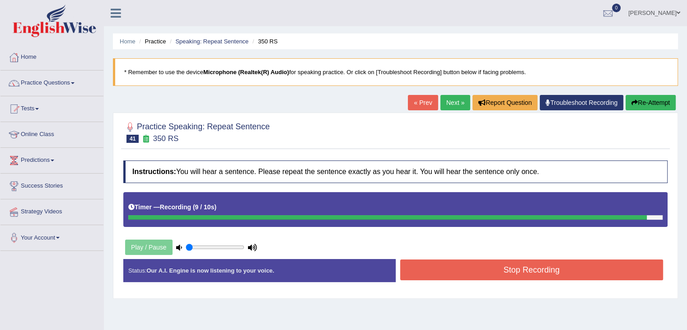
click at [561, 270] on button "Stop Recording" at bounding box center [531, 269] width 263 height 21
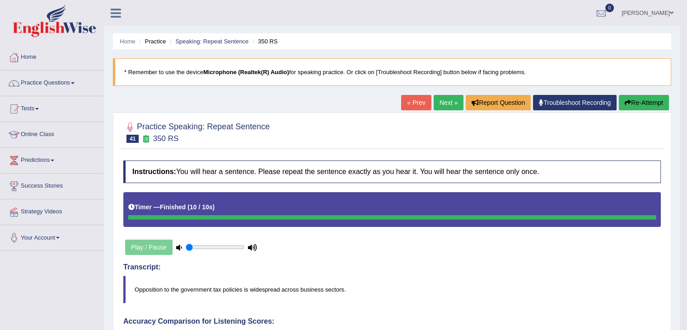
click at [444, 102] on link "Next »" at bounding box center [449, 102] width 30 height 15
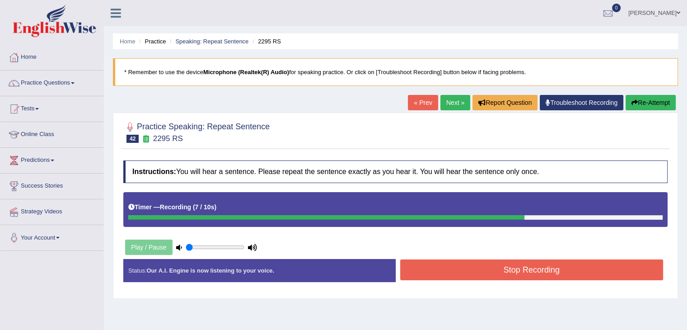
click at [604, 270] on button "Stop Recording" at bounding box center [531, 269] width 263 height 21
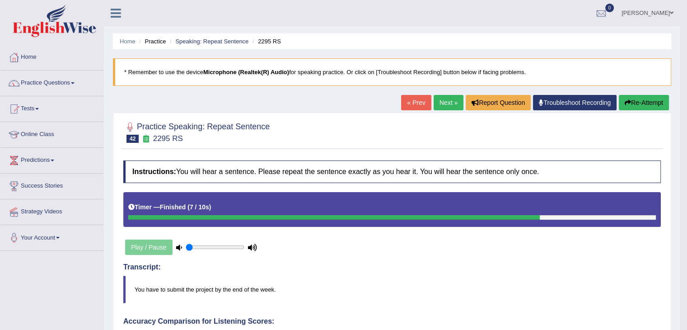
click at [445, 98] on link "Next »" at bounding box center [449, 102] width 30 height 15
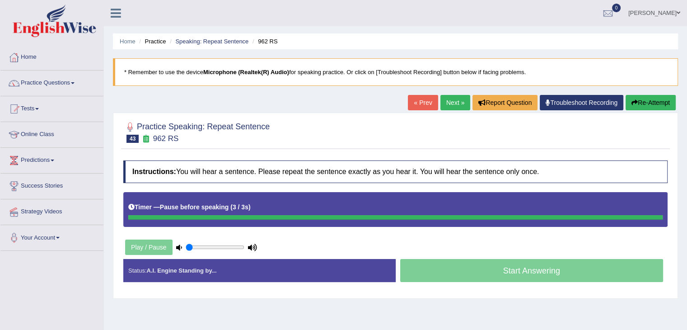
click at [661, 102] on button "Re-Attempt" at bounding box center [650, 102] width 50 height 15
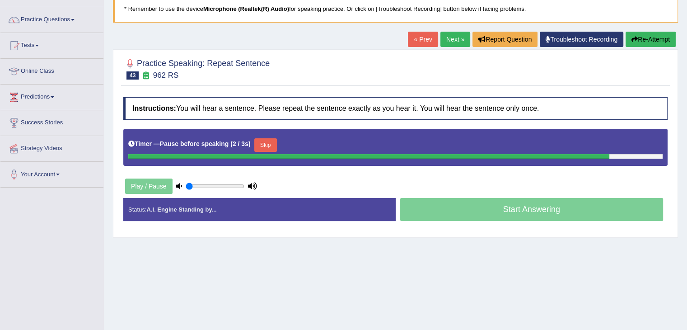
scroll to position [90, 0]
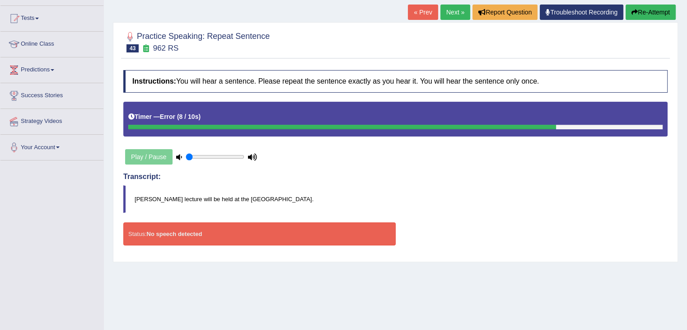
click at [451, 9] on link "Next »" at bounding box center [455, 12] width 30 height 15
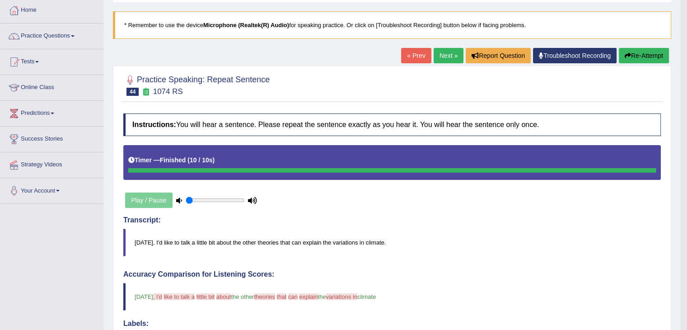
scroll to position [45, 0]
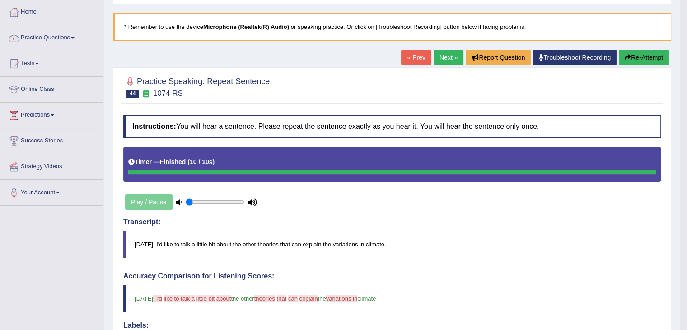
click at [443, 56] on link "Next »" at bounding box center [449, 57] width 30 height 15
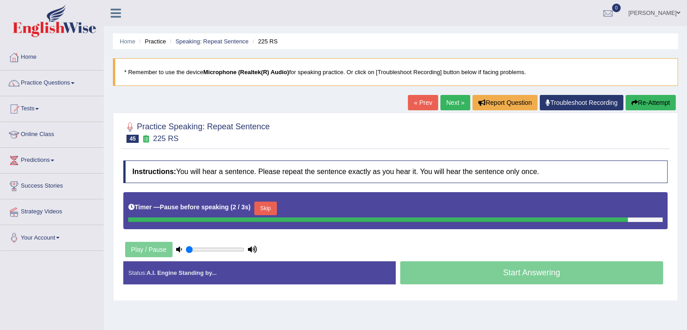
click at [459, 98] on link "Next »" at bounding box center [455, 102] width 30 height 15
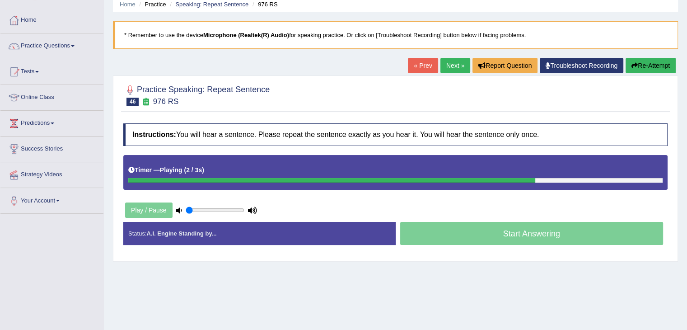
scroll to position [90, 0]
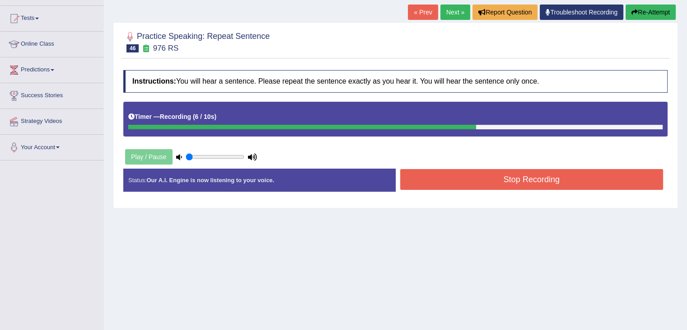
click at [520, 181] on button "Stop Recording" at bounding box center [531, 179] width 263 height 21
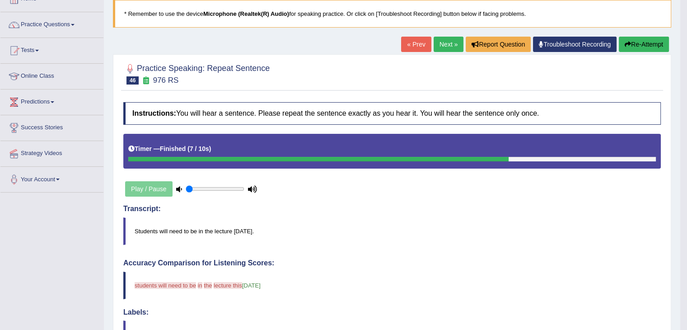
scroll to position [45, 0]
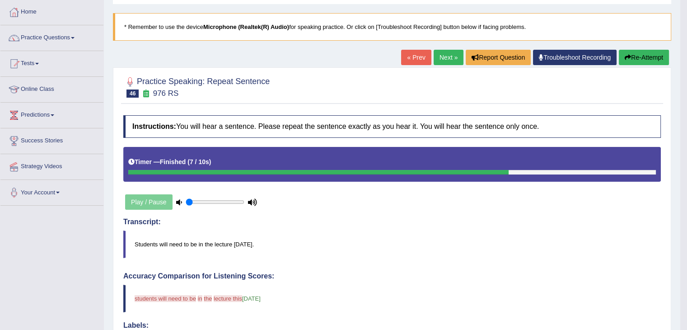
click at [445, 55] on link "Next »" at bounding box center [449, 57] width 30 height 15
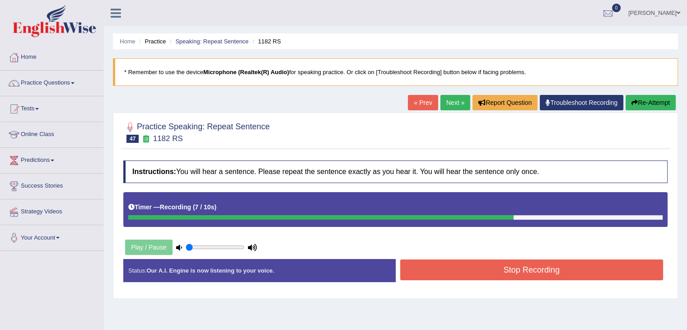
click at [568, 275] on button "Stop Recording" at bounding box center [531, 269] width 263 height 21
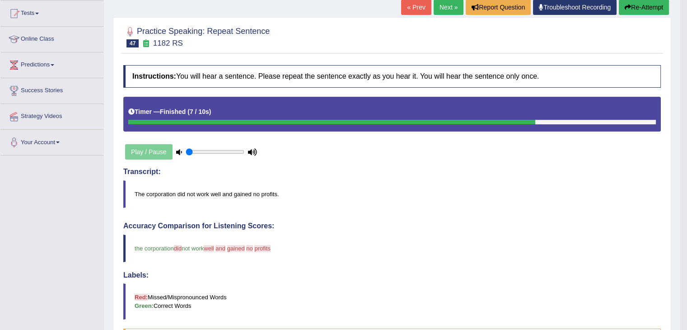
scroll to position [90, 0]
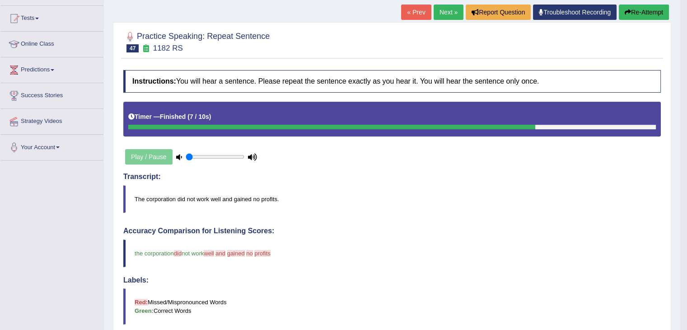
click at [447, 13] on link "Next »" at bounding box center [449, 12] width 30 height 15
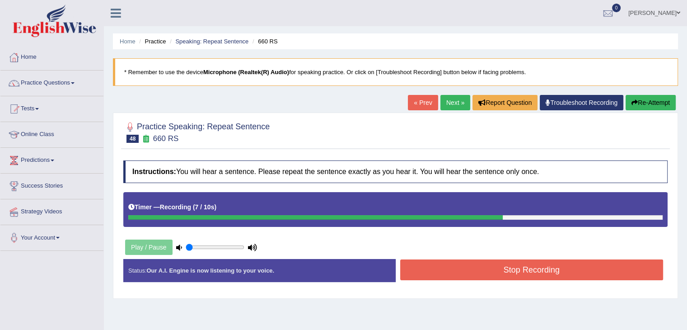
click at [551, 266] on button "Stop Recording" at bounding box center [531, 269] width 263 height 21
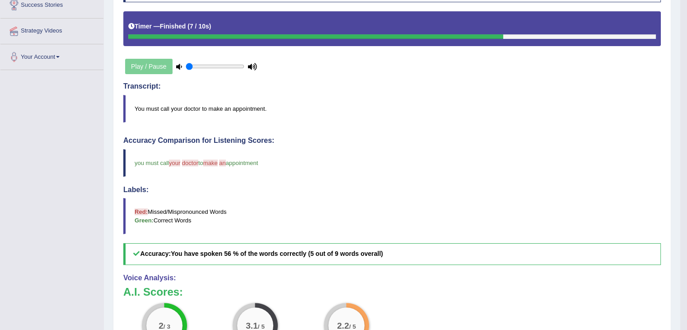
scroll to position [90, 0]
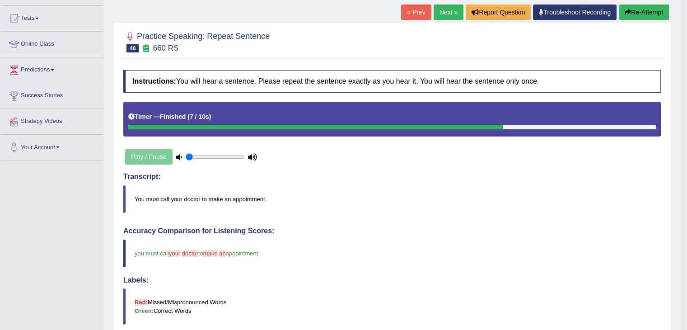
click at [443, 8] on link "Next »" at bounding box center [449, 12] width 30 height 15
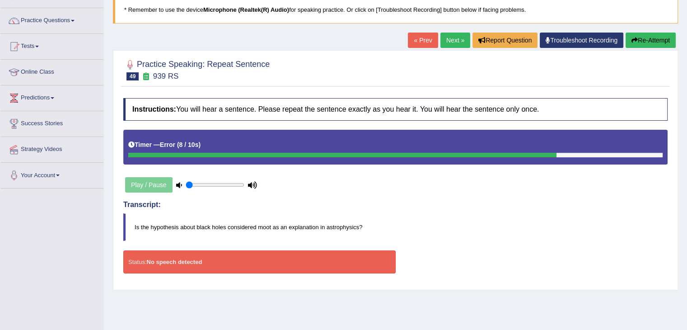
scroll to position [9, 0]
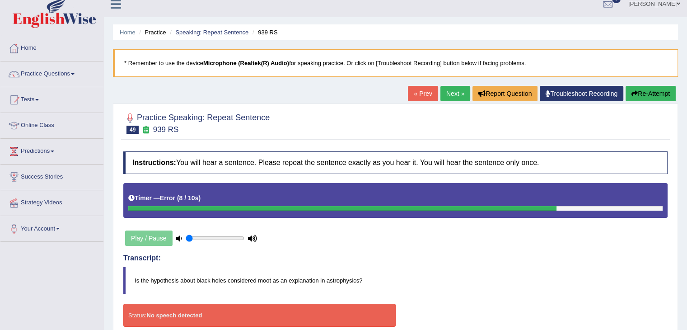
click at [455, 93] on link "Next »" at bounding box center [455, 93] width 30 height 15
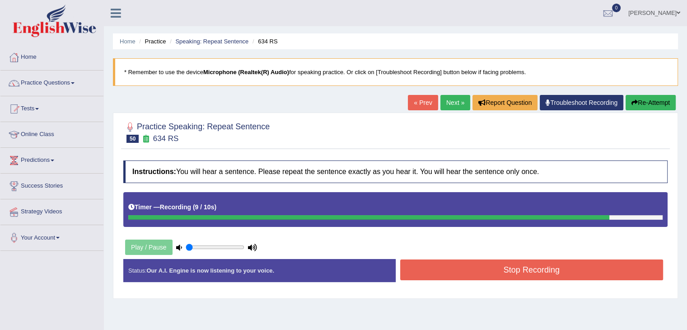
click at [534, 271] on button "Stop Recording" at bounding box center [531, 269] width 263 height 21
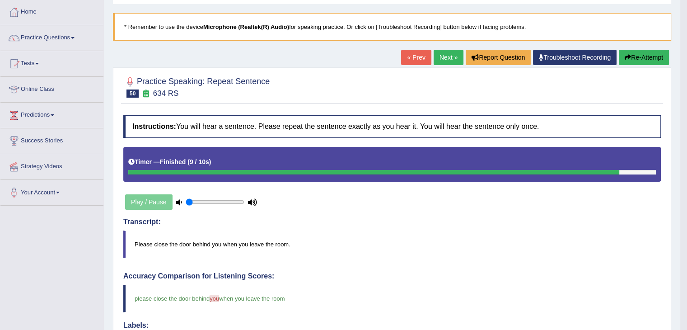
scroll to position [45, 0]
click at [448, 58] on link "Next »" at bounding box center [449, 57] width 30 height 15
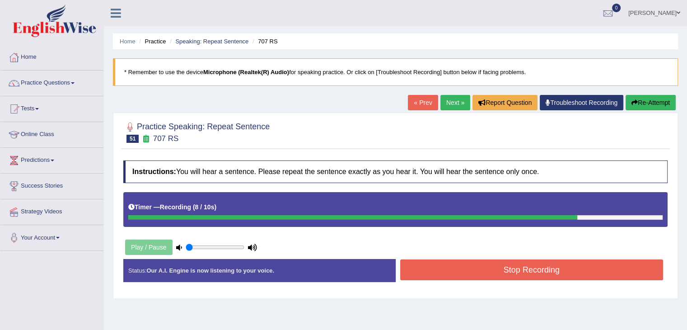
click at [537, 269] on button "Stop Recording" at bounding box center [531, 269] width 263 height 21
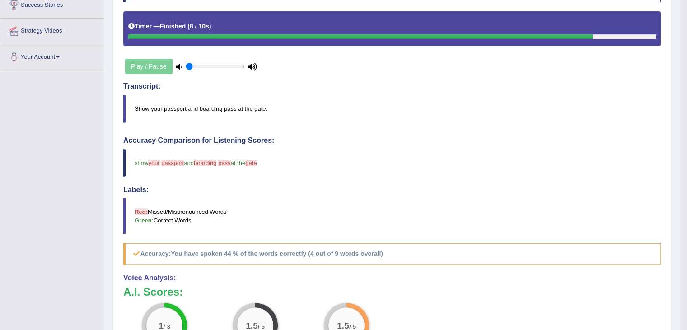
scroll to position [90, 0]
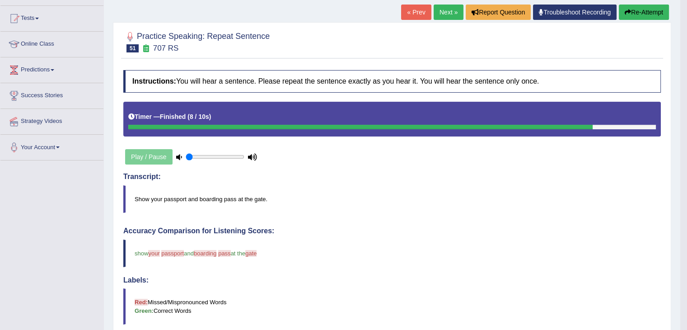
click at [446, 10] on link "Next »" at bounding box center [449, 12] width 30 height 15
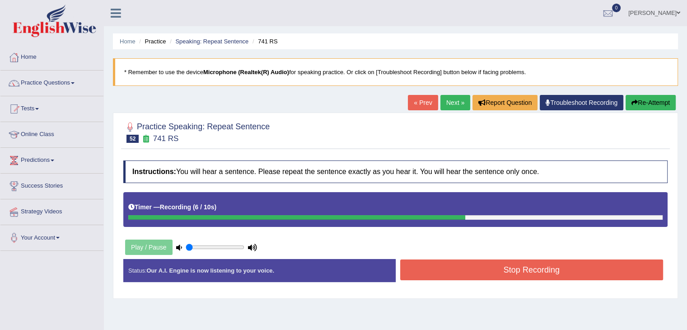
click at [569, 272] on button "Stop Recording" at bounding box center [531, 269] width 263 height 21
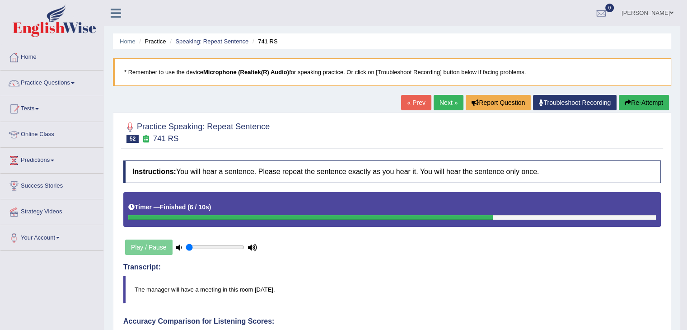
click at [444, 103] on link "Next »" at bounding box center [449, 102] width 30 height 15
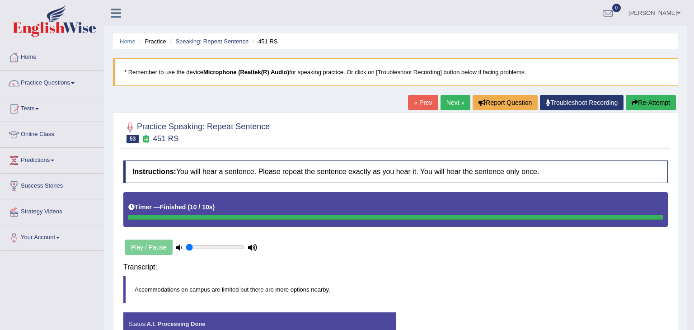
click at [548, 271] on body "Toggle navigation Home Practice Questions Speaking Practice Read Aloud Repeat S…" at bounding box center [347, 165] width 694 height 330
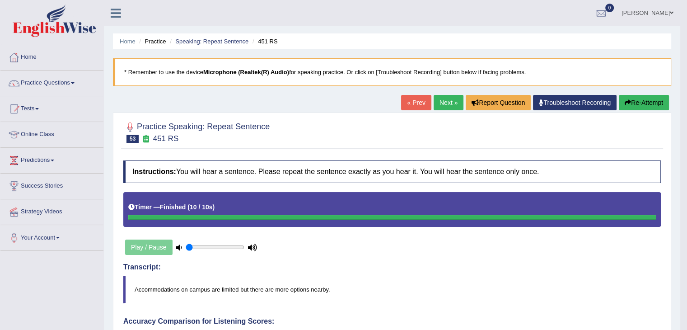
click at [448, 101] on link "Next »" at bounding box center [449, 102] width 30 height 15
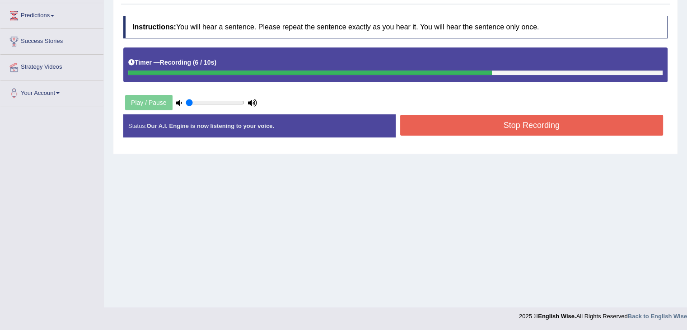
scroll to position [145, 0]
click at [512, 124] on button "Stop Recording" at bounding box center [531, 125] width 263 height 21
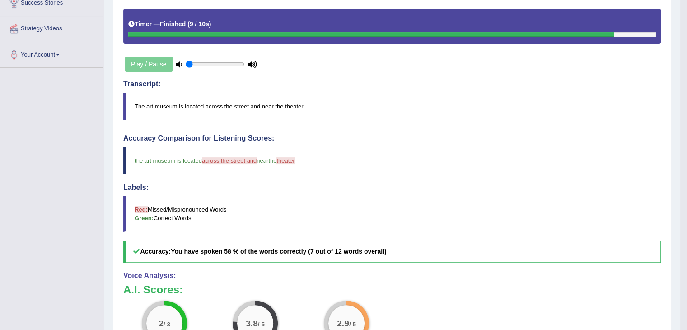
scroll to position [280, 0]
